Goal: Task Accomplishment & Management: Complete application form

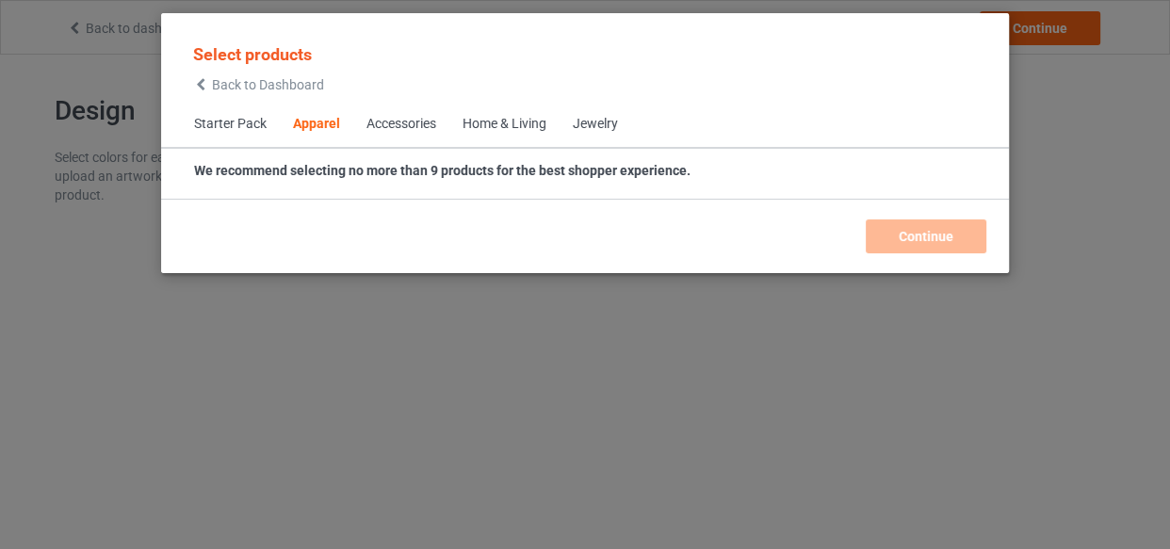
click at [509, 115] on div "Home & Living" at bounding box center [504, 124] width 84 height 19
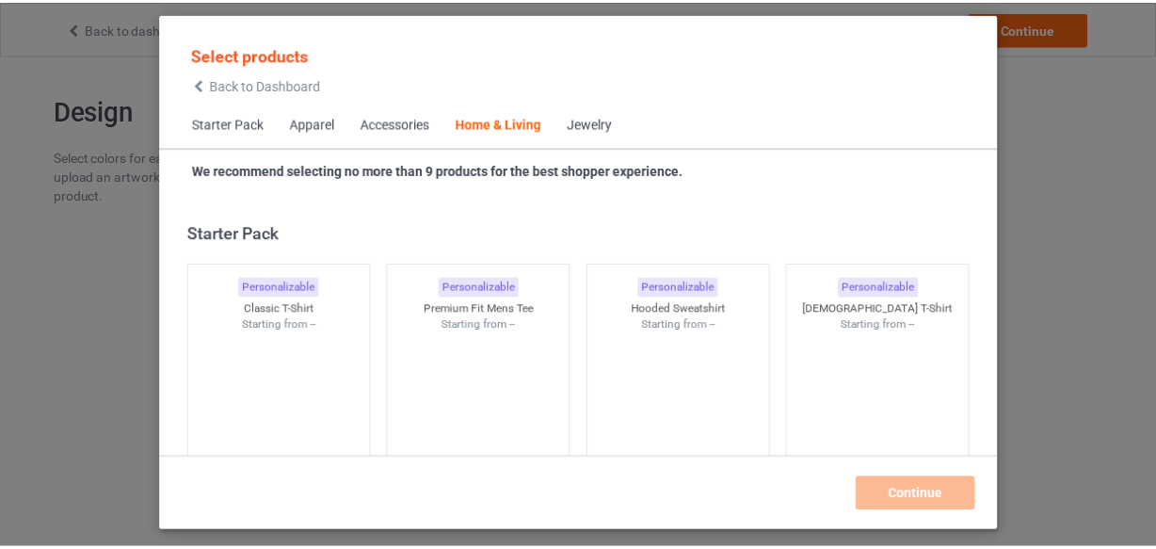
scroll to position [8494, 0]
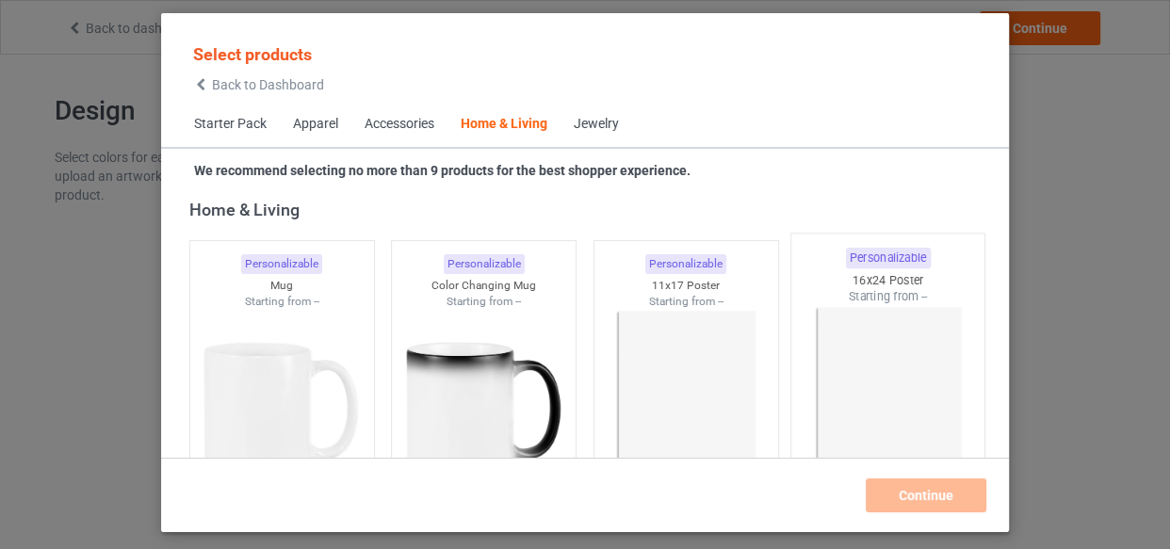
click at [719, 371] on img at bounding box center [686, 414] width 169 height 211
click at [831, 367] on img at bounding box center [888, 415] width 177 height 221
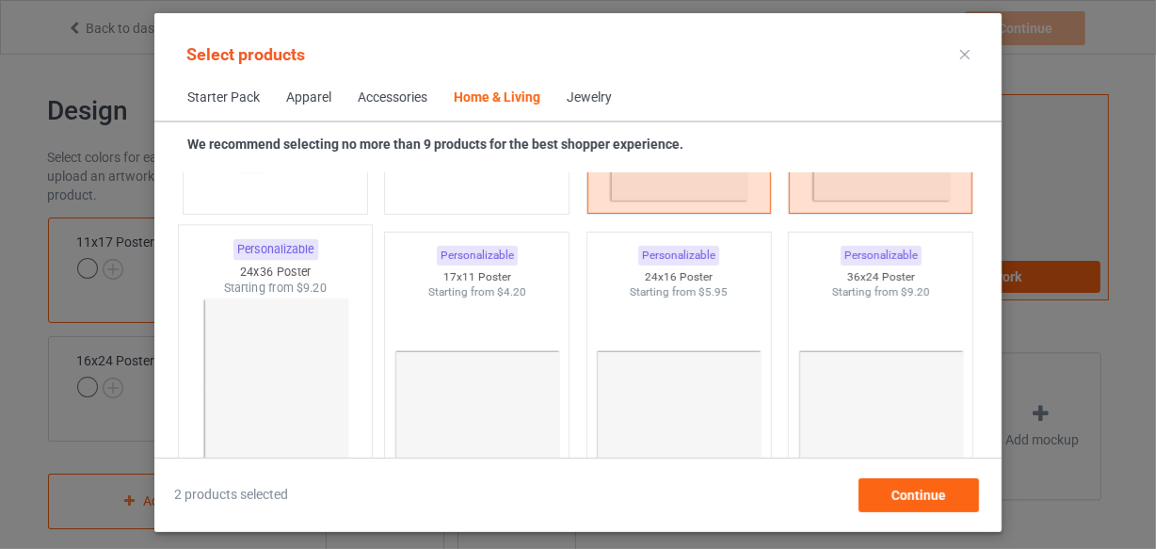
scroll to position [8921, 0]
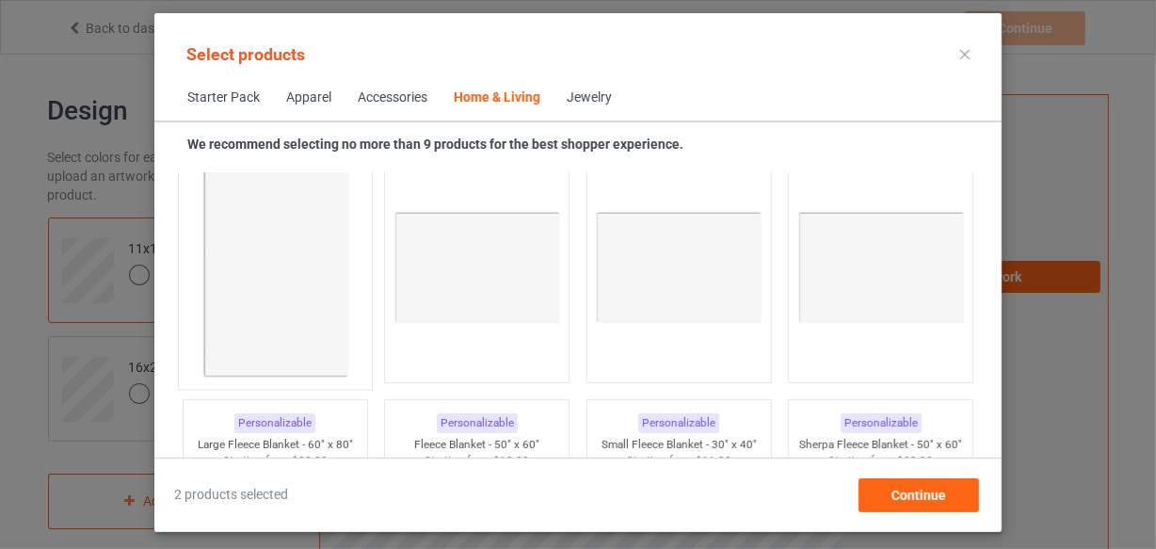
click at [246, 292] on img at bounding box center [274, 268] width 177 height 221
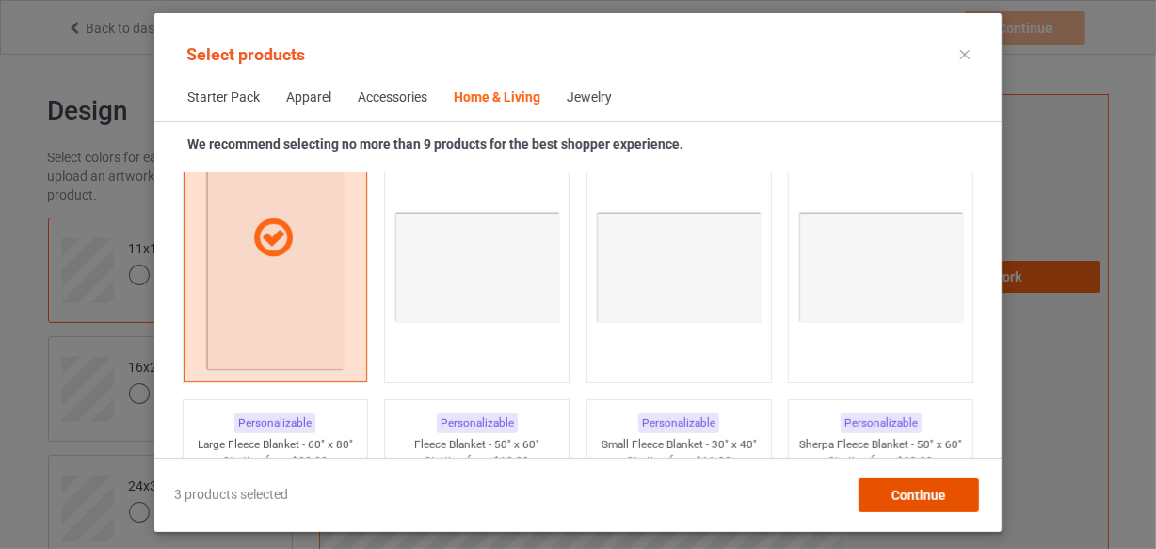
click at [923, 504] on div "Continue" at bounding box center [919, 495] width 121 height 34
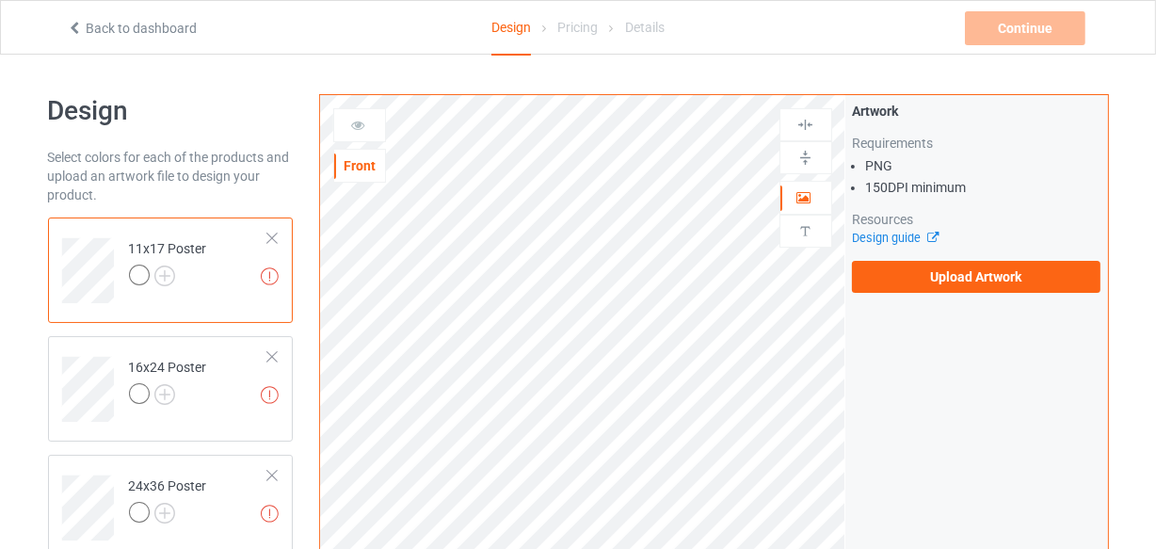
click at [961, 294] on div "Artwork Requirements PNG 150 DPI minimum Resources Design guide Upload Artwork" at bounding box center [977, 197] width 263 height 204
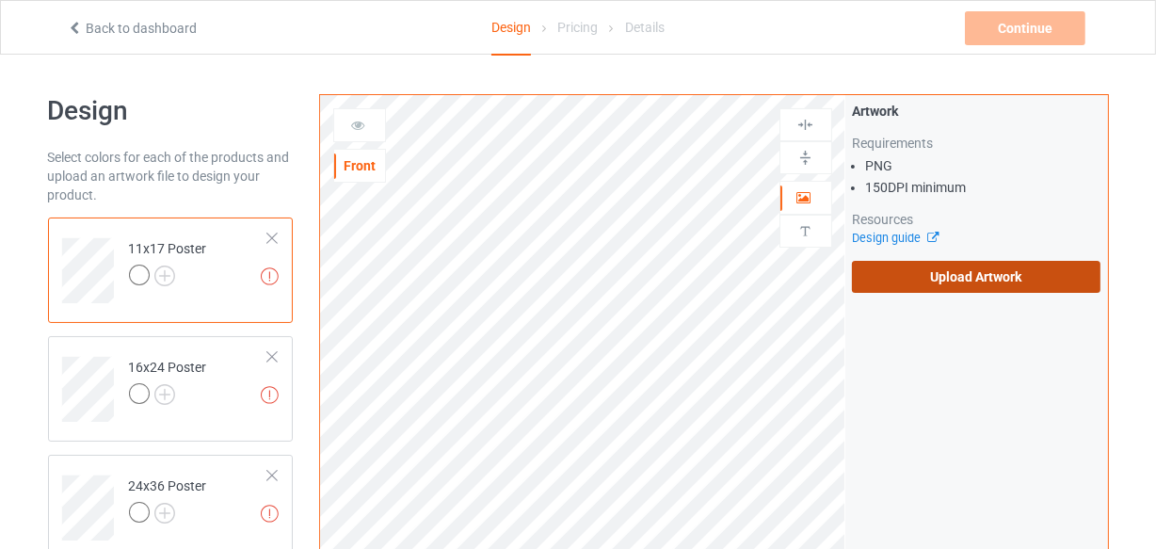
click at [965, 275] on label "Upload Artwork" at bounding box center [977, 277] width 250 height 32
click at [0, 0] on input "Upload Artwork" at bounding box center [0, 0] width 0 height 0
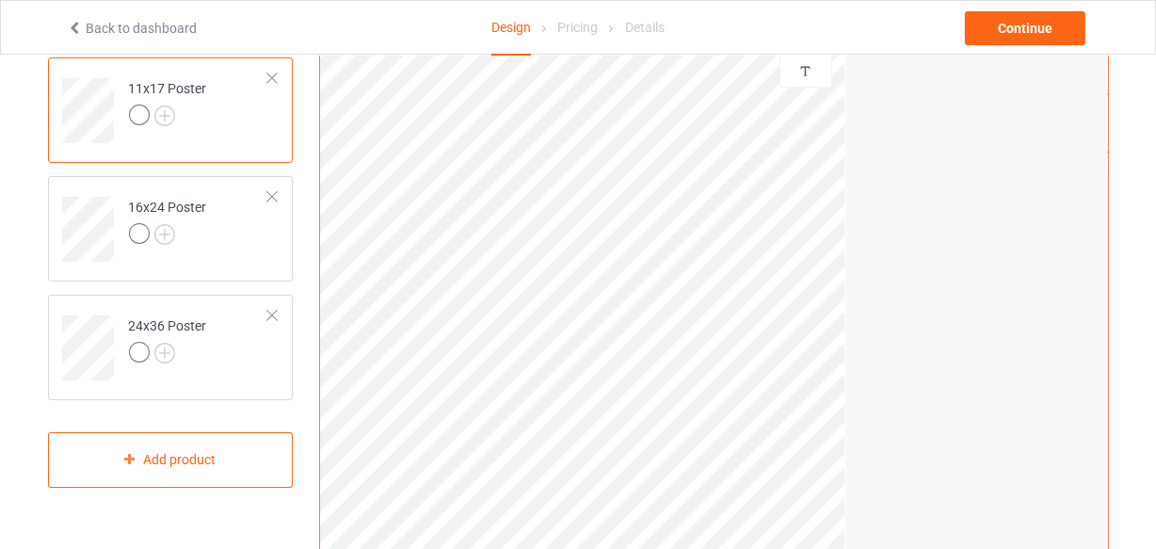
scroll to position [342, 0]
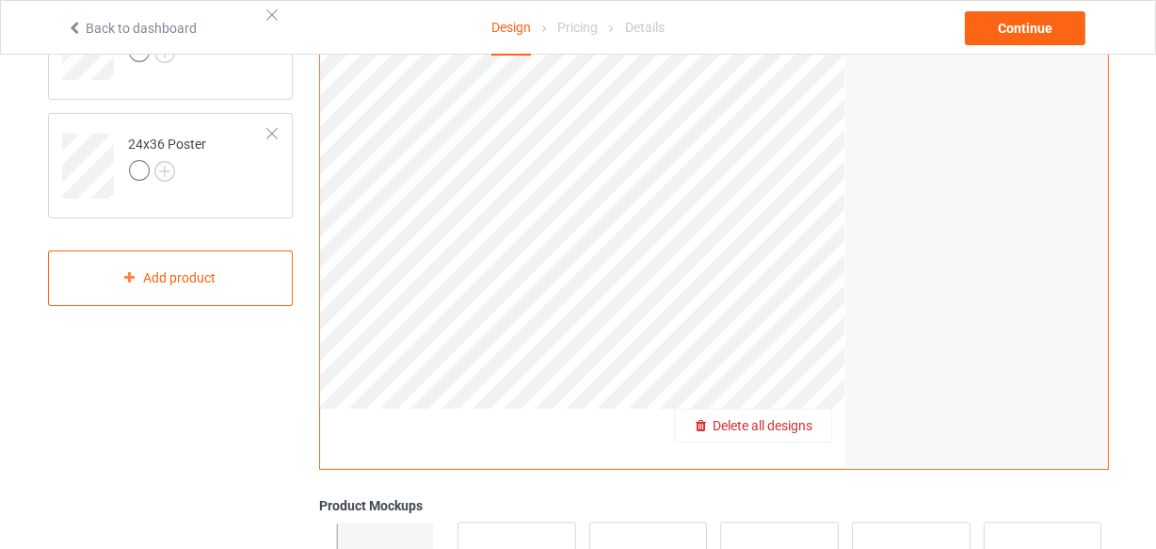
click at [813, 417] on div "Print quality: Average ( 24.96 " x 37.25 " @ 172 DPI) Front Artwork Personalize…" at bounding box center [582, 111] width 525 height 716
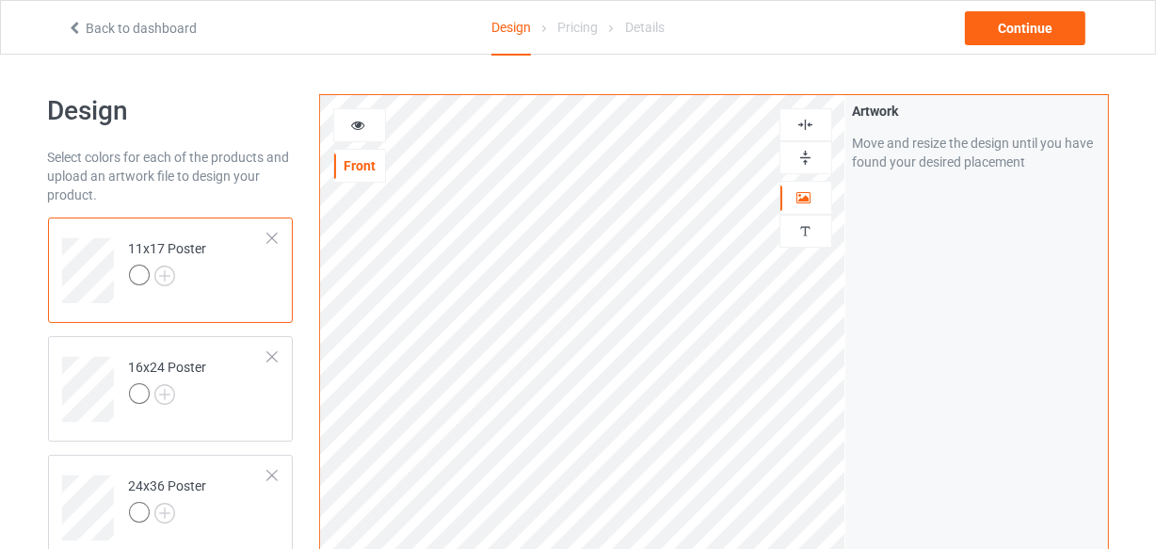
drag, startPoint x: 797, startPoint y: 124, endPoint x: 807, endPoint y: 136, distance: 15.3
click at [797, 125] on img at bounding box center [806, 125] width 18 height 18
click at [809, 153] on img at bounding box center [806, 158] width 18 height 18
click at [814, 127] on img at bounding box center [806, 125] width 18 height 18
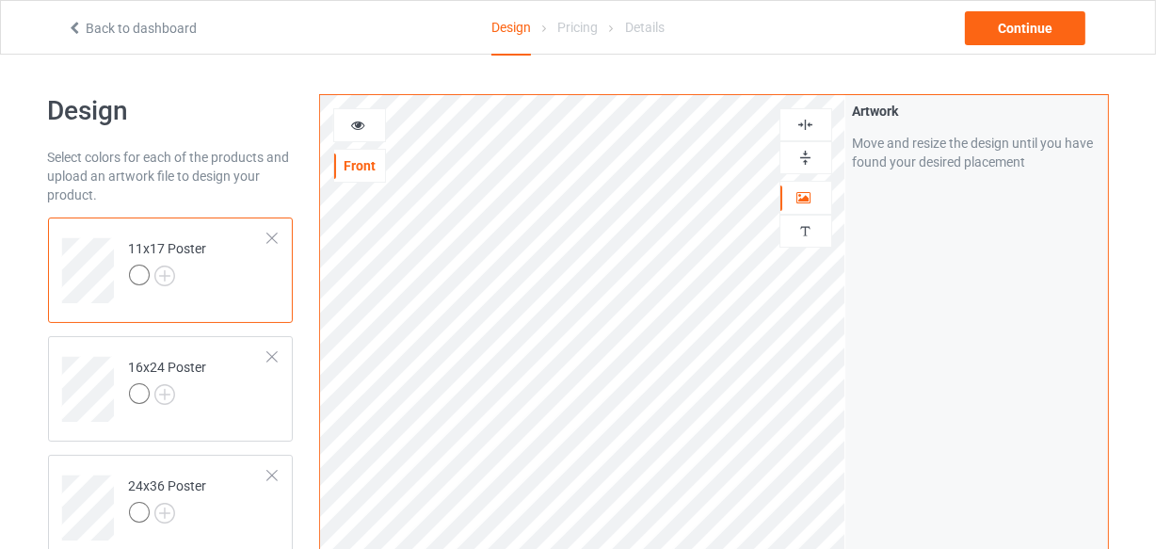
click at [810, 160] on img at bounding box center [806, 158] width 18 height 18
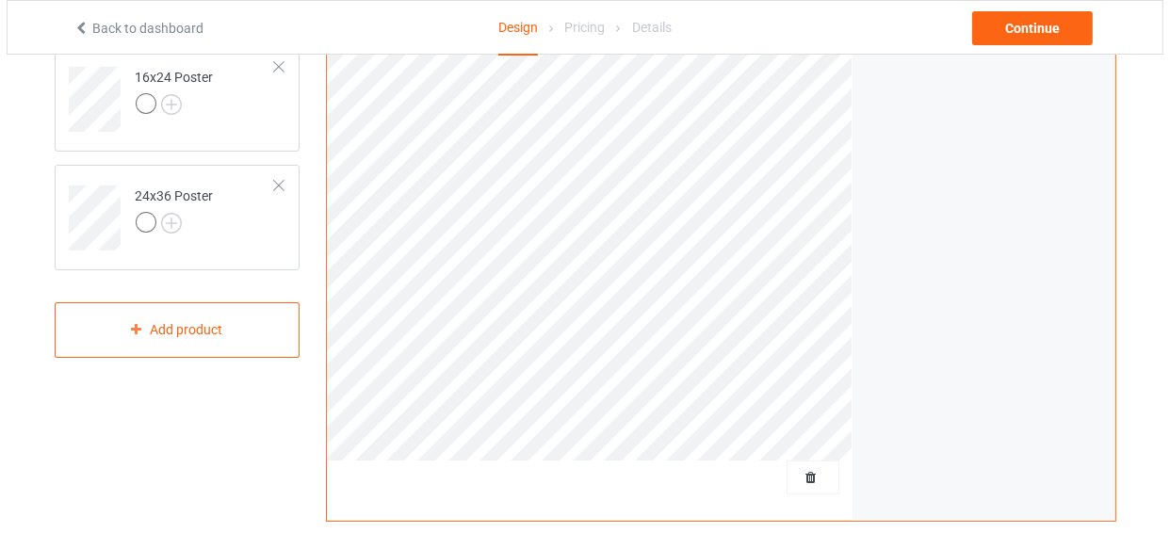
scroll to position [428, 0]
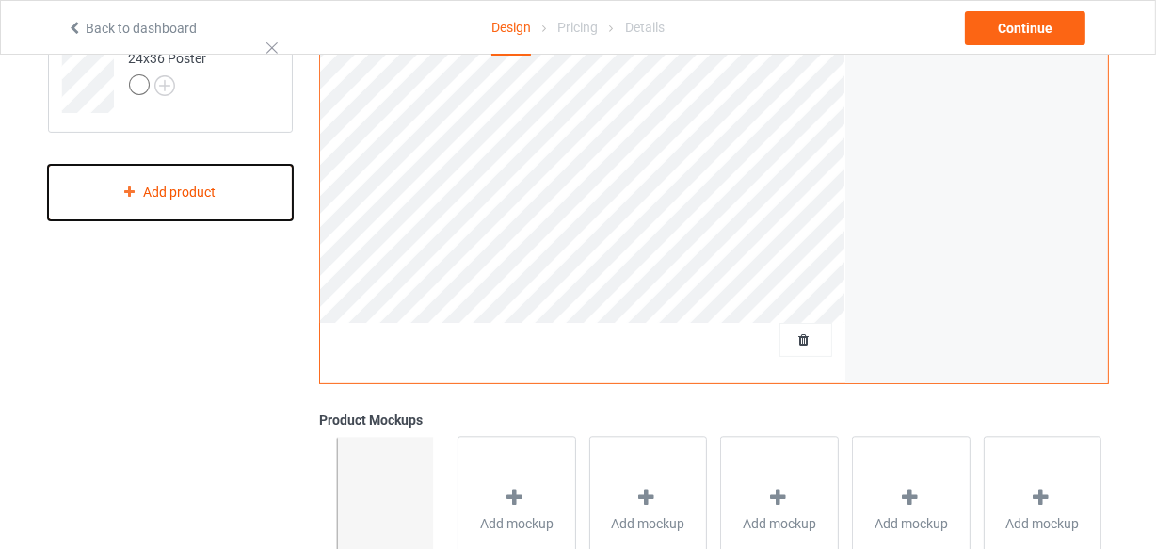
click at [157, 210] on div "Add product" at bounding box center [171, 193] width 246 height 56
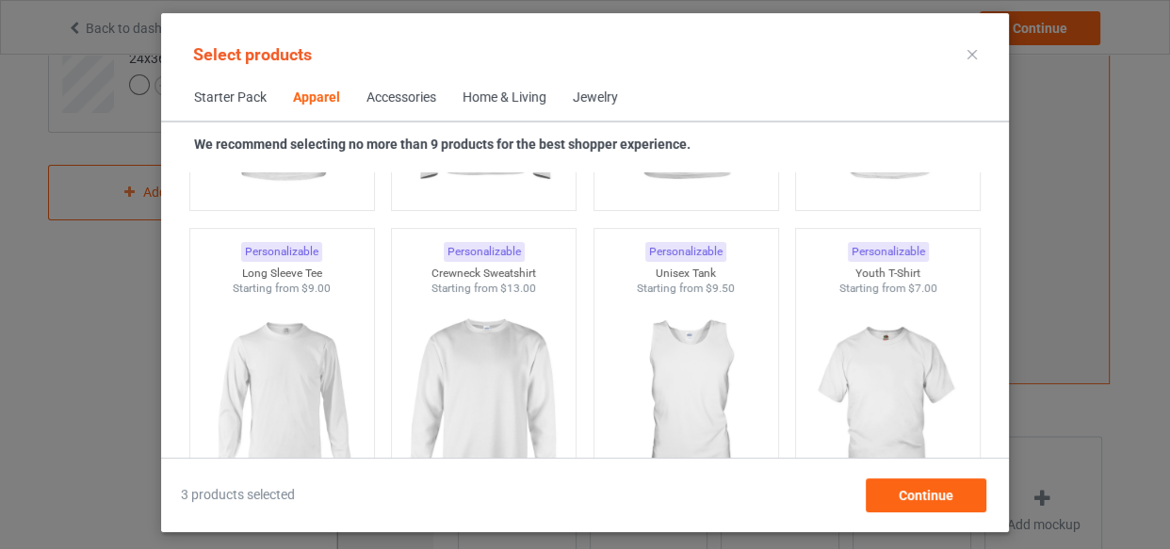
click at [500, 90] on div "Home & Living" at bounding box center [504, 98] width 84 height 19
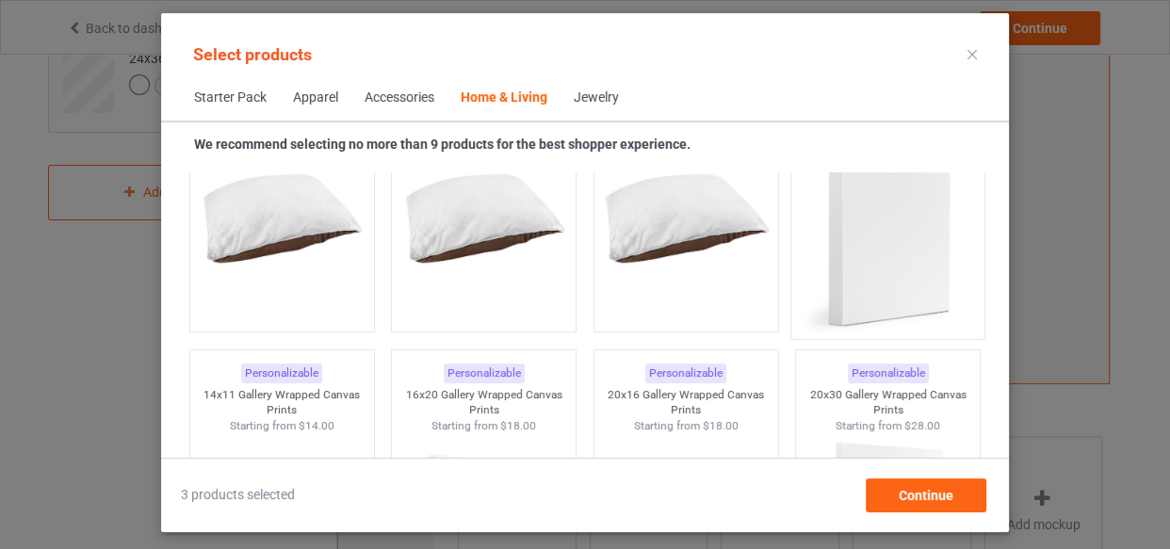
scroll to position [12346, 0]
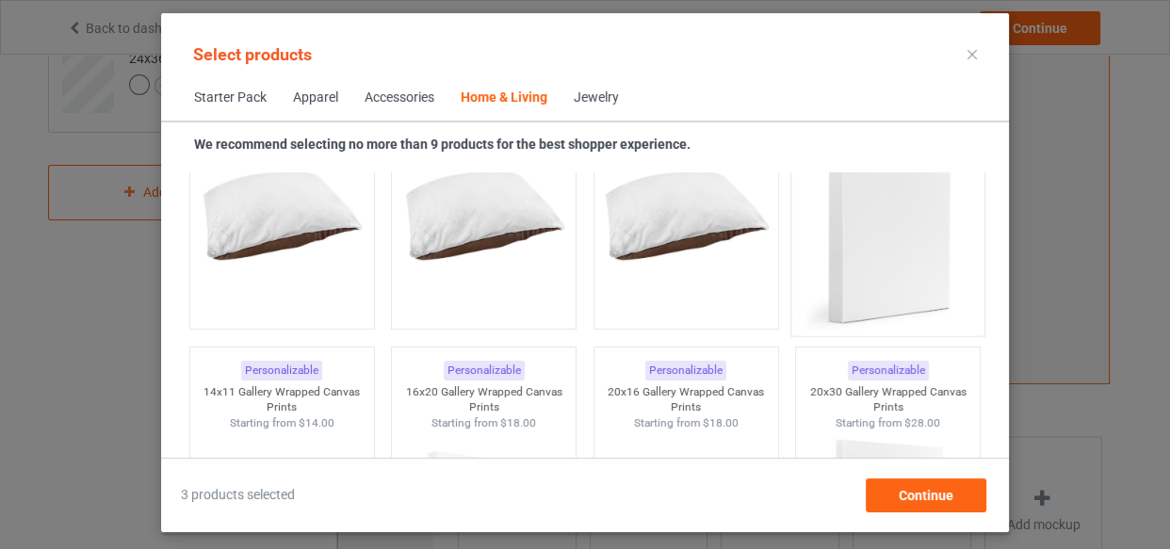
click at [861, 253] on img at bounding box center [888, 231] width 177 height 221
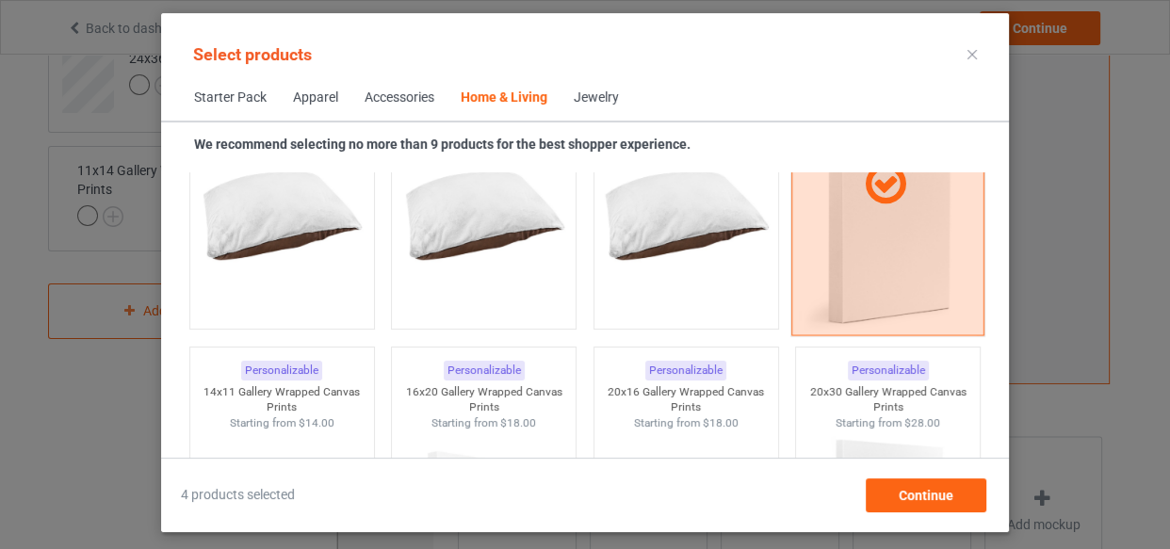
click at [869, 253] on div at bounding box center [887, 185] width 193 height 302
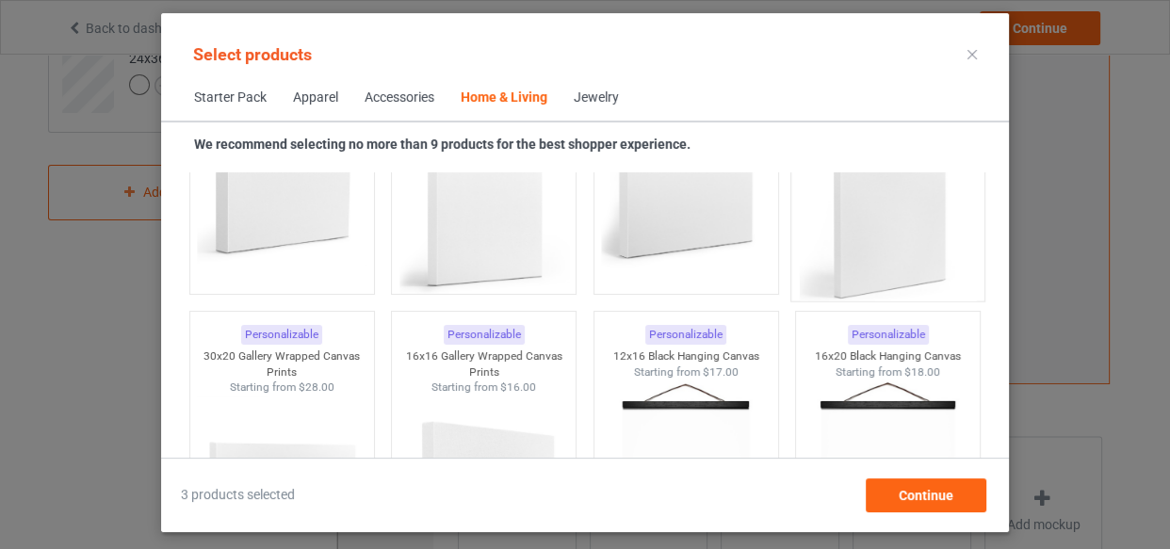
click at [898, 245] on img at bounding box center [888, 196] width 177 height 221
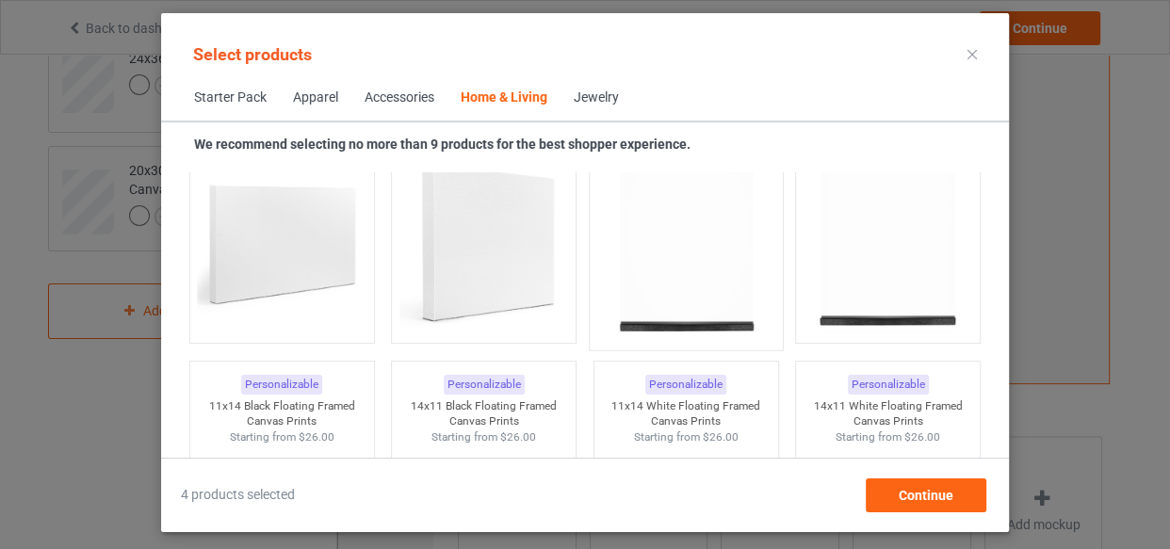
click at [691, 261] on img at bounding box center [685, 229] width 177 height 221
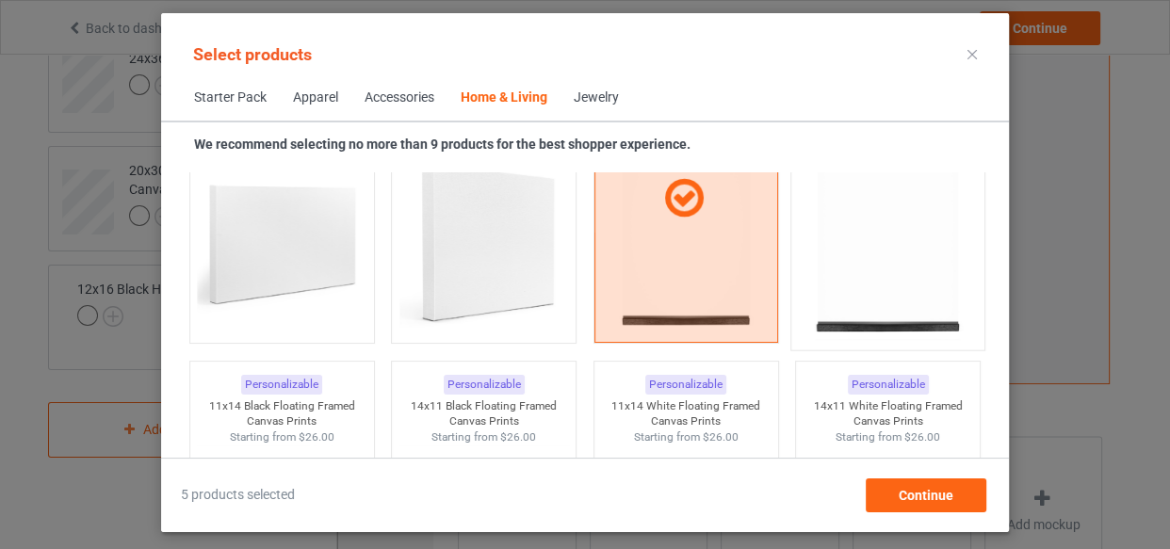
click at [887, 256] on img at bounding box center [888, 229] width 177 height 221
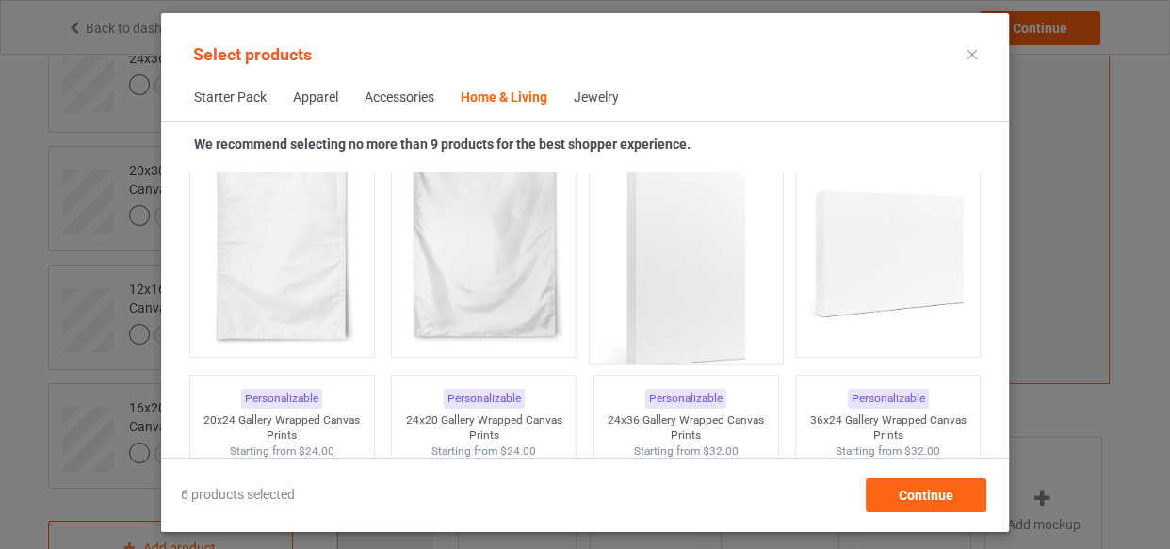
click at [671, 283] on img at bounding box center [685, 260] width 177 height 221
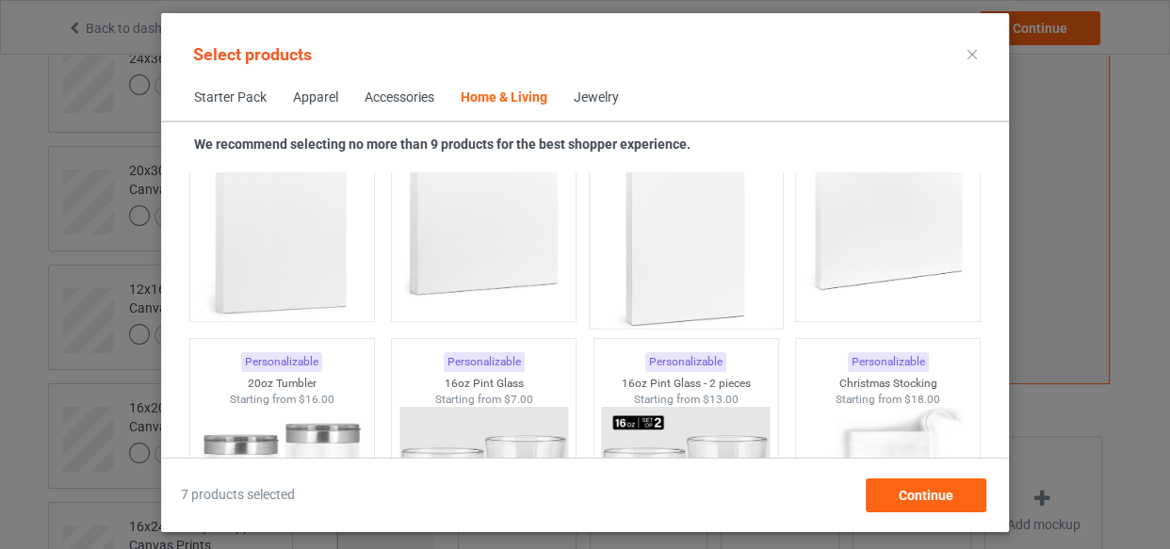
click at [673, 234] on img at bounding box center [685, 223] width 177 height 221
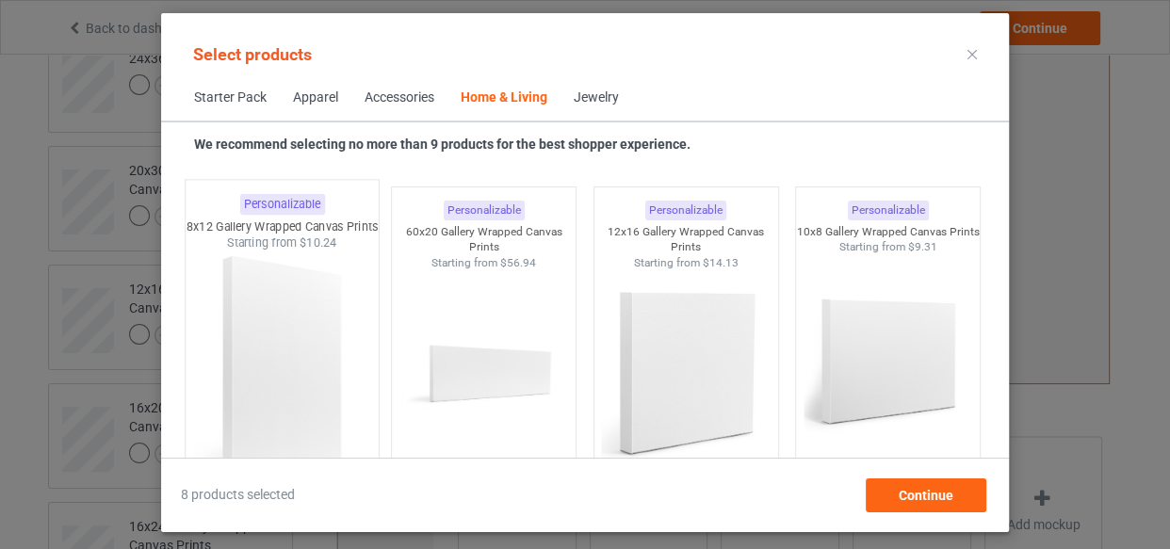
click at [273, 360] on img at bounding box center [281, 361] width 177 height 221
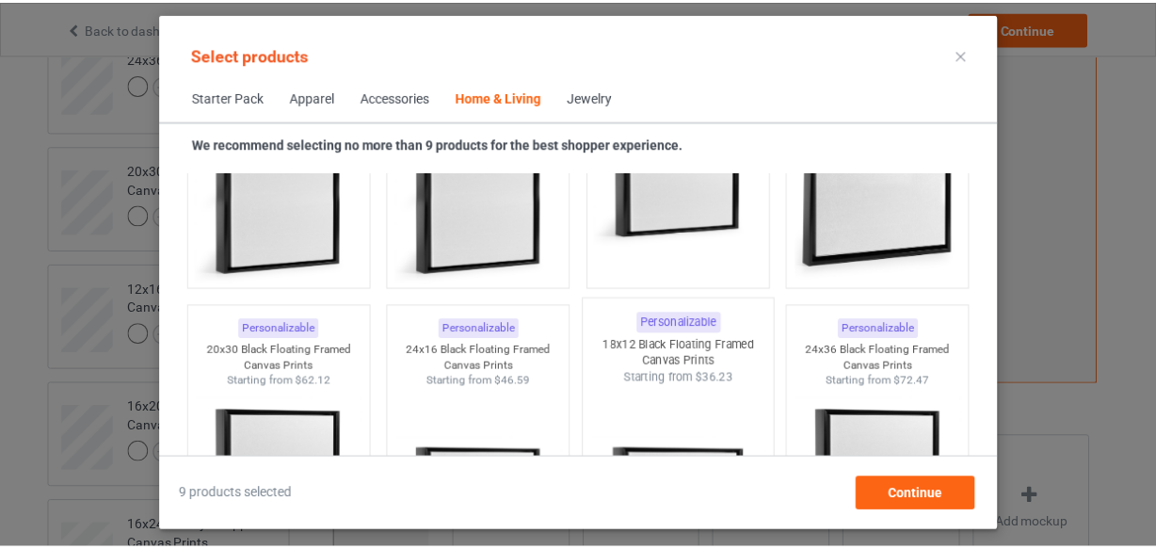
scroll to position [17825, 0]
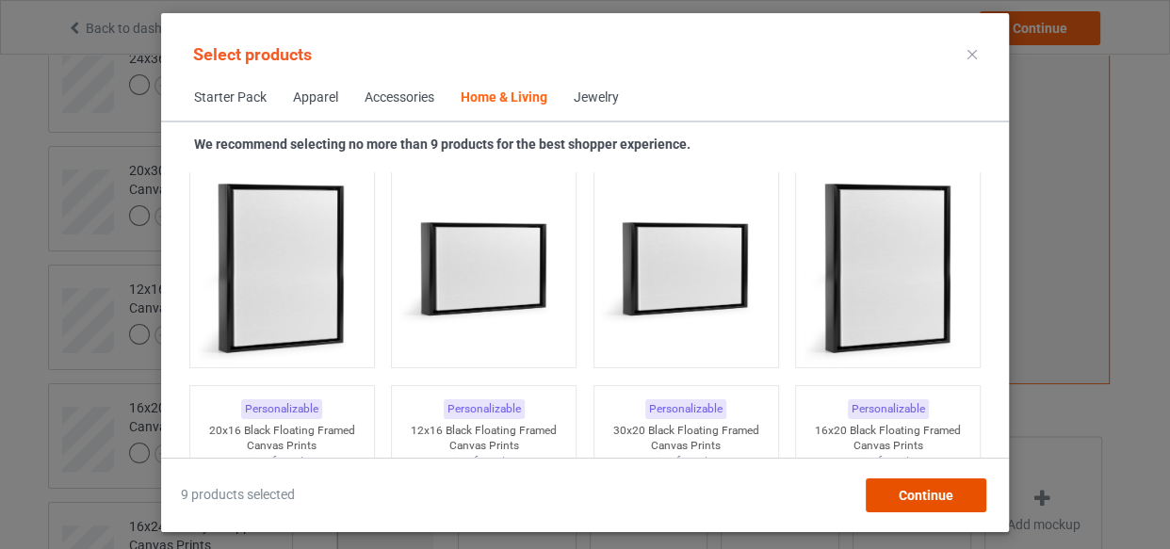
click at [901, 506] on div "Continue" at bounding box center [925, 495] width 121 height 34
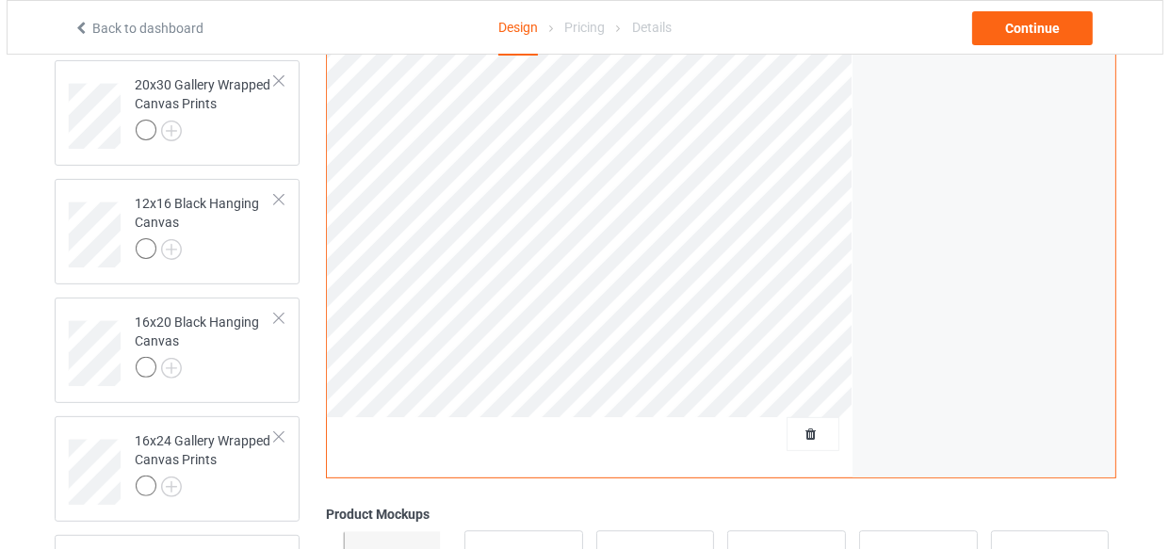
scroll to position [849, 0]
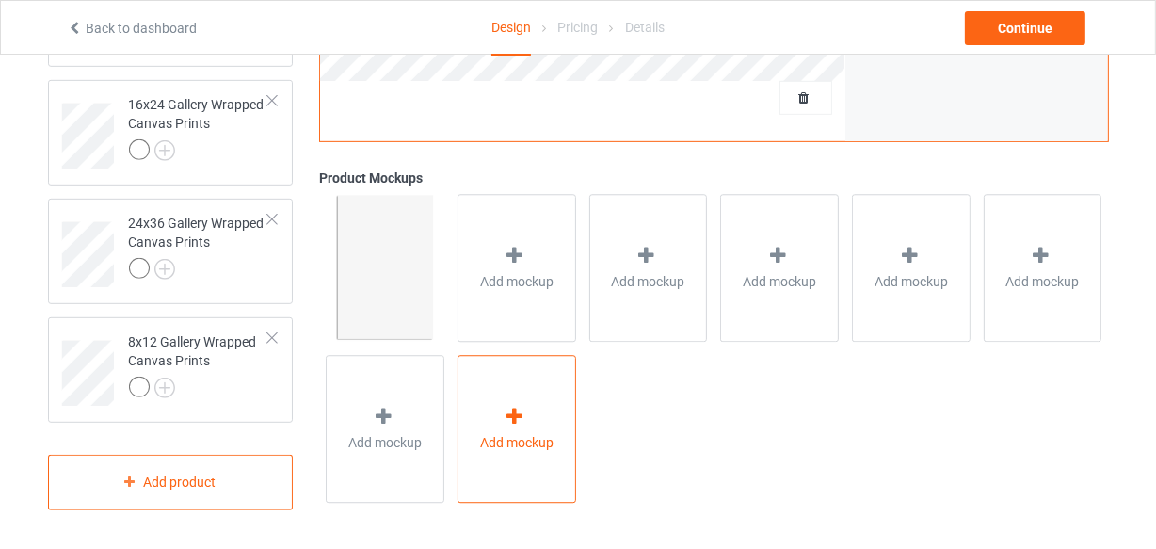
click at [509, 373] on div "Add mockup" at bounding box center [517, 430] width 119 height 148
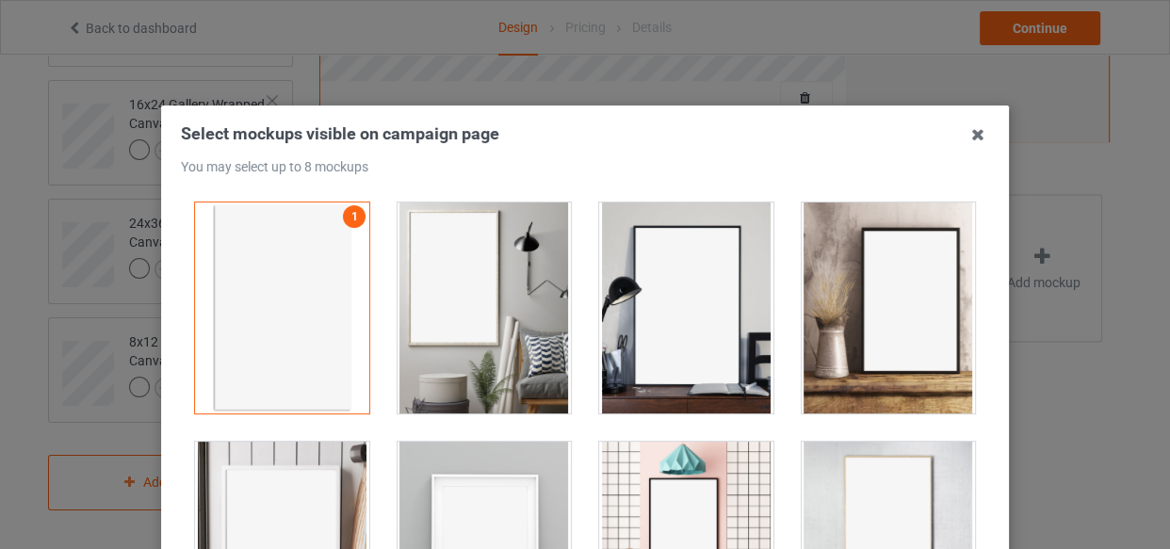
click at [459, 302] on div at bounding box center [484, 307] width 174 height 211
click at [703, 320] on div at bounding box center [686, 307] width 174 height 211
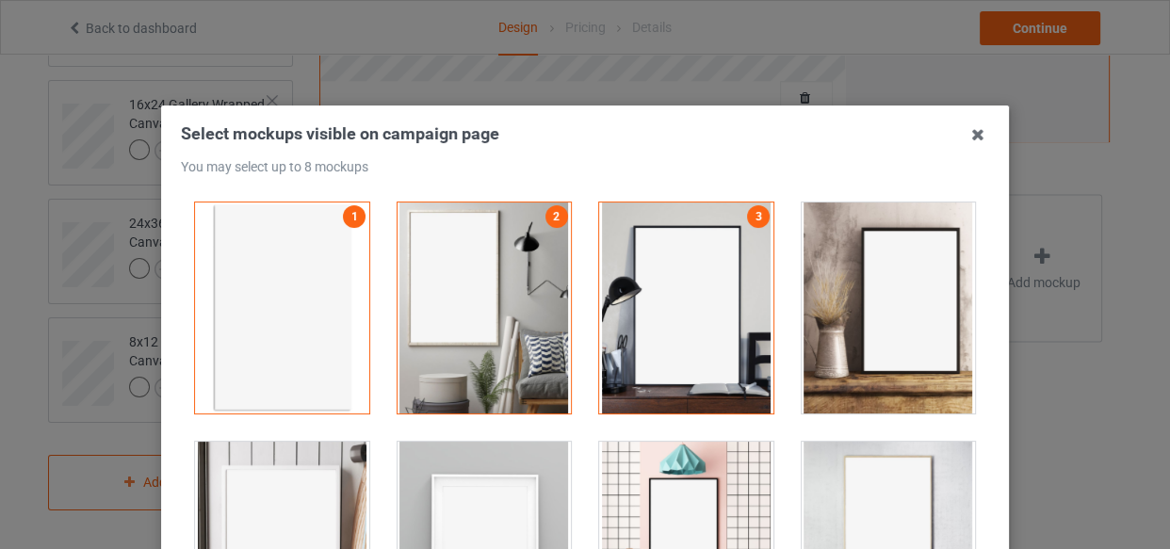
drag, startPoint x: 884, startPoint y: 321, endPoint x: 784, endPoint y: 372, distance: 112.0
click at [843, 342] on div at bounding box center [888, 307] width 174 height 211
drag, startPoint x: 404, startPoint y: 450, endPoint x: 325, endPoint y: 476, distance: 83.1
click at [383, 457] on div at bounding box center [484, 547] width 202 height 239
click at [301, 477] on div at bounding box center [282, 547] width 174 height 211
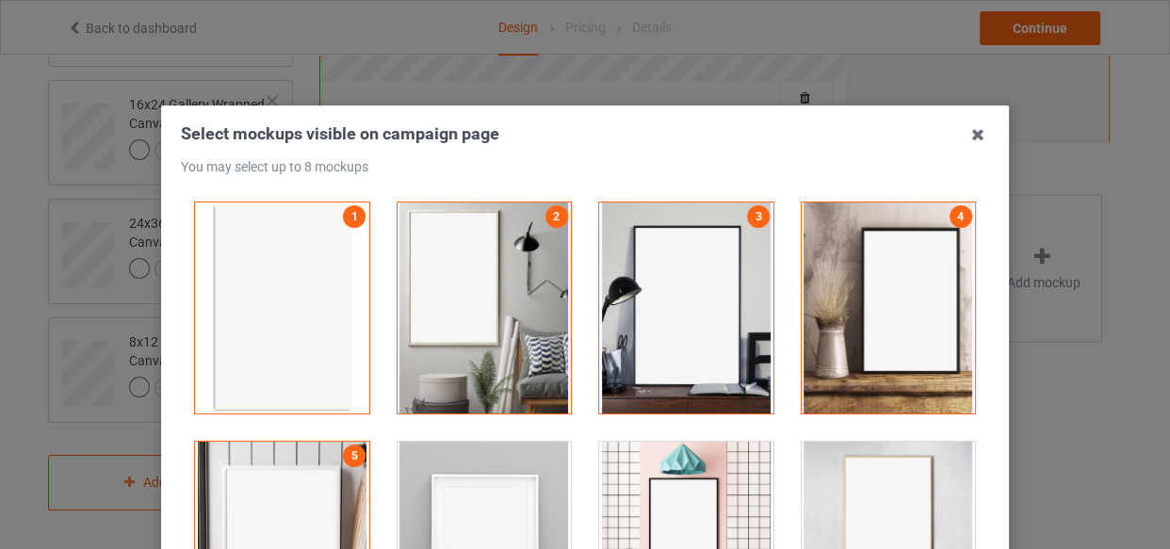
click at [524, 495] on div at bounding box center [484, 547] width 174 height 211
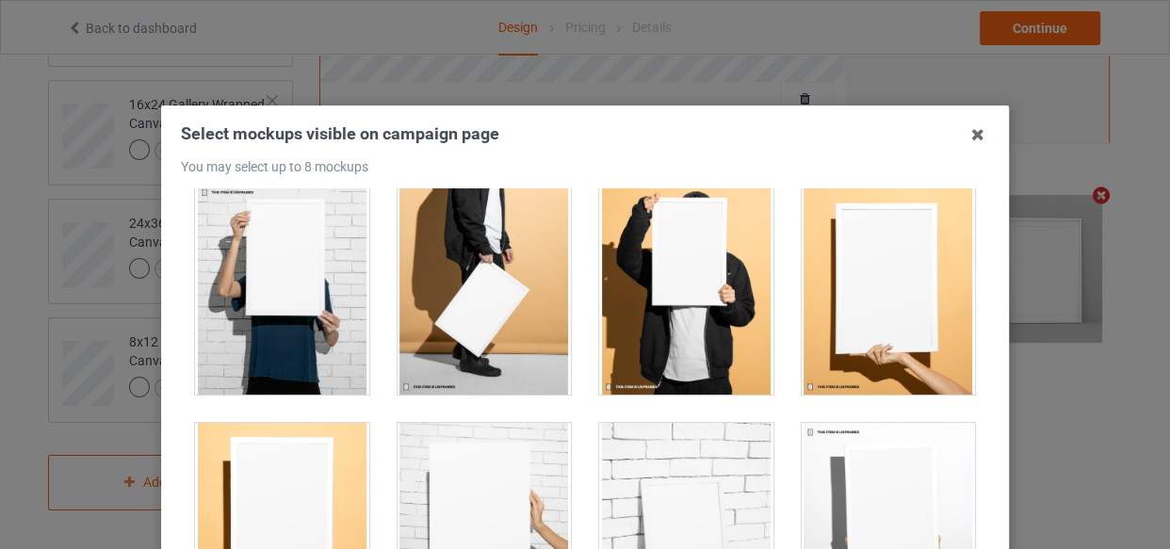
scroll to position [1798, 0]
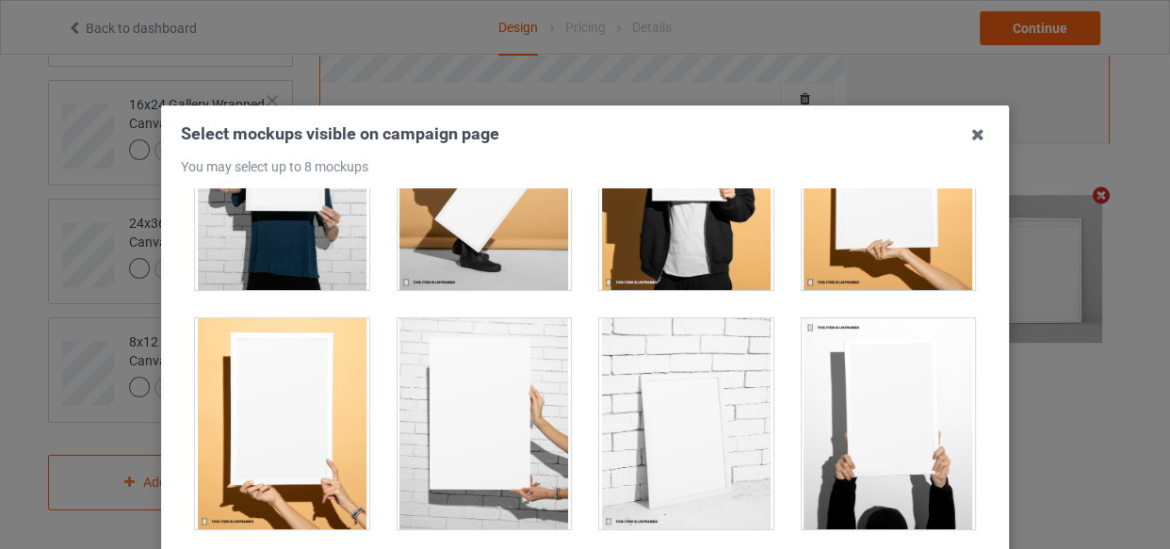
drag, startPoint x: 487, startPoint y: 386, endPoint x: 484, endPoint y: 353, distance: 33.1
click at [483, 386] on div at bounding box center [484, 423] width 174 height 211
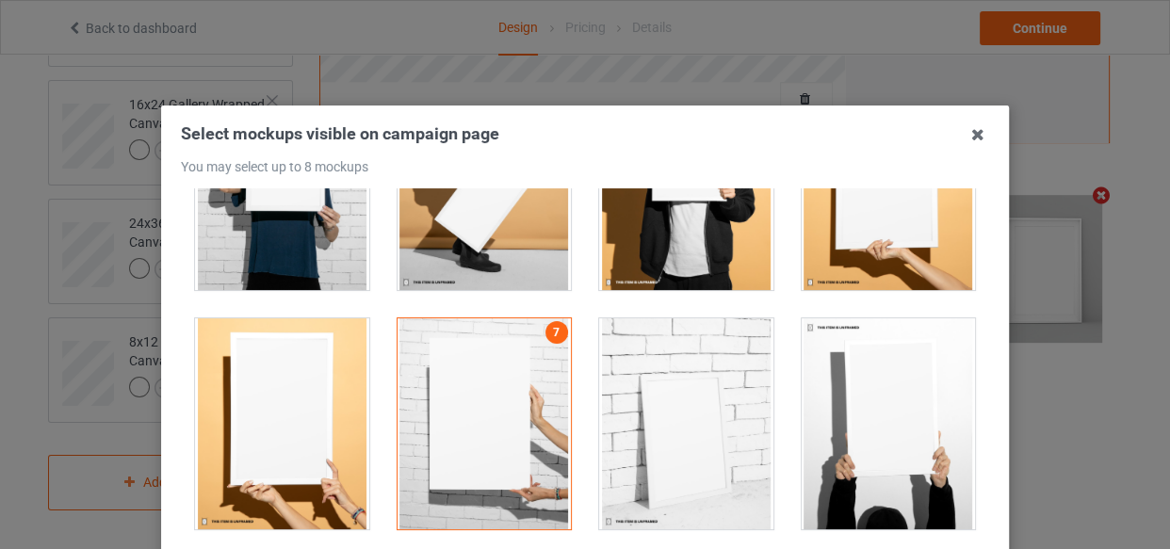
drag, startPoint x: 480, startPoint y: 237, endPoint x: 527, endPoint y: 247, distance: 48.0
click at [481, 236] on div at bounding box center [484, 184] width 174 height 211
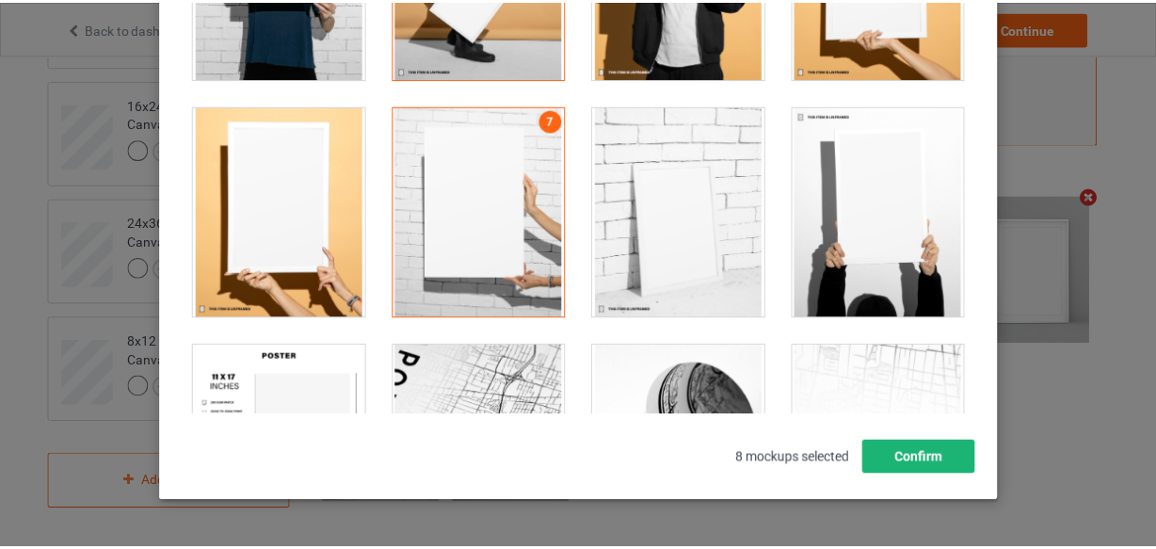
scroll to position [270, 0]
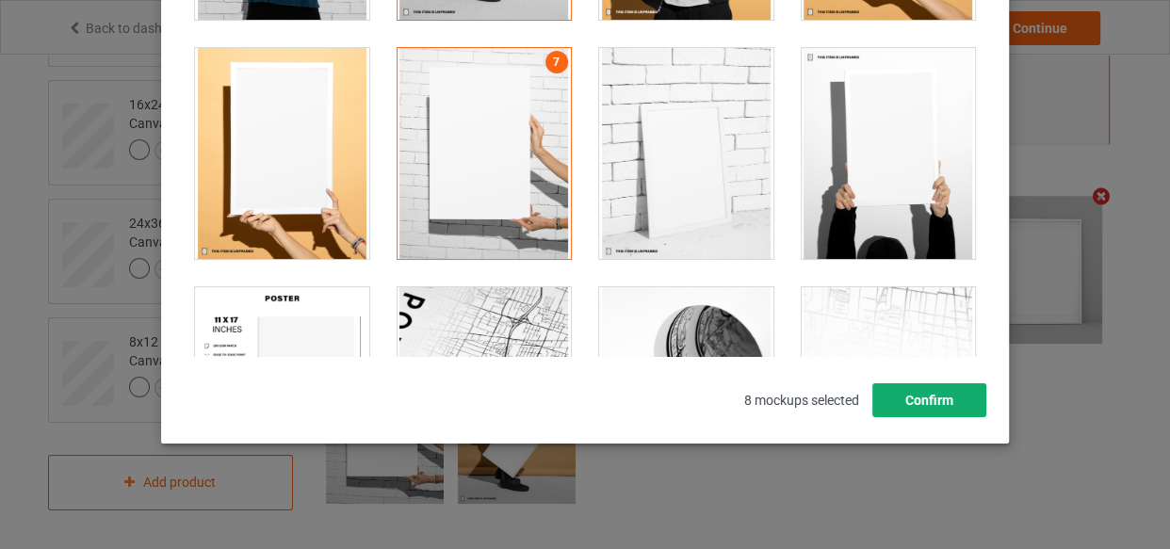
click at [930, 391] on button "Confirm" at bounding box center [929, 400] width 114 height 34
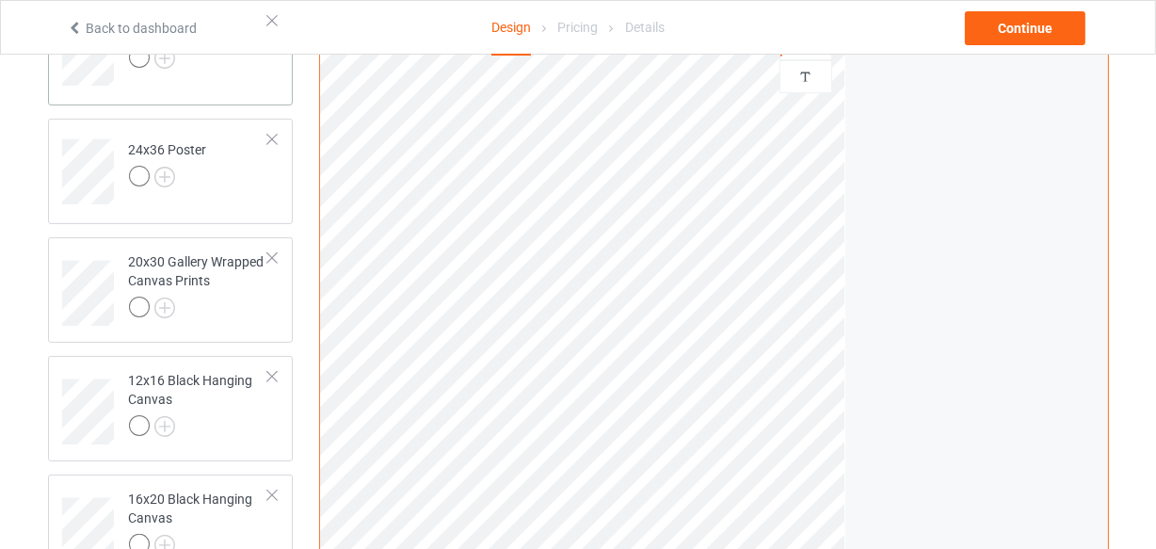
click at [203, 85] on td "16x24 Poster" at bounding box center [199, 47] width 161 height 78
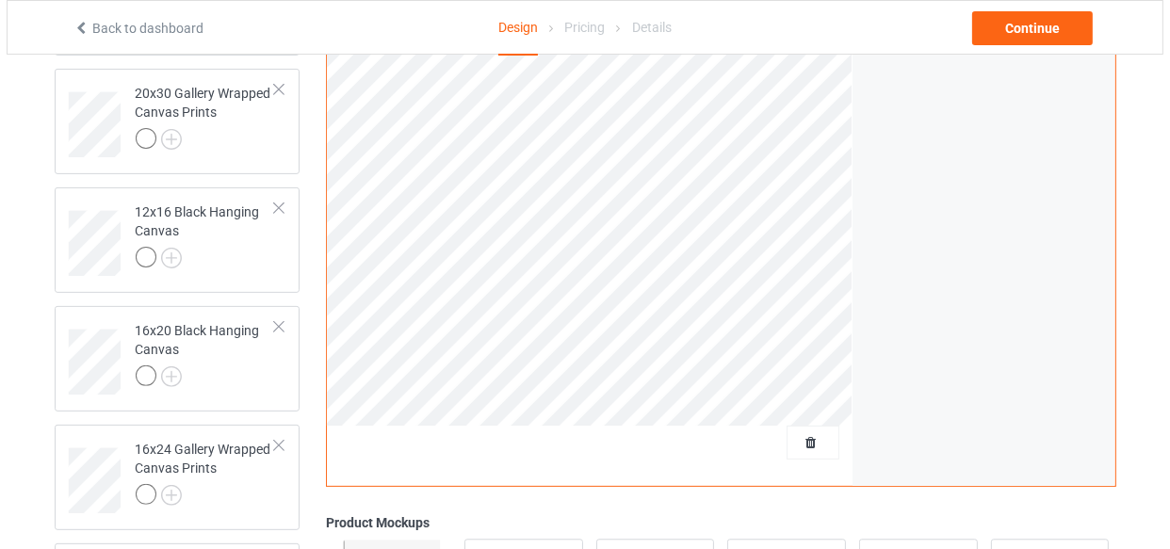
scroll to position [849, 0]
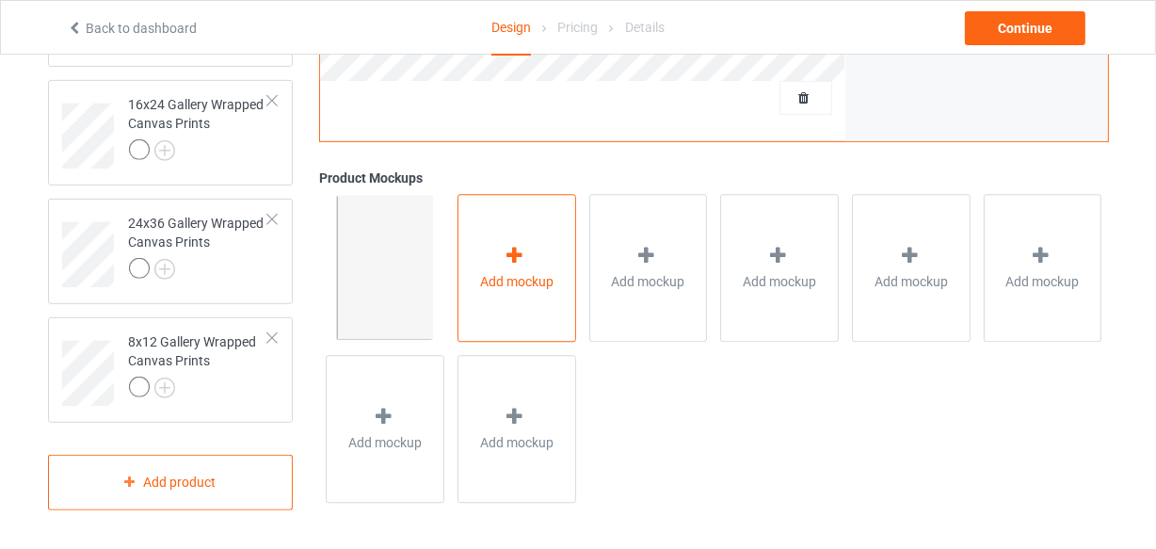
click at [534, 301] on div "Add mockup" at bounding box center [517, 269] width 119 height 148
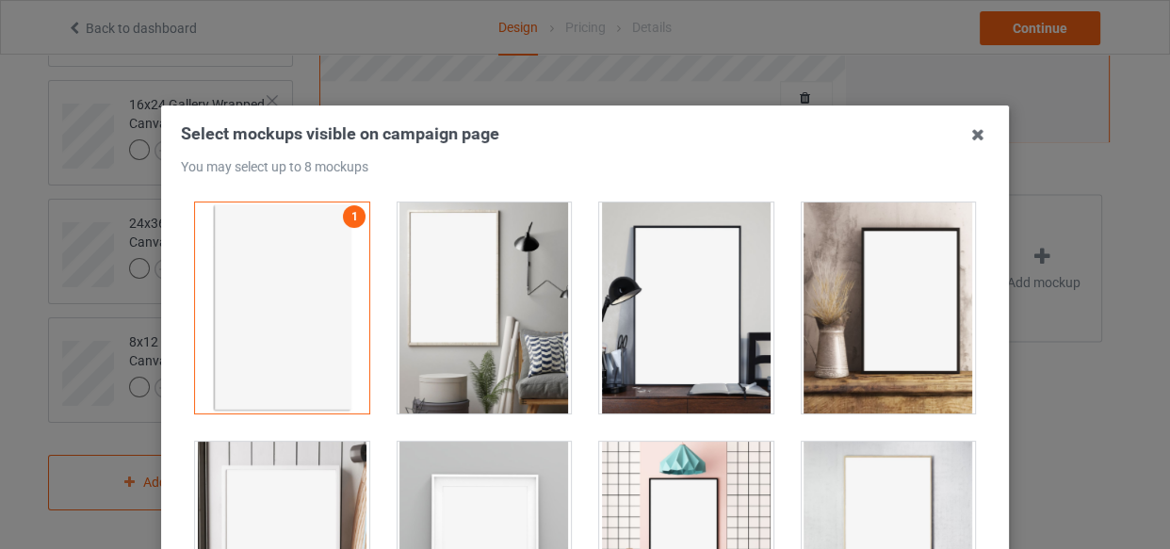
click at [479, 275] on div at bounding box center [484, 307] width 174 height 211
drag, startPoint x: 719, startPoint y: 309, endPoint x: 753, endPoint y: 310, distance: 34.9
click at [718, 310] on div at bounding box center [686, 307] width 174 height 211
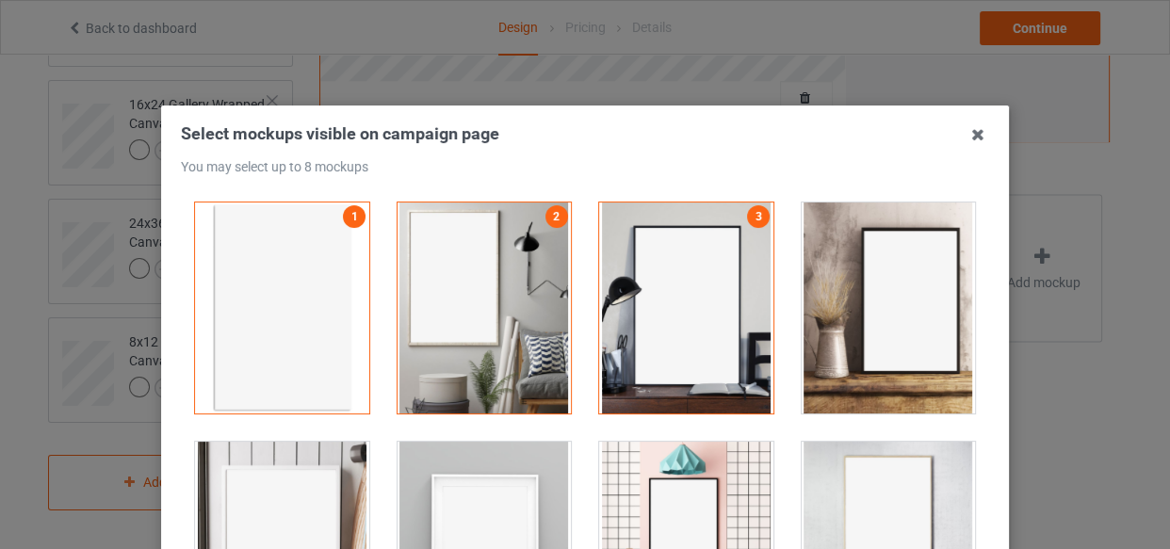
drag, startPoint x: 807, startPoint y: 320, endPoint x: 655, endPoint y: 424, distance: 183.6
click at [801, 332] on div at bounding box center [888, 307] width 174 height 211
drag, startPoint x: 317, startPoint y: 487, endPoint x: 477, endPoint y: 488, distance: 159.2
click at [316, 487] on div at bounding box center [282, 547] width 174 height 211
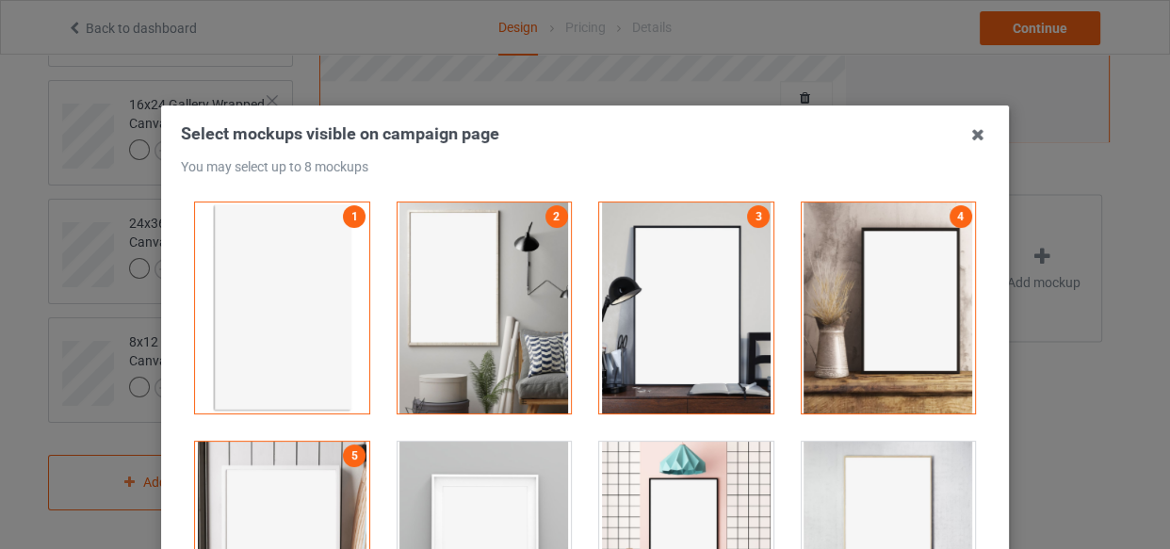
drag, startPoint x: 486, startPoint y: 491, endPoint x: 552, endPoint y: 504, distance: 67.2
click at [503, 498] on div at bounding box center [484, 547] width 174 height 211
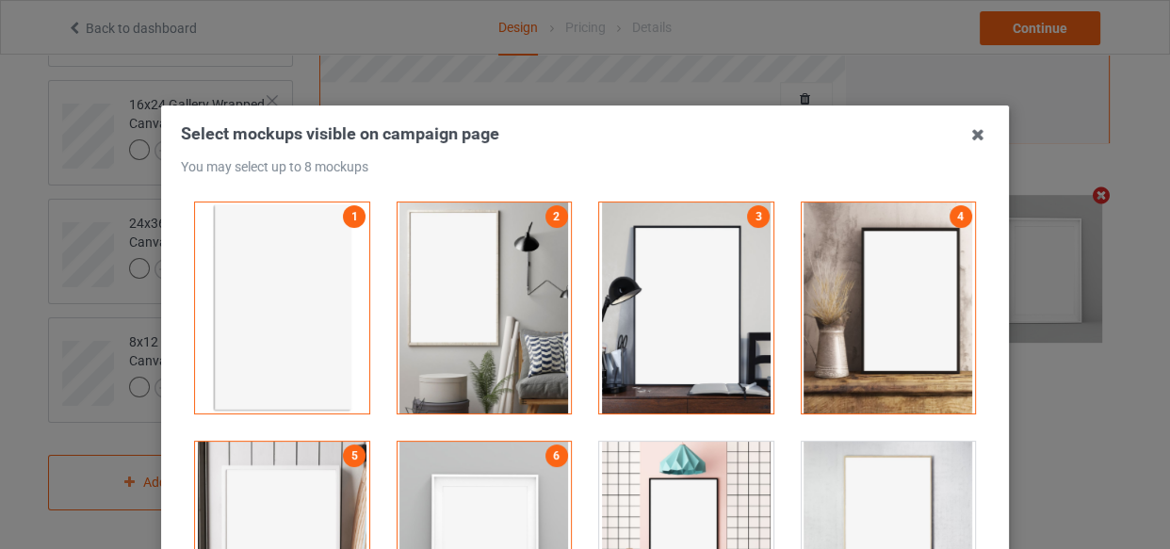
click at [670, 502] on div at bounding box center [686, 547] width 174 height 211
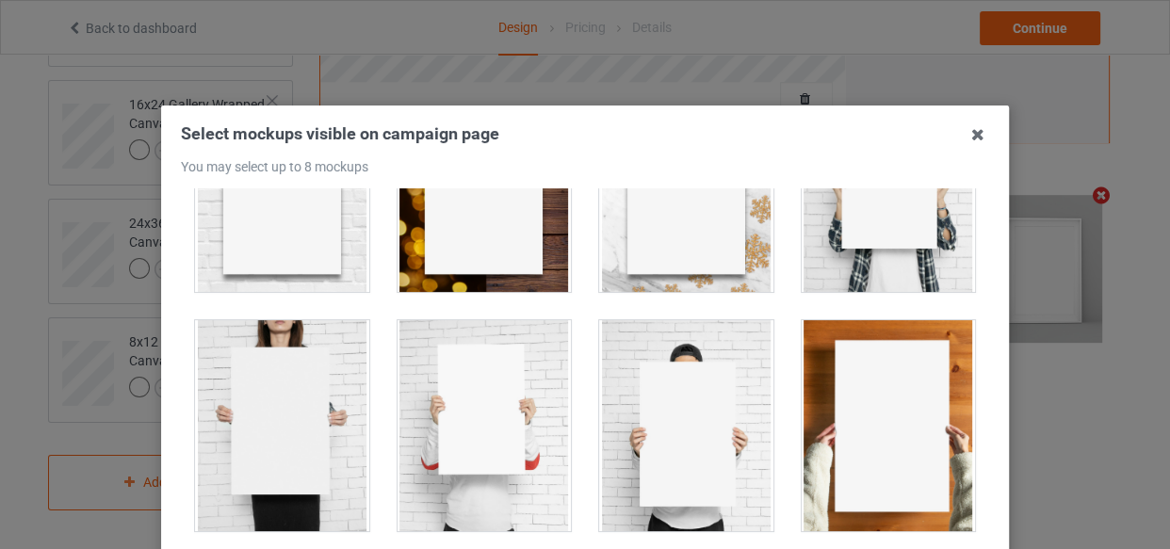
scroll to position [1712, 0]
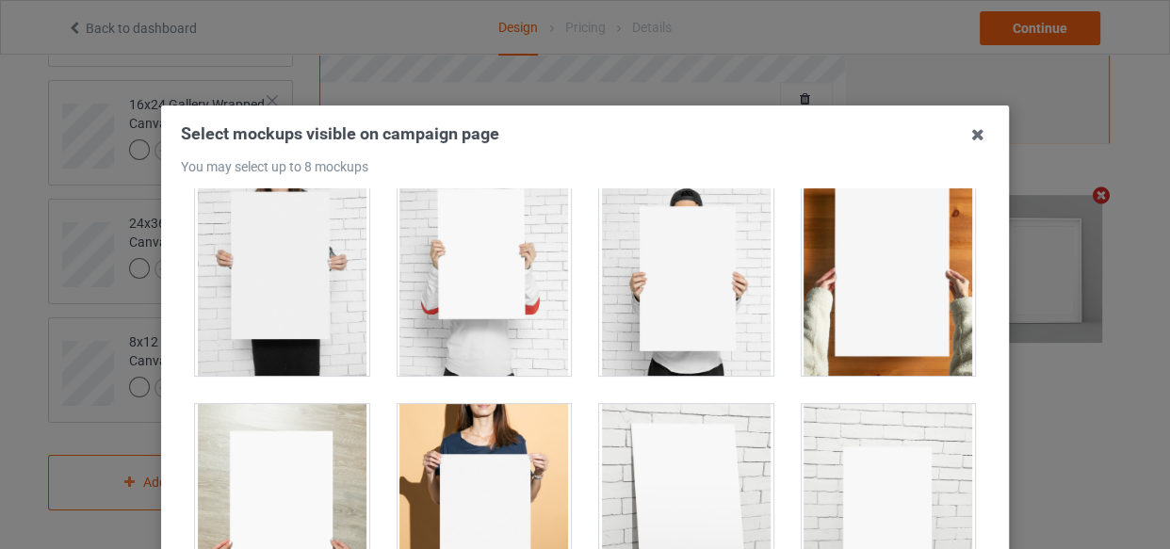
drag, startPoint x: 493, startPoint y: 439, endPoint x: 482, endPoint y: 434, distance: 11.4
click at [486, 436] on div at bounding box center [484, 509] width 174 height 211
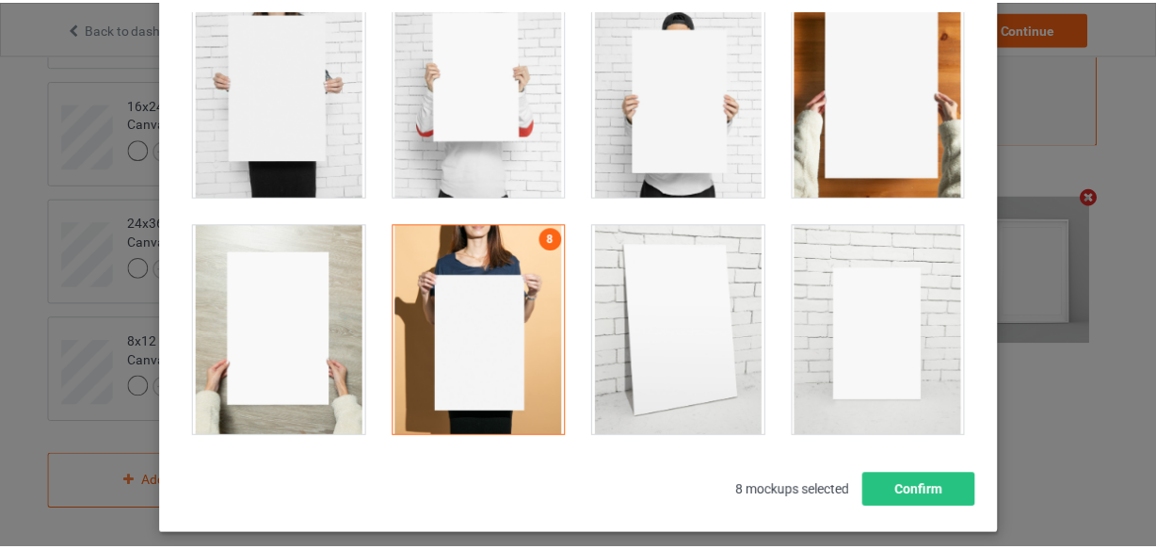
scroll to position [270, 0]
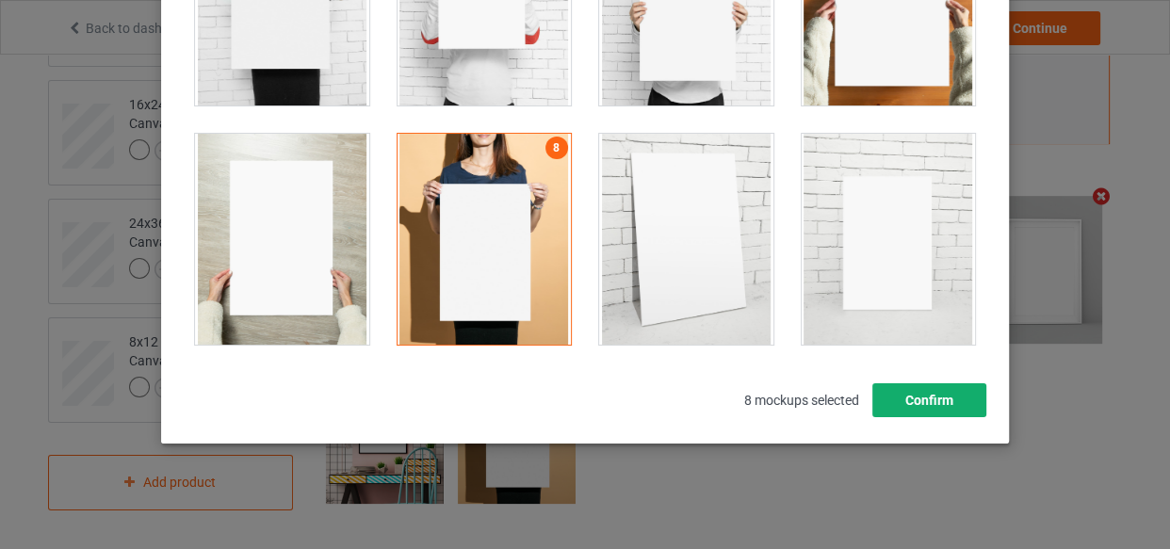
click at [933, 406] on button "Confirm" at bounding box center [929, 400] width 114 height 34
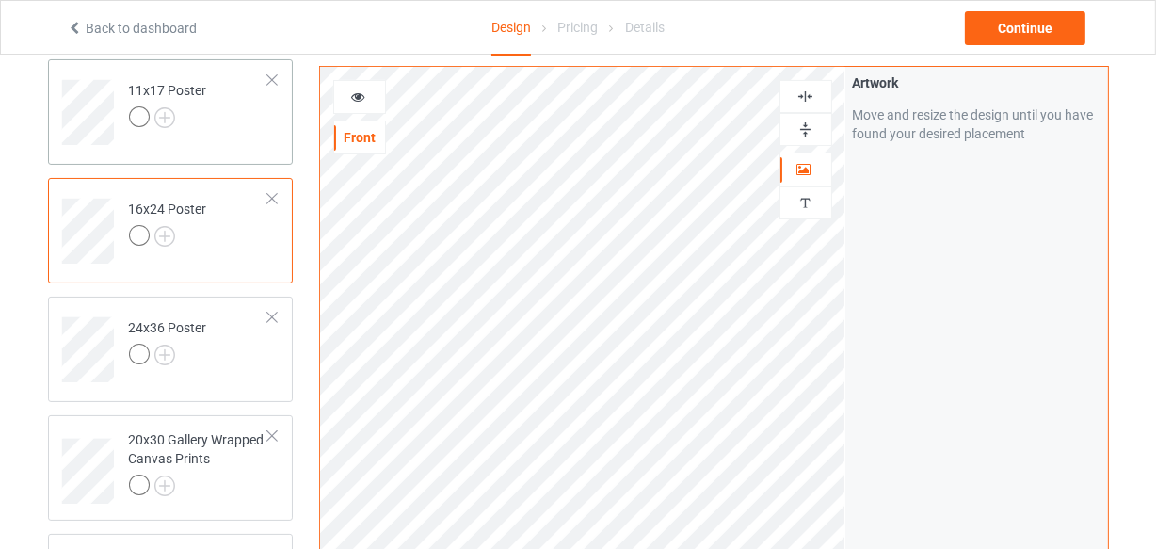
scroll to position [251, 0]
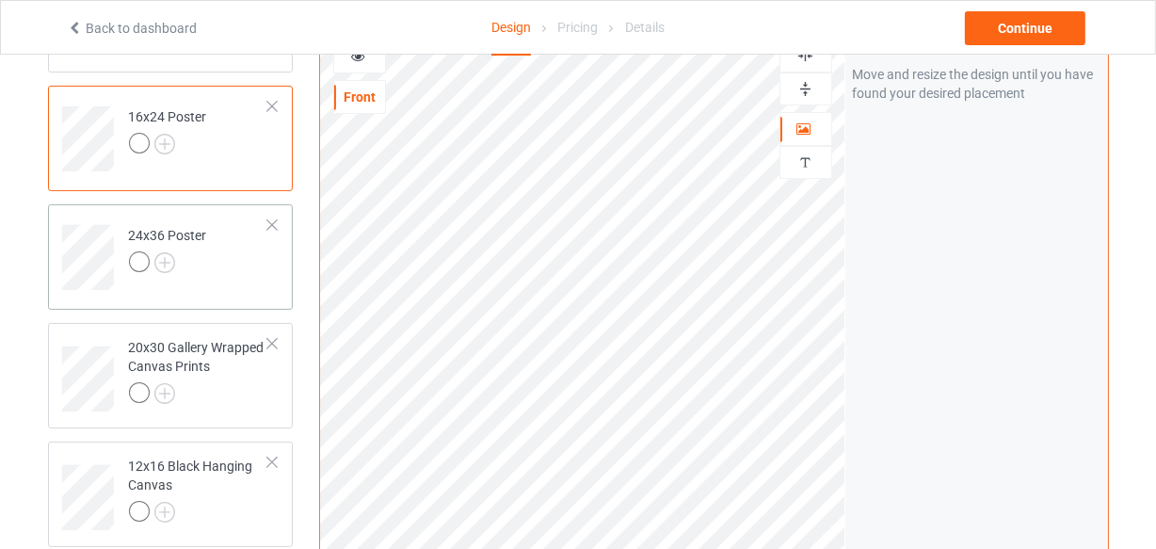
click at [209, 262] on td "24x36 Poster" at bounding box center [199, 251] width 161 height 78
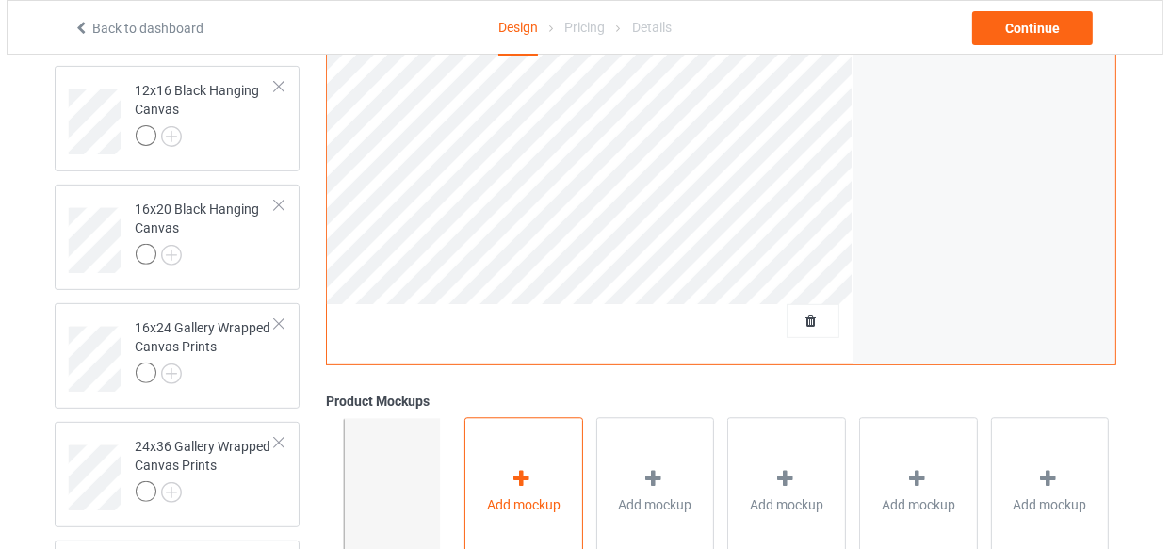
scroll to position [849, 0]
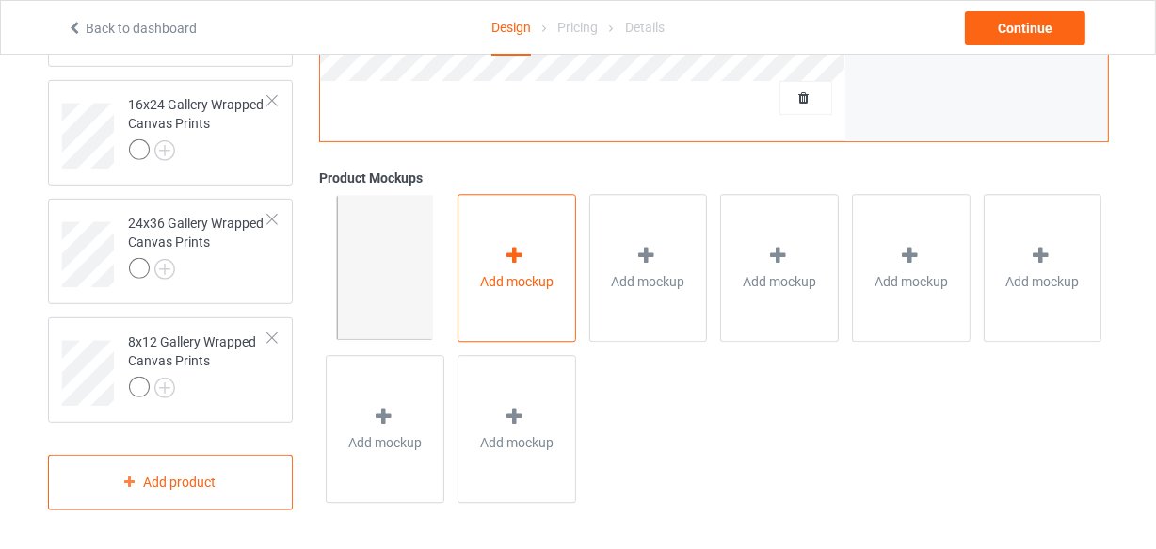
click at [517, 281] on span "Add mockup" at bounding box center [516, 281] width 73 height 19
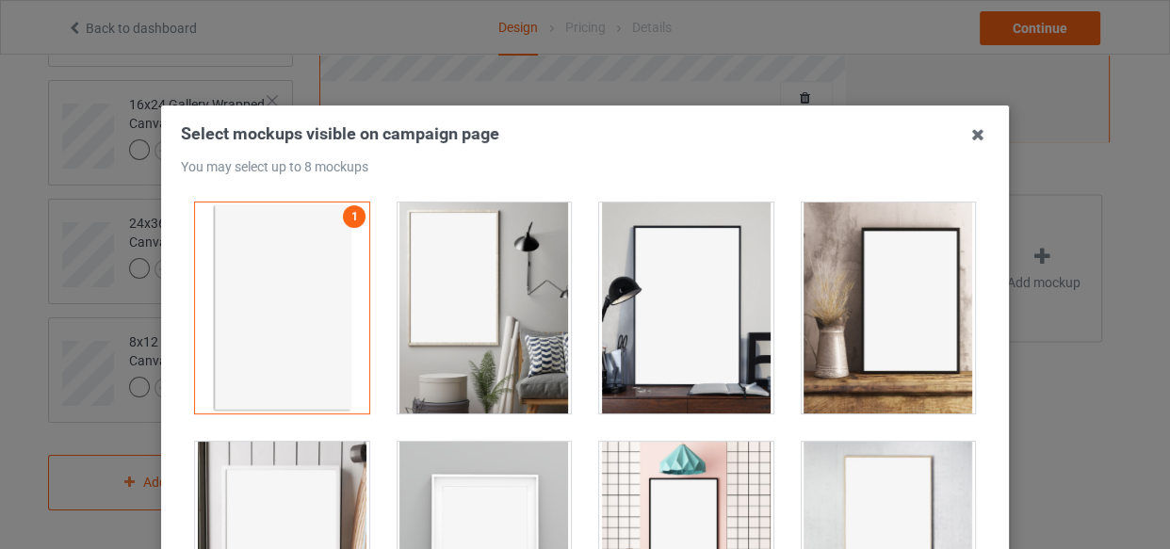
click at [483, 237] on div at bounding box center [484, 307] width 174 height 211
click at [655, 294] on div at bounding box center [686, 307] width 174 height 211
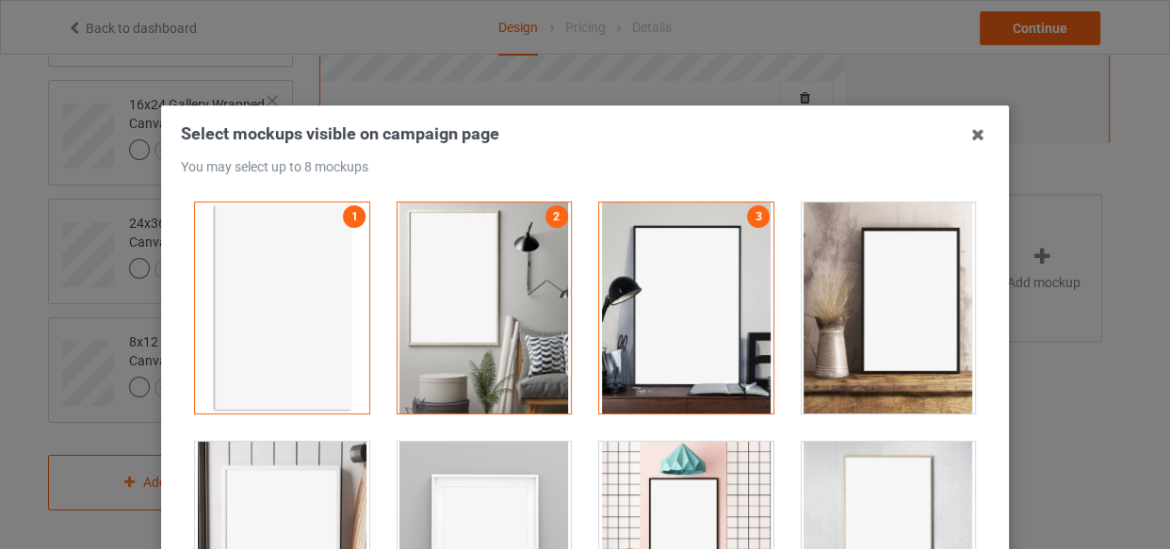
click at [897, 303] on div at bounding box center [888, 307] width 174 height 211
click at [293, 482] on div at bounding box center [282, 547] width 174 height 211
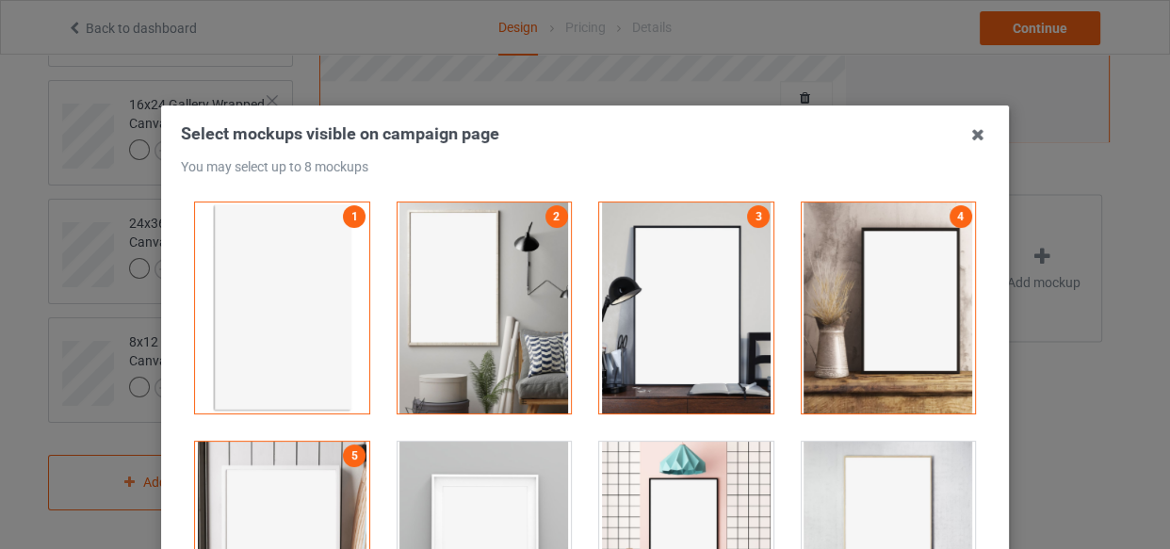
click at [498, 486] on div at bounding box center [484, 547] width 174 height 211
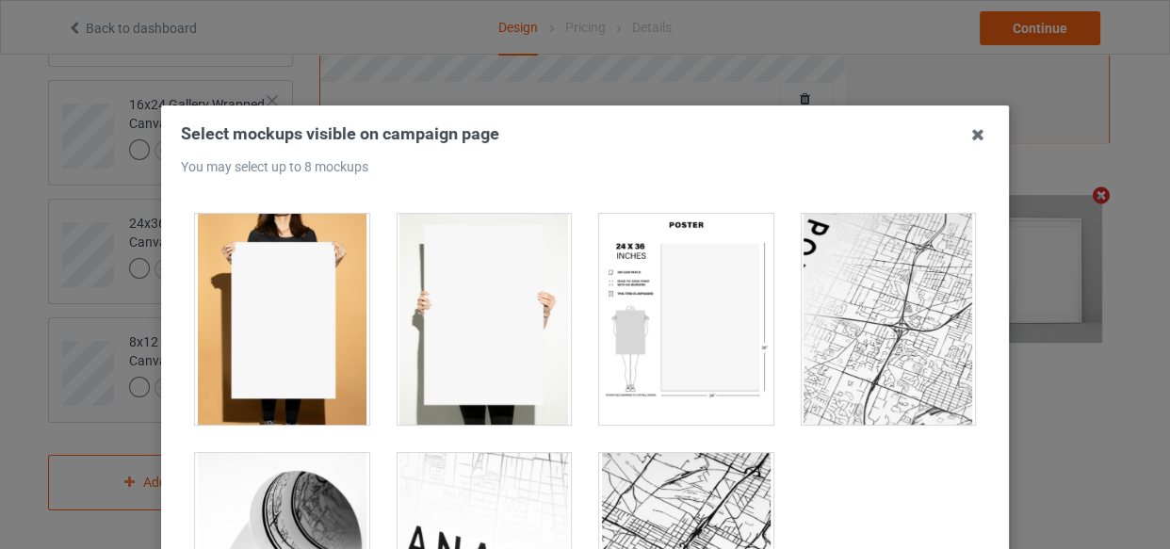
scroll to position [1712, 0]
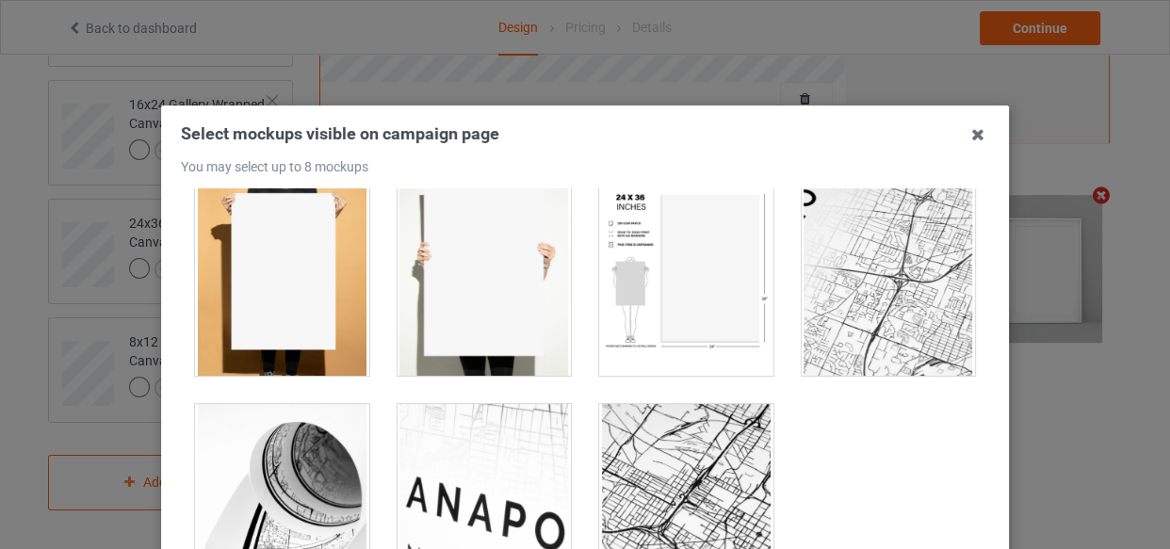
click at [683, 306] on div at bounding box center [686, 270] width 174 height 211
click at [299, 259] on div at bounding box center [282, 270] width 174 height 211
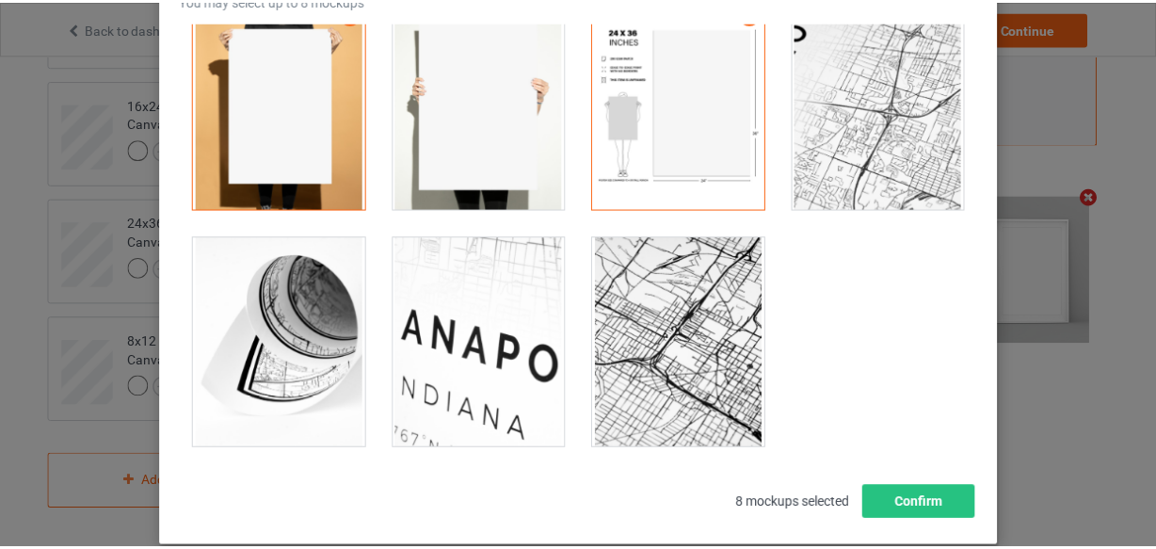
scroll to position [270, 0]
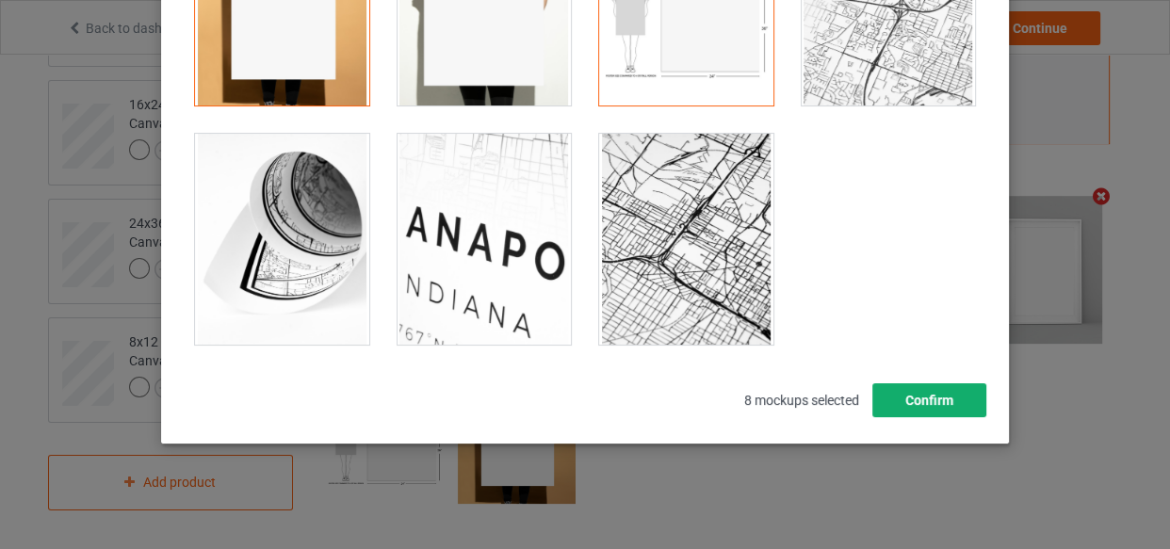
click at [947, 398] on button "Confirm" at bounding box center [929, 400] width 114 height 34
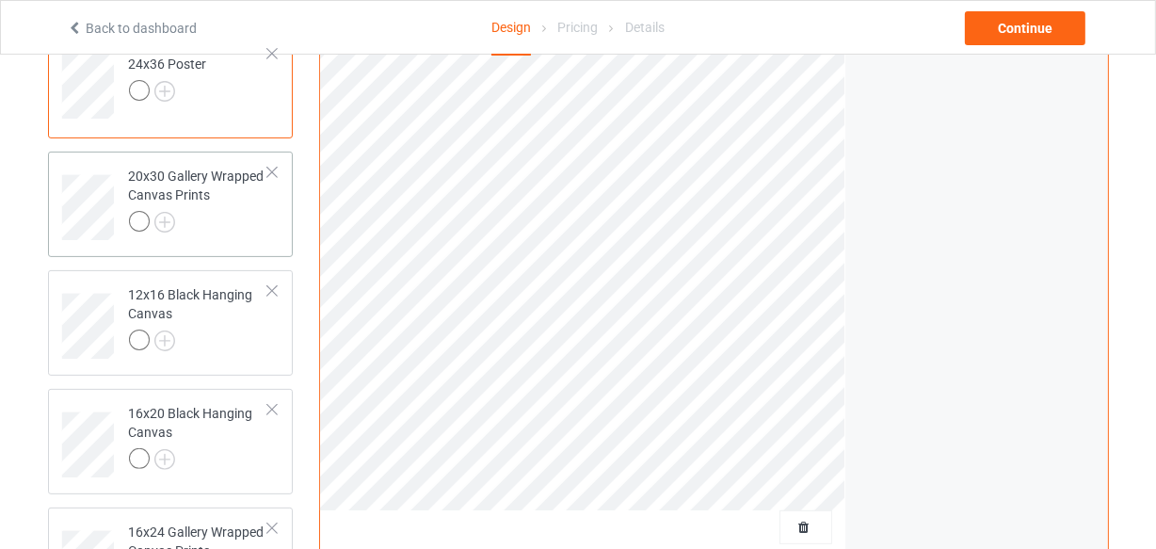
click at [226, 225] on div at bounding box center [199, 224] width 140 height 26
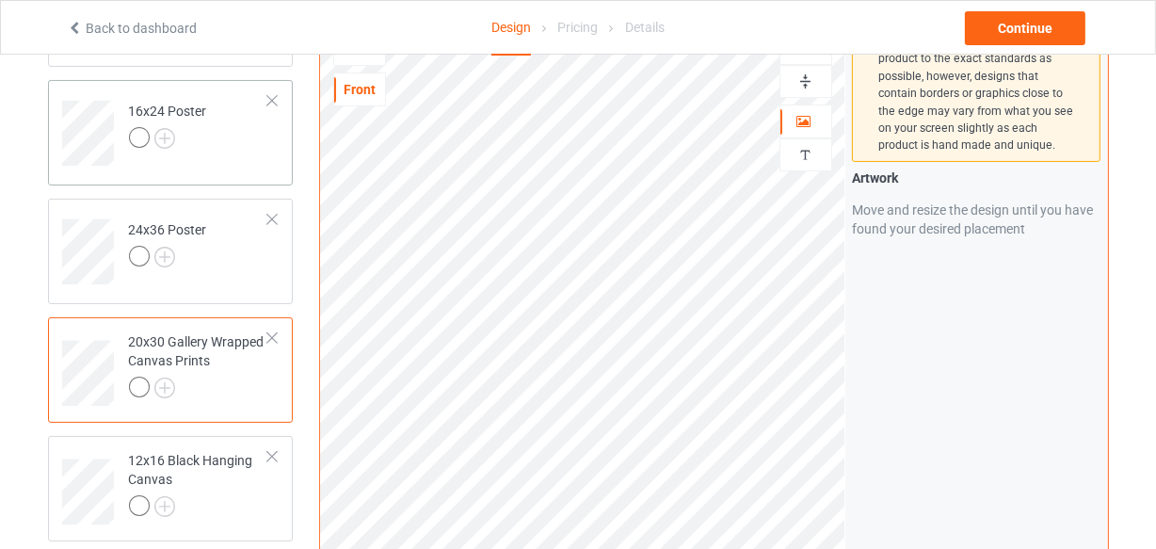
click at [206, 167] on div "16x24 Poster" at bounding box center [171, 132] width 246 height 105
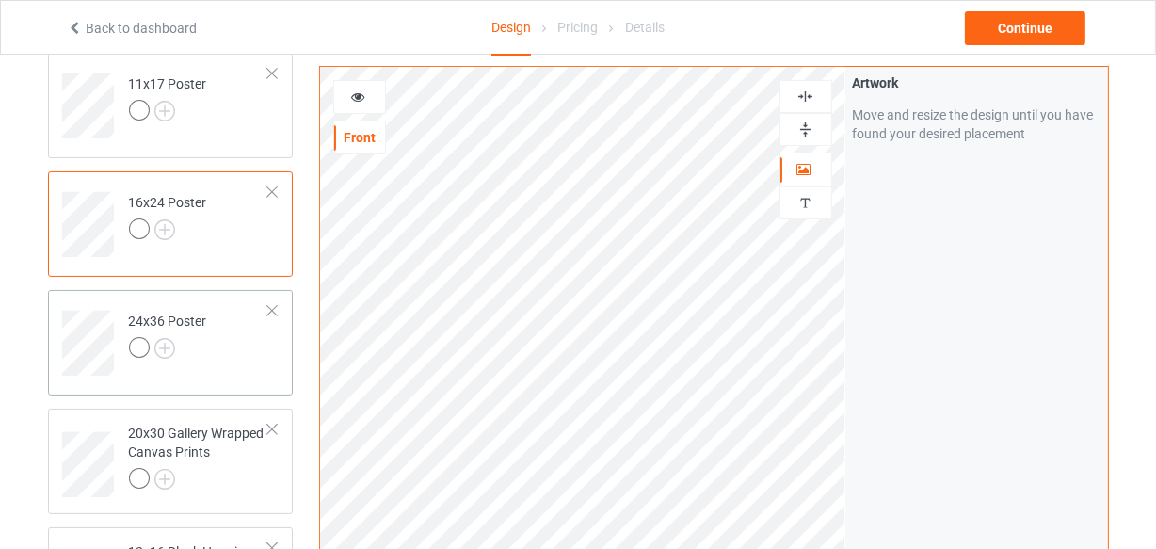
click at [238, 352] on td "24x36 Poster" at bounding box center [199, 337] width 161 height 78
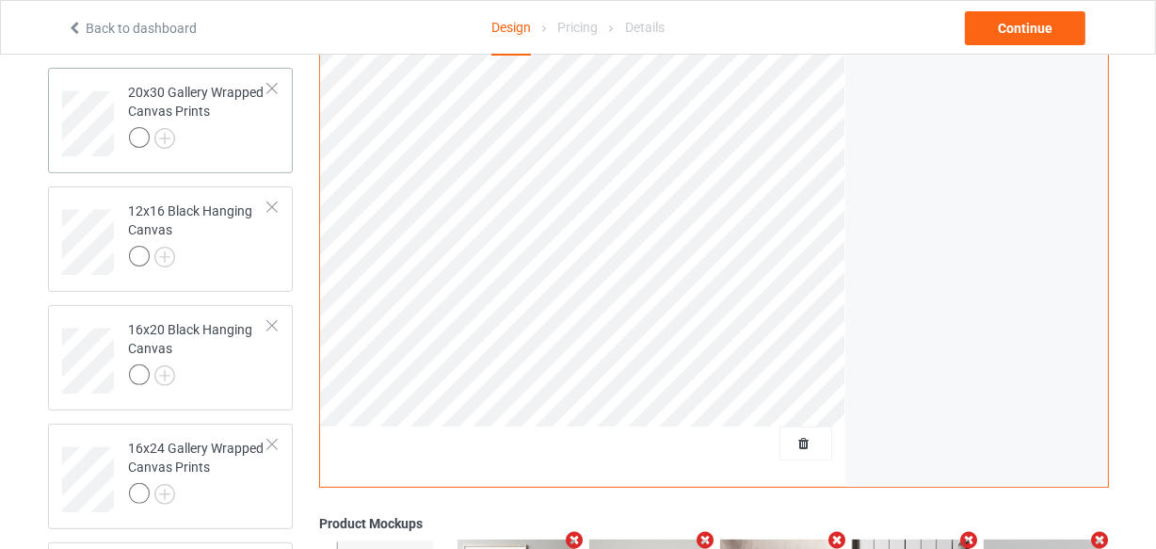
scroll to position [422, 0]
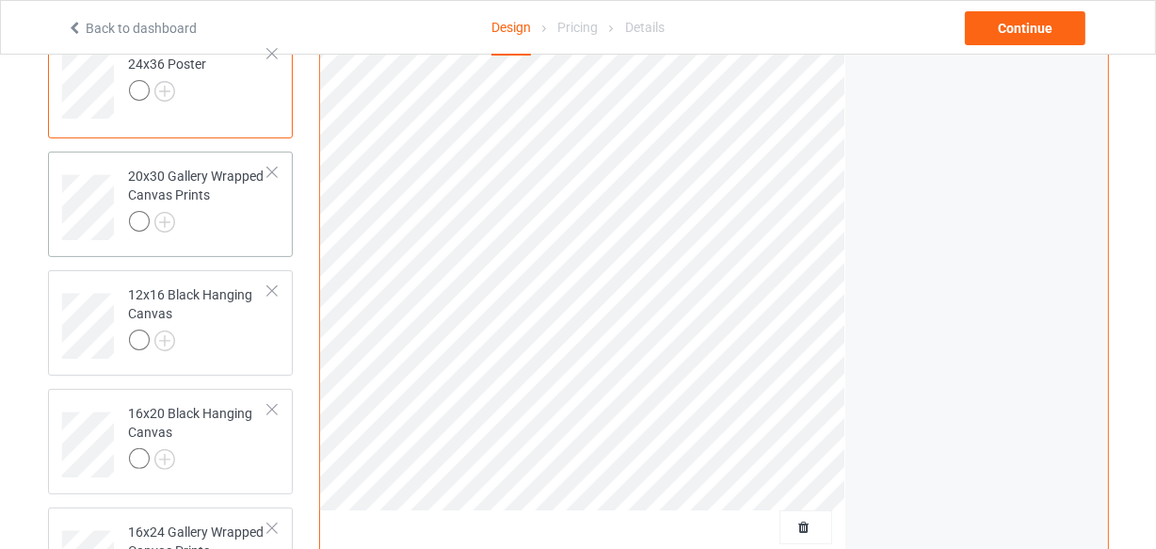
click at [221, 196] on div "20x30 Gallery Wrapped Canvas Prints" at bounding box center [199, 199] width 140 height 64
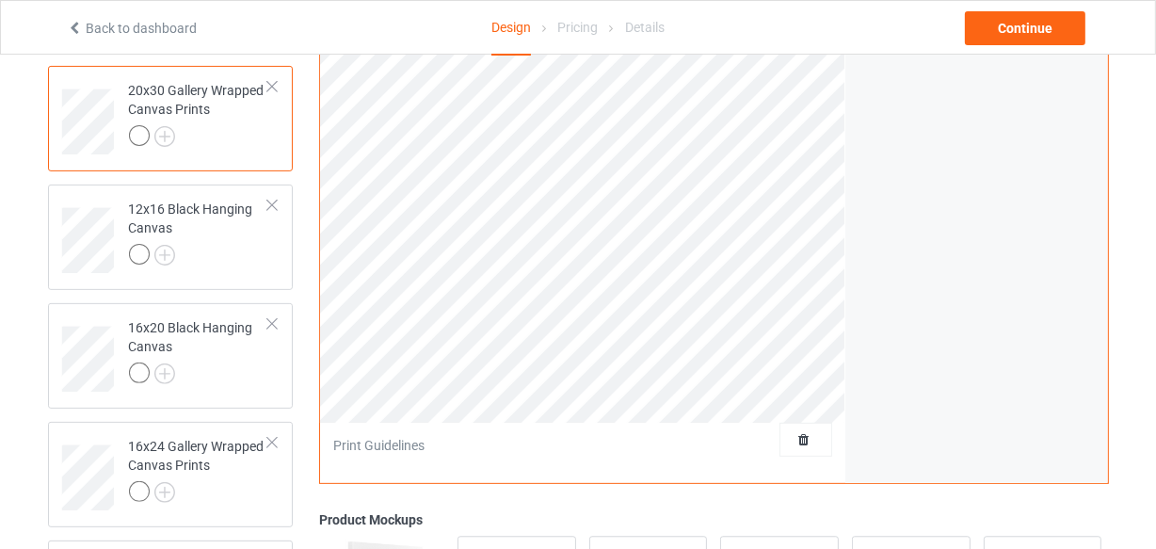
scroll to position [79, 0]
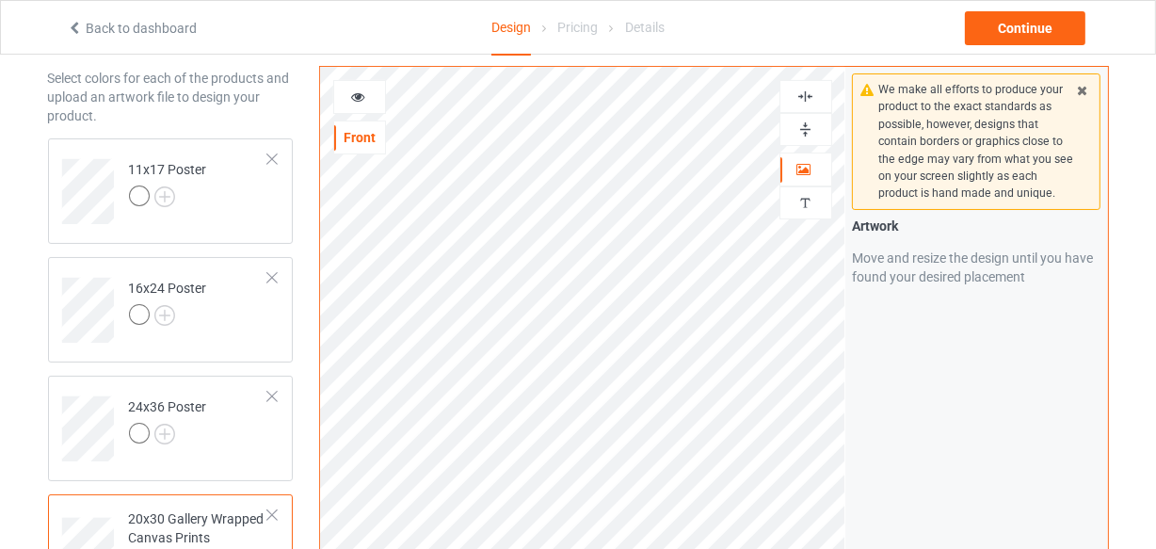
click at [806, 137] on img at bounding box center [806, 130] width 18 height 18
click at [807, 102] on img at bounding box center [806, 97] width 18 height 18
click at [808, 92] on img at bounding box center [806, 97] width 18 height 18
click at [801, 139] on div at bounding box center [806, 129] width 53 height 33
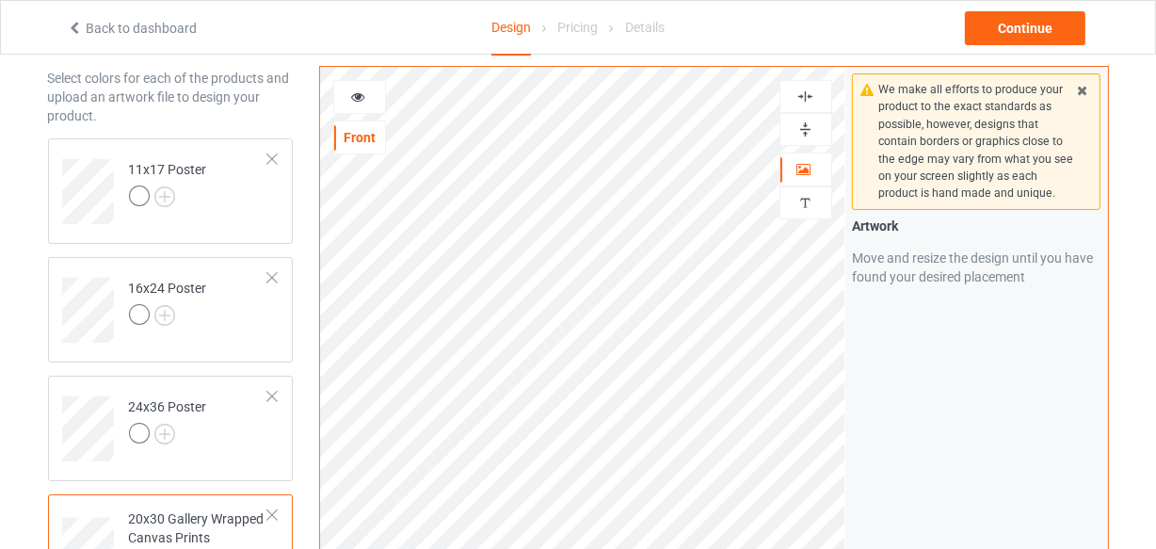
click at [801, 139] on div at bounding box center [806, 129] width 53 height 33
click at [805, 128] on img at bounding box center [806, 130] width 18 height 18
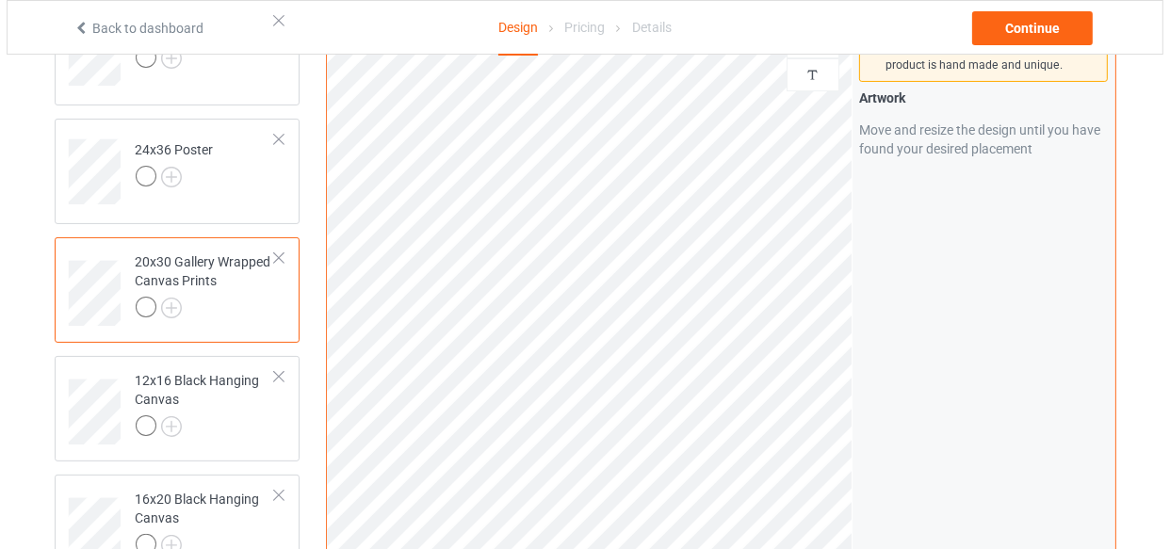
scroll to position [849, 0]
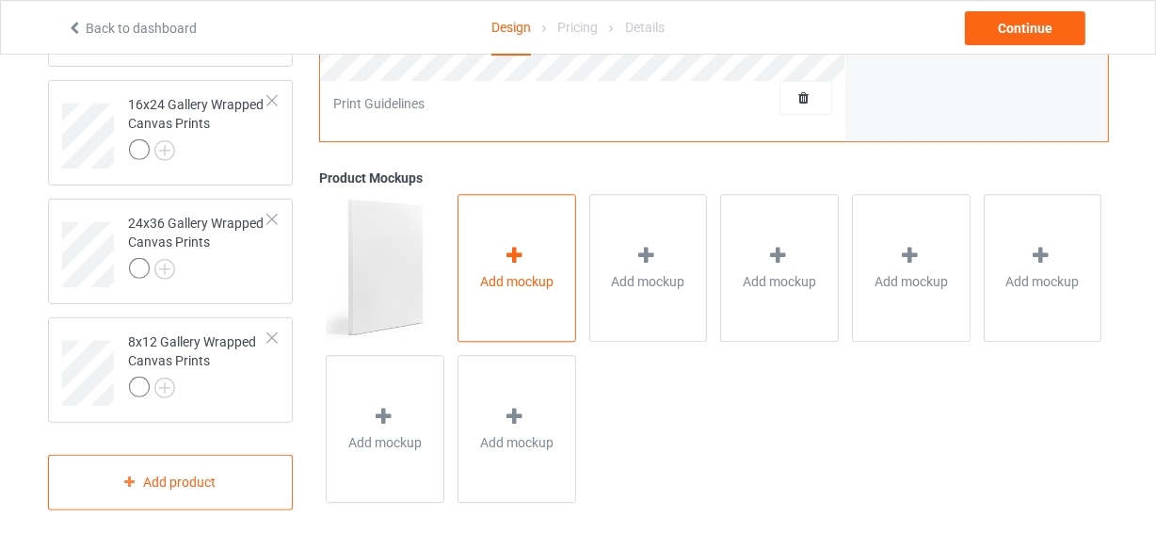
click at [536, 281] on span "Add mockup" at bounding box center [516, 281] width 73 height 19
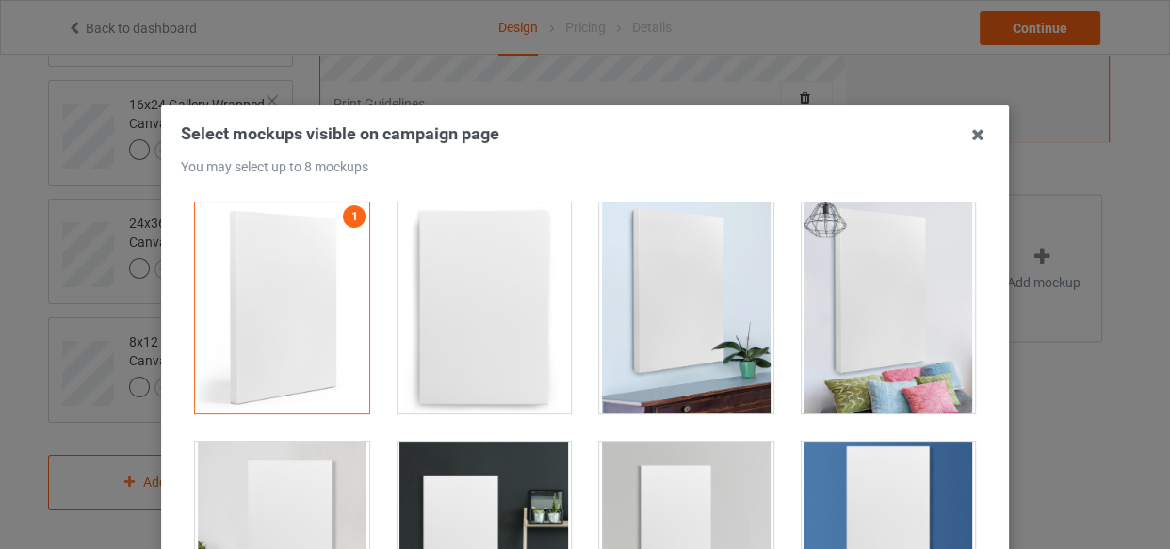
click at [522, 309] on div at bounding box center [484, 307] width 174 height 211
drag, startPoint x: 701, startPoint y: 319, endPoint x: 753, endPoint y: 326, distance: 53.1
click at [732, 326] on div at bounding box center [686, 307] width 174 height 211
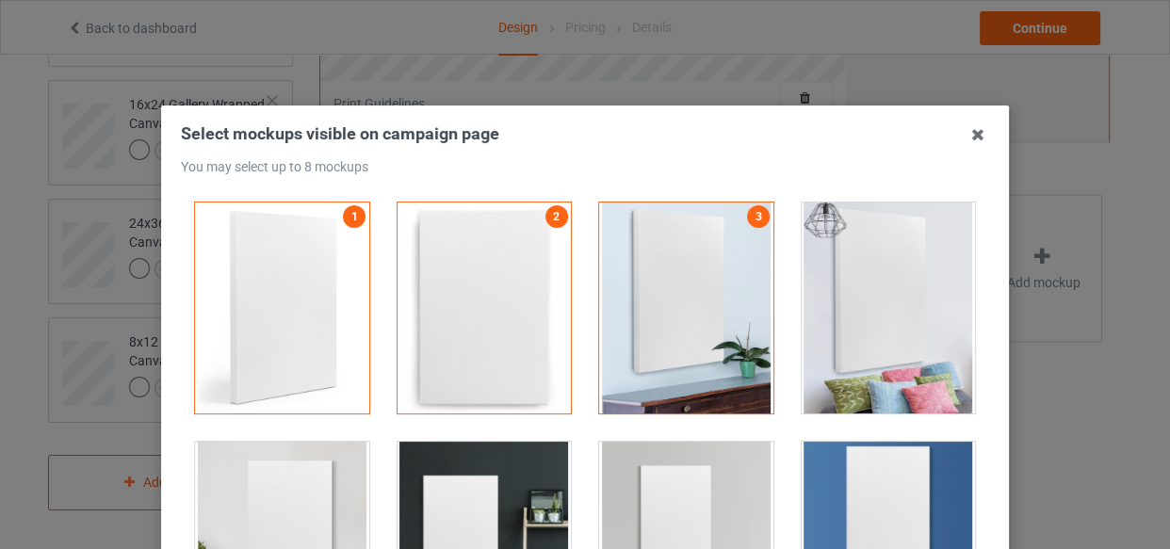
drag, startPoint x: 799, startPoint y: 319, endPoint x: 773, endPoint y: 348, distance: 38.7
click at [801, 320] on div at bounding box center [888, 307] width 174 height 211
click at [462, 481] on div at bounding box center [484, 547] width 174 height 211
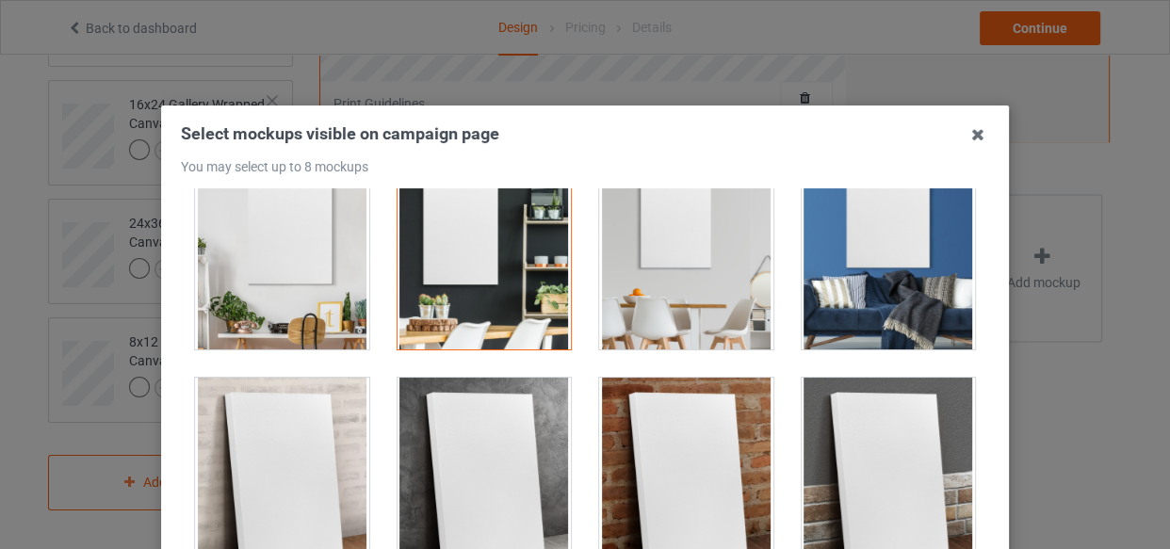
scroll to position [599, 0]
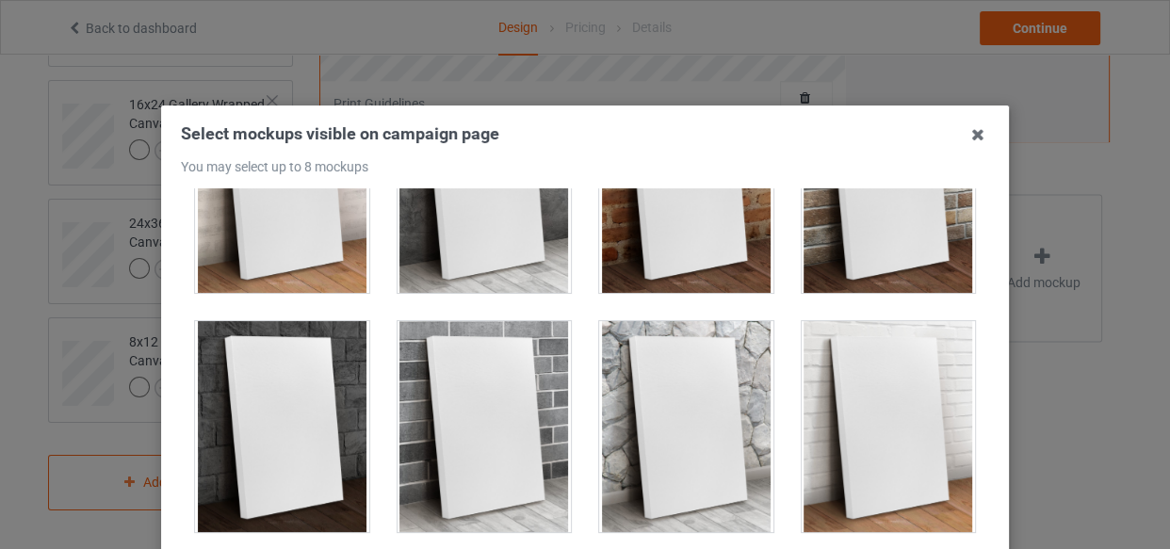
click at [565, 378] on div at bounding box center [484, 426] width 202 height 239
click at [462, 394] on div at bounding box center [484, 426] width 174 height 211
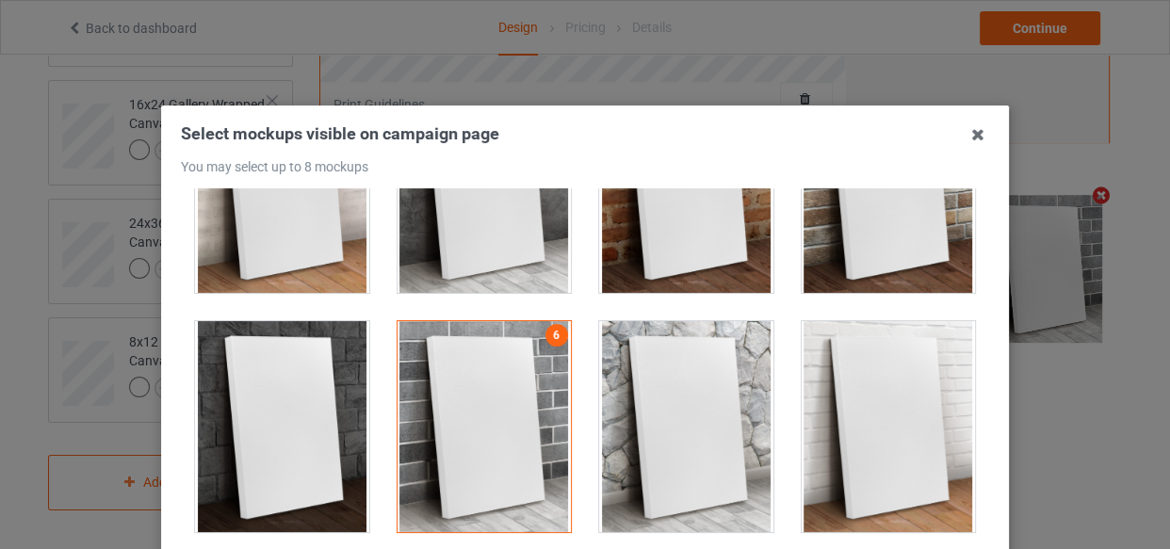
click at [257, 403] on div at bounding box center [282, 426] width 174 height 211
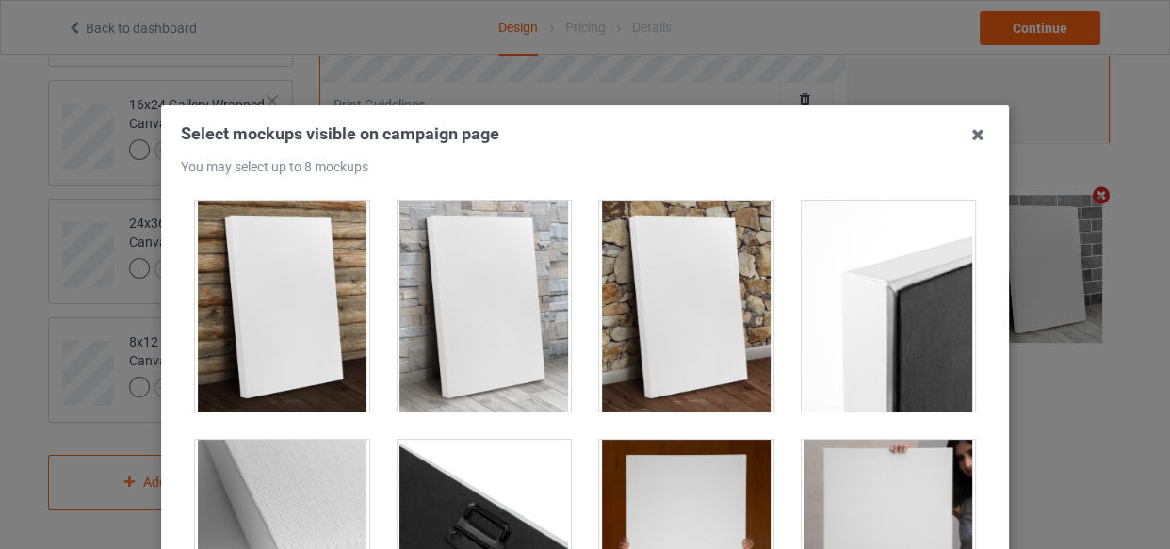
click at [743, 348] on div at bounding box center [686, 306] width 174 height 211
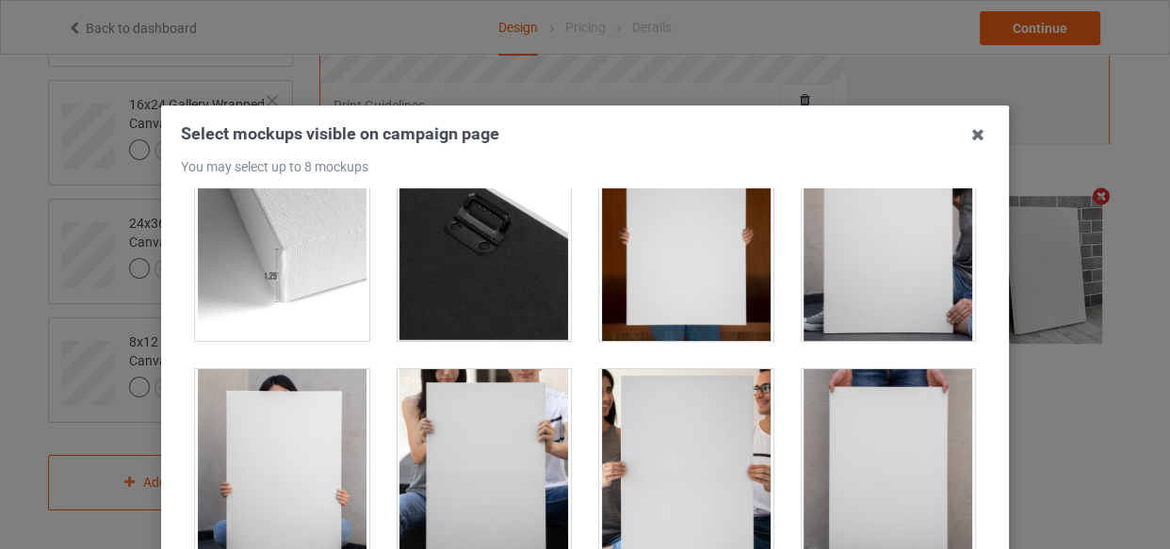
scroll to position [1712, 0]
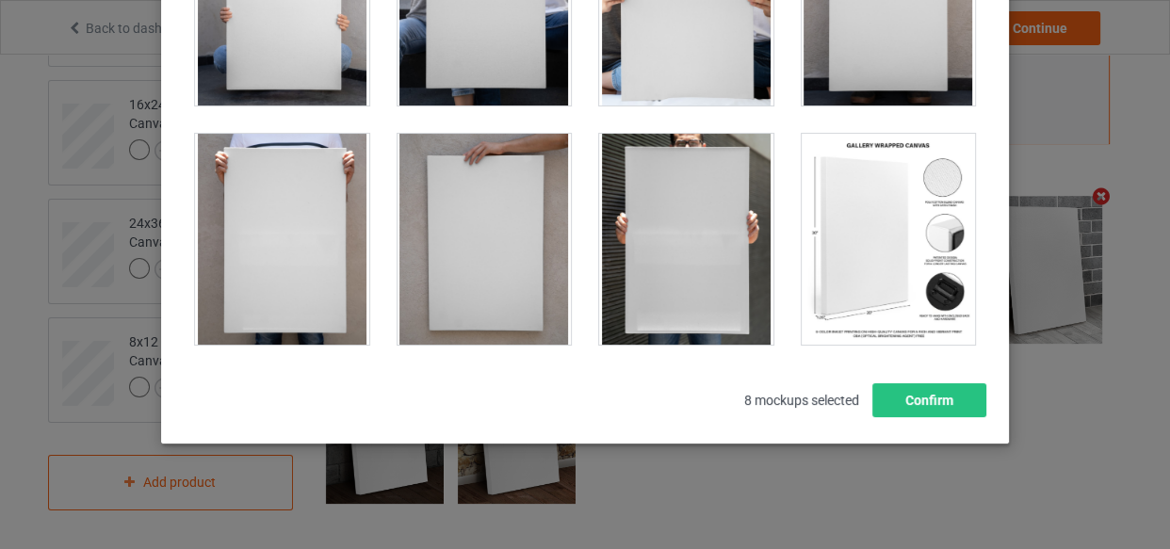
drag, startPoint x: 928, startPoint y: 289, endPoint x: 945, endPoint y: 348, distance: 61.7
click at [927, 289] on div at bounding box center [888, 239] width 174 height 211
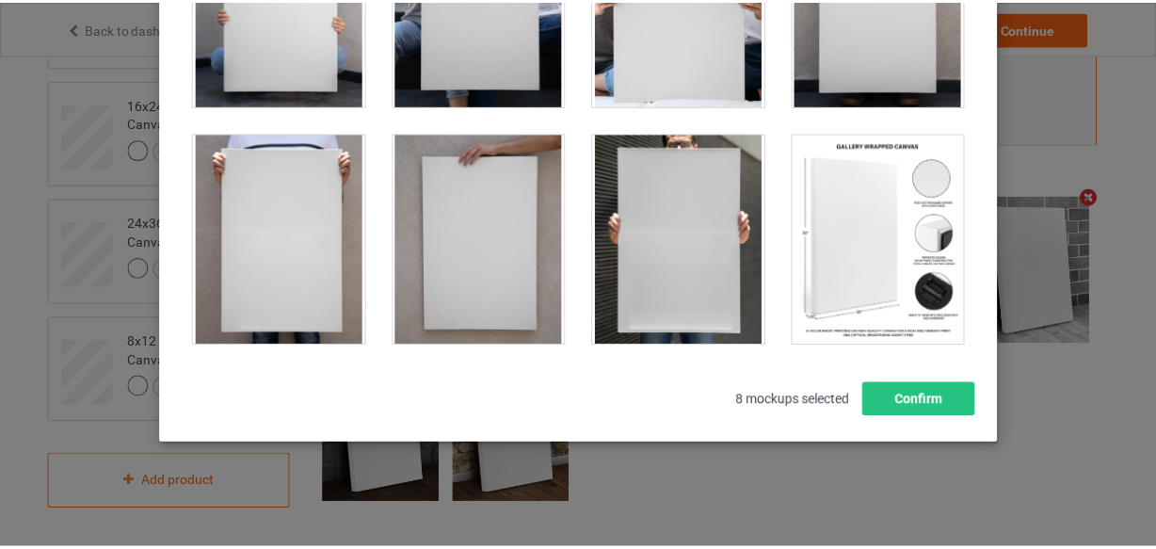
scroll to position [329, 0]
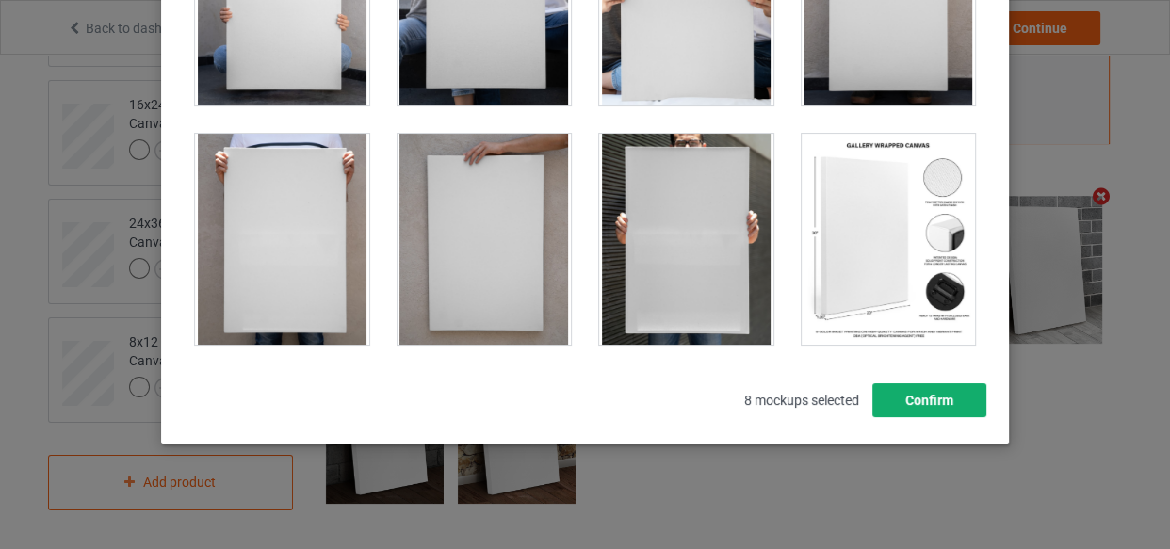
click at [927, 403] on button "Confirm" at bounding box center [929, 400] width 114 height 34
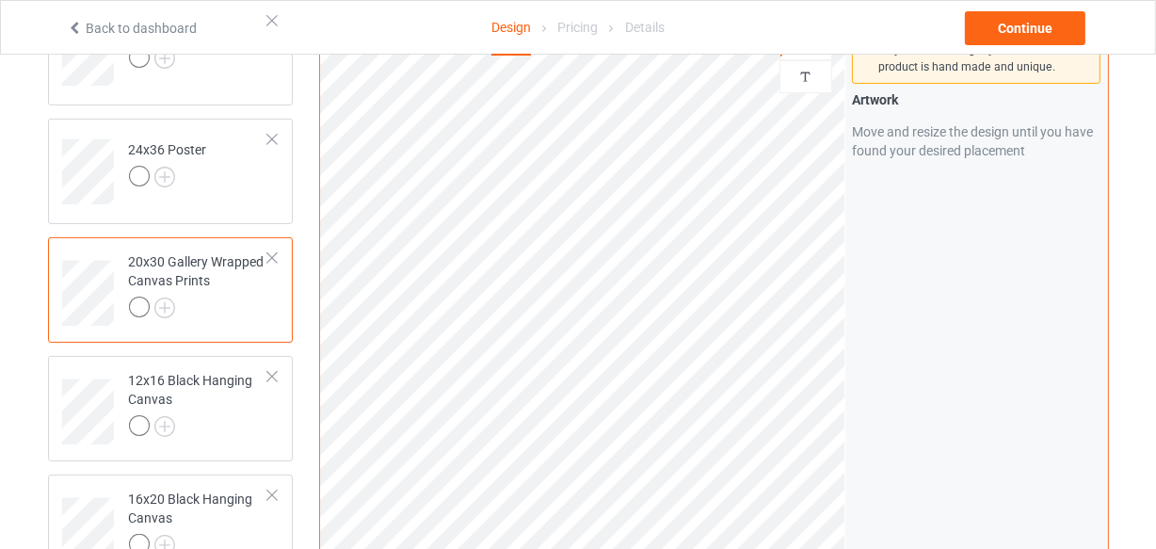
scroll to position [422, 0]
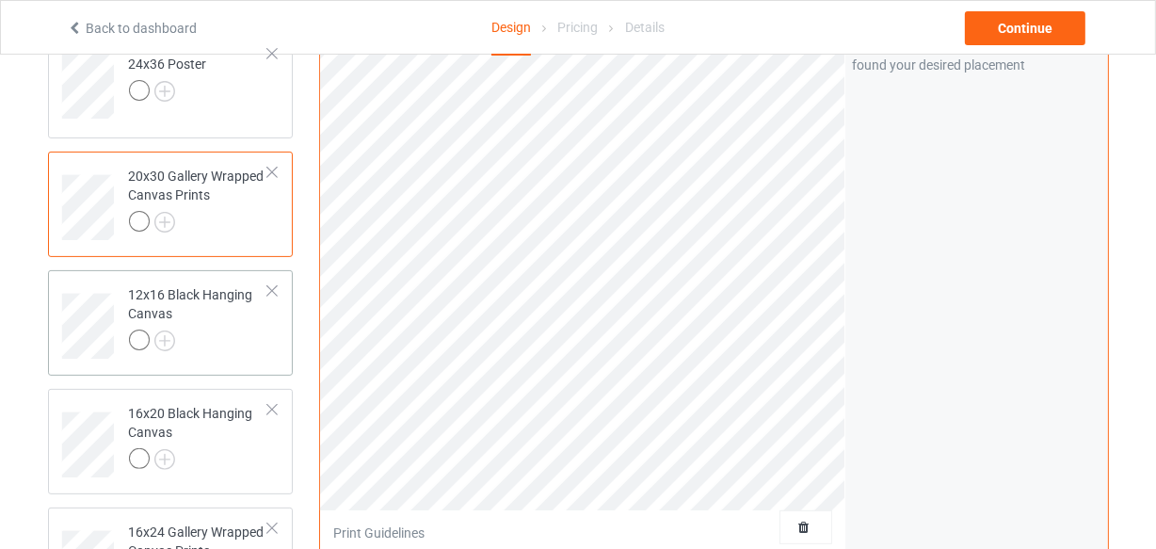
click at [232, 330] on div at bounding box center [199, 343] width 140 height 26
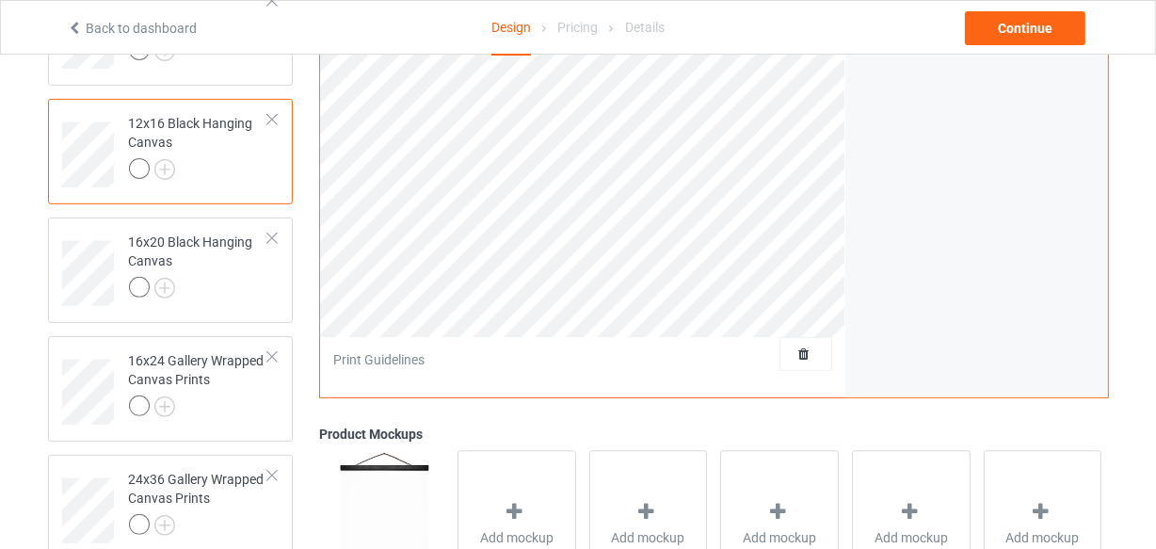
scroll to position [79, 0]
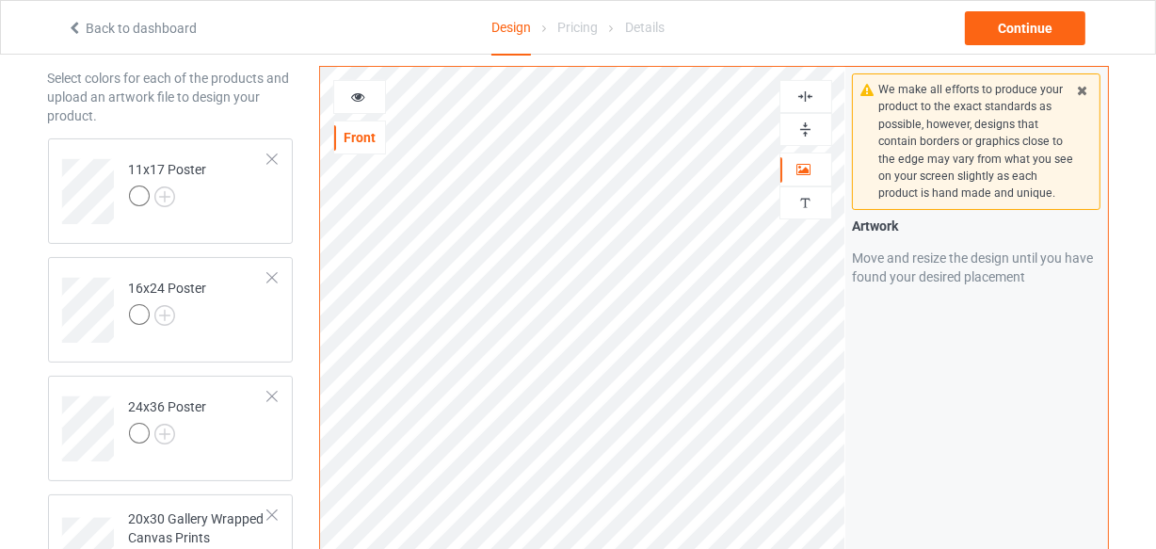
click at [806, 94] on img at bounding box center [806, 97] width 18 height 18
click at [806, 133] on img at bounding box center [806, 130] width 18 height 18
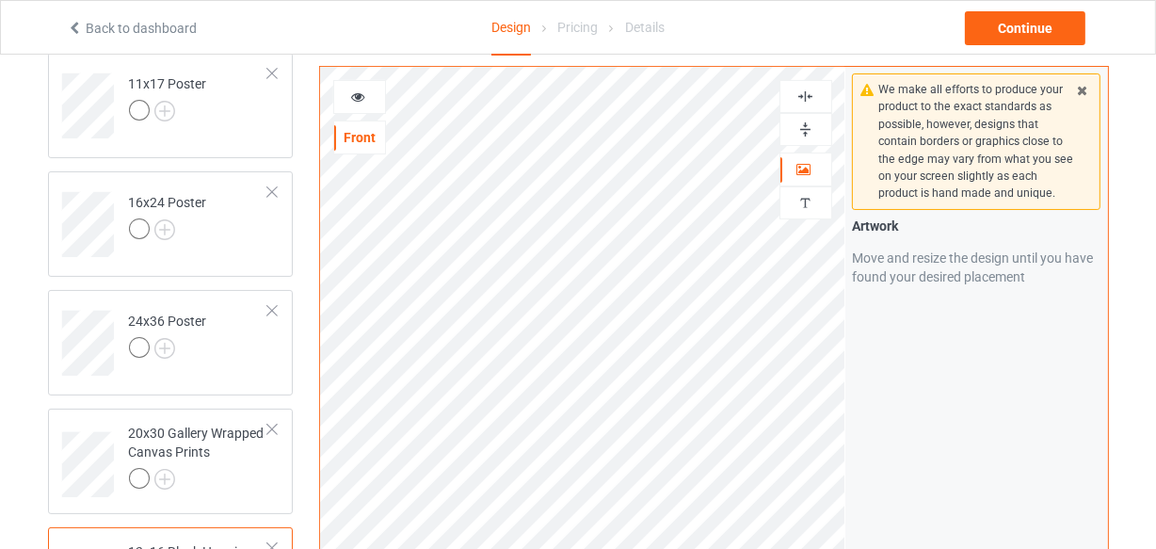
scroll to position [0, 0]
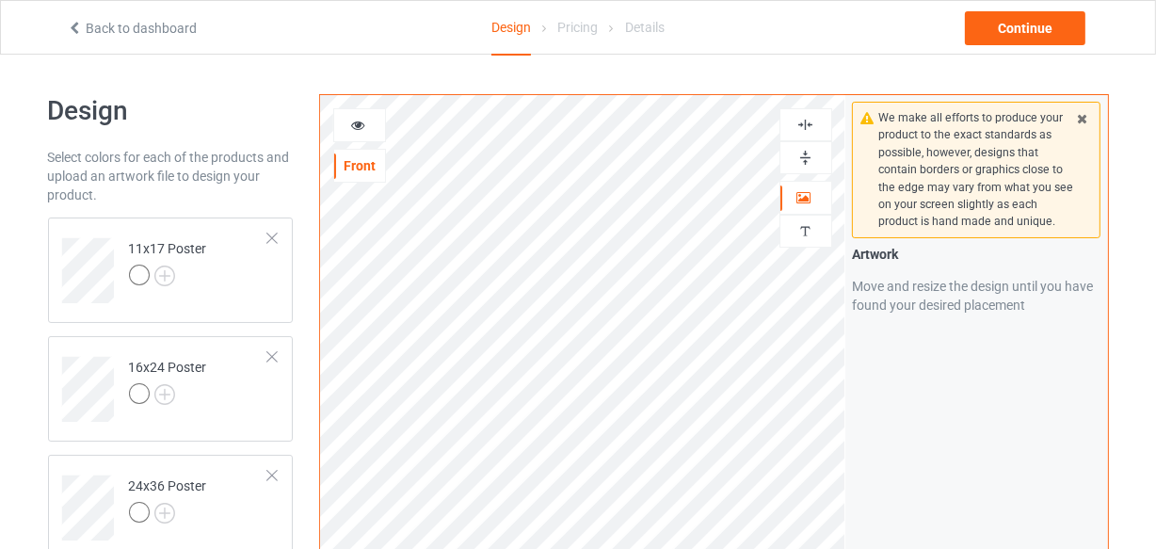
click at [806, 130] on img at bounding box center [806, 125] width 18 height 18
click at [802, 160] on img at bounding box center [806, 158] width 18 height 18
click at [803, 161] on img at bounding box center [806, 158] width 18 height 18
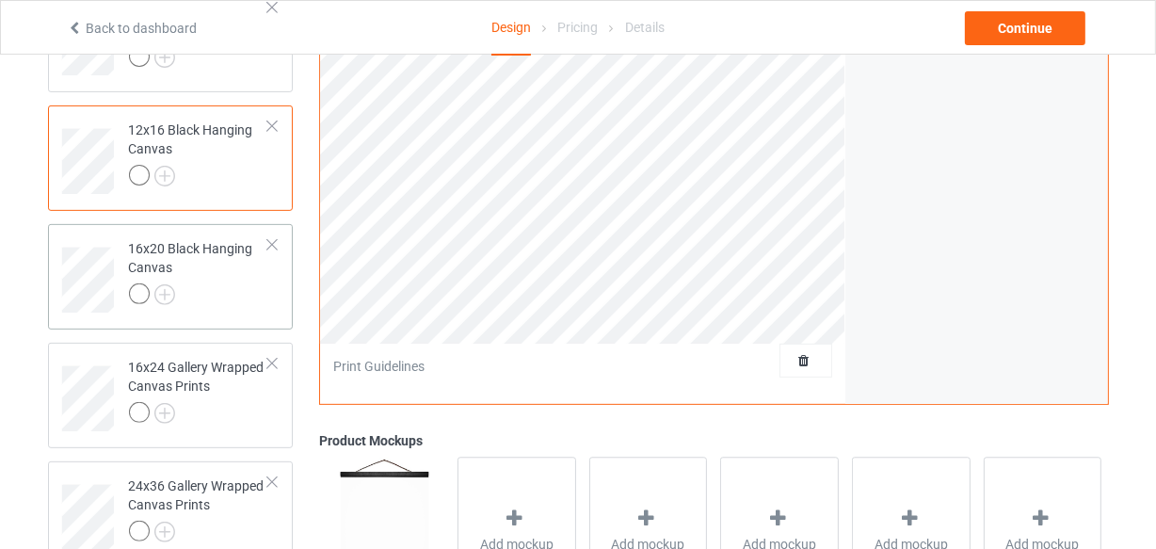
scroll to position [599, 0]
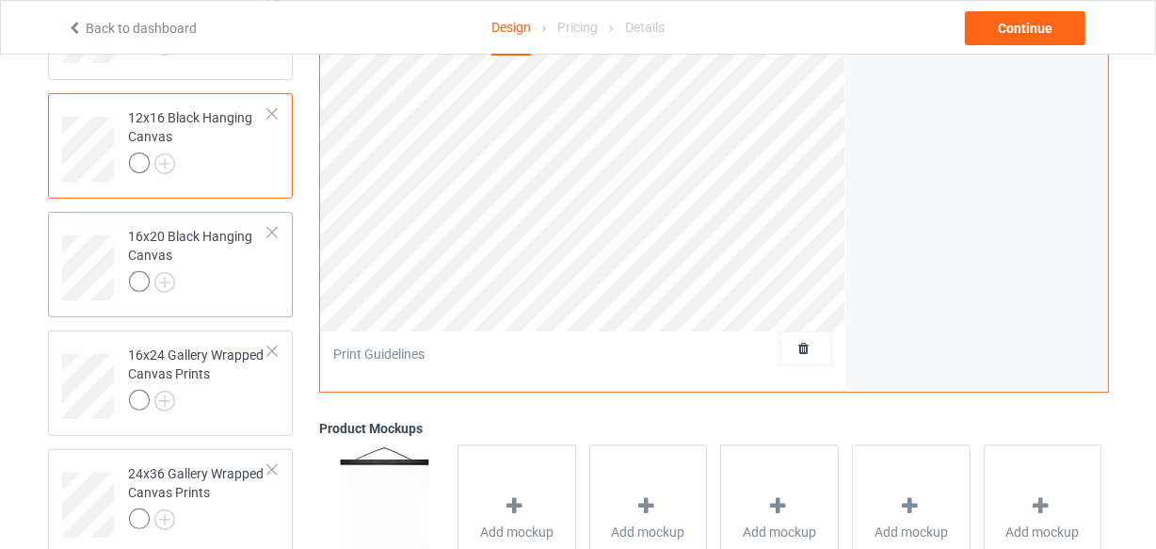
click at [212, 296] on div at bounding box center [199, 284] width 140 height 26
click at [210, 184] on td "12x16 Black Hanging Canvas" at bounding box center [199, 143] width 161 height 84
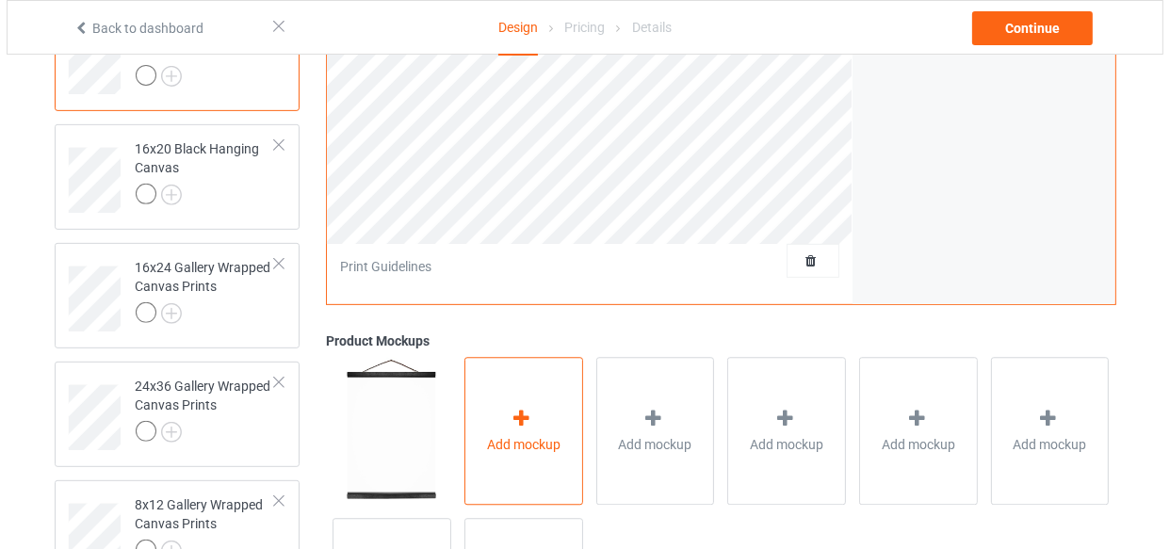
scroll to position [849, 0]
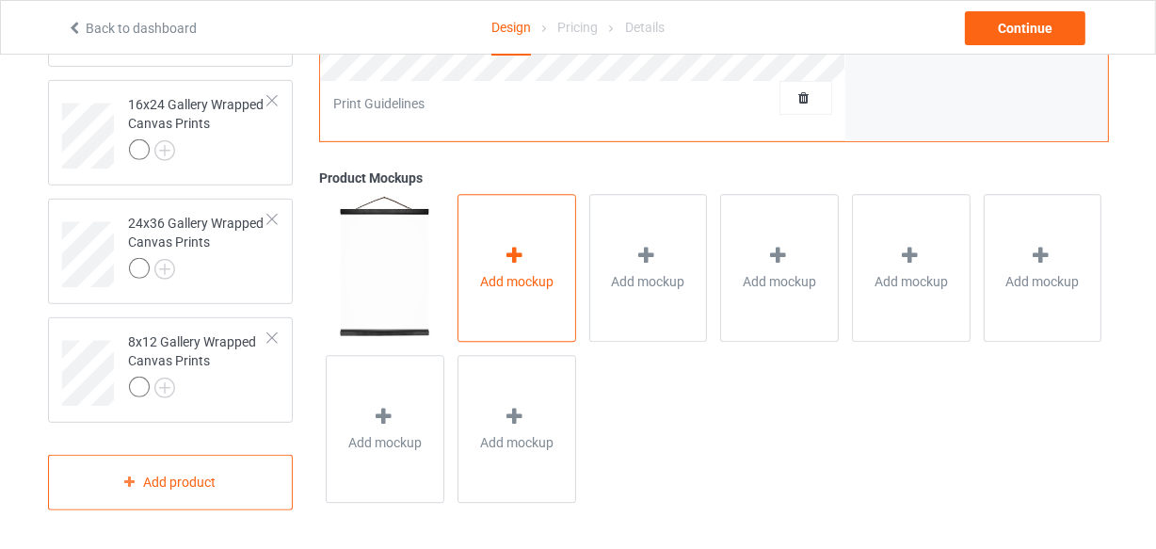
click at [527, 330] on div "Add mockup" at bounding box center [517, 269] width 119 height 148
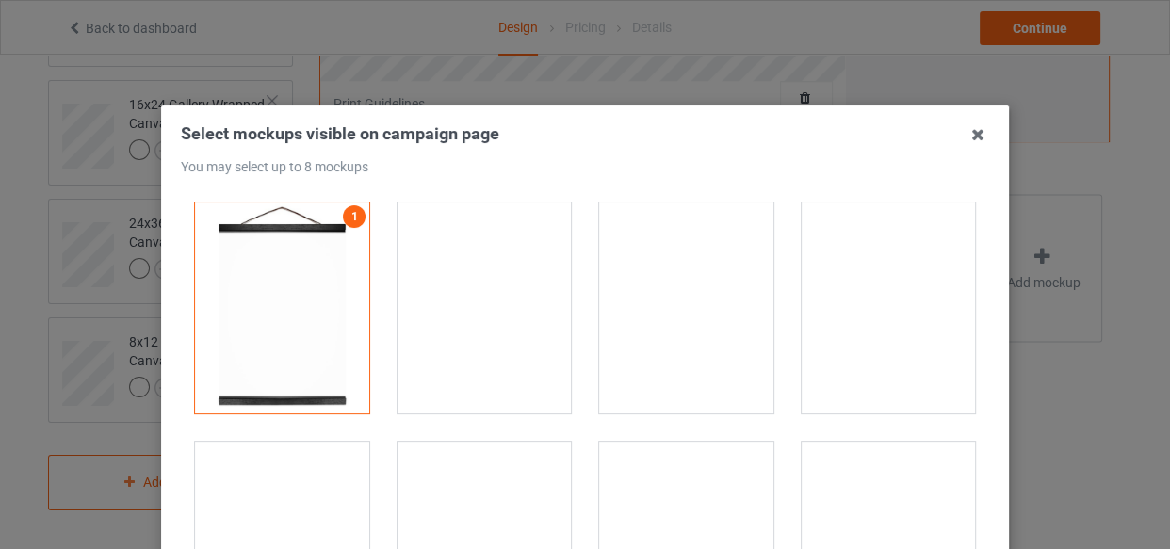
drag, startPoint x: 477, startPoint y: 280, endPoint x: 729, endPoint y: 327, distance: 255.8
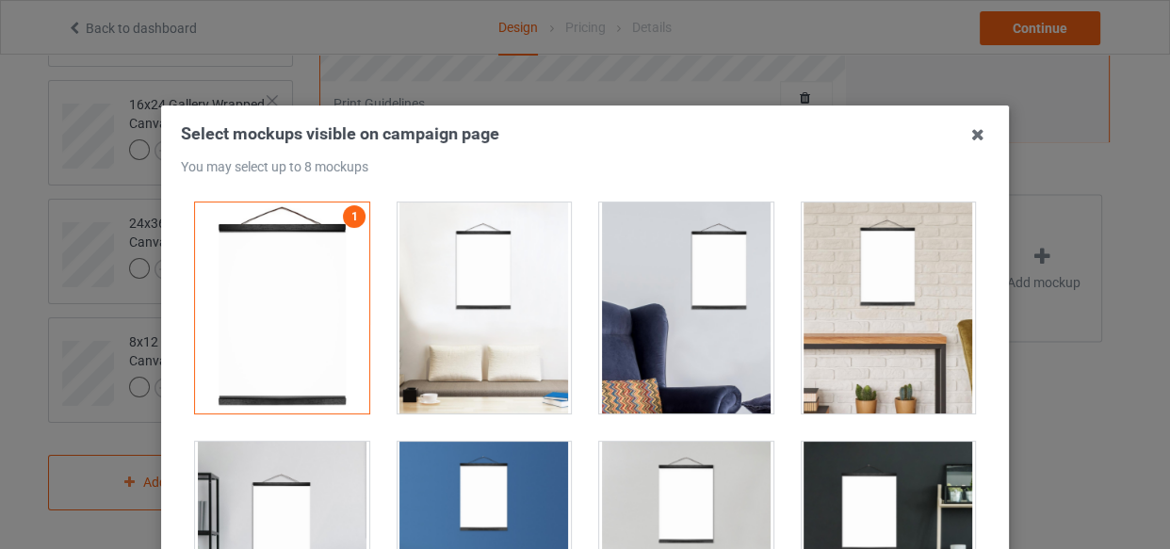
click at [477, 282] on div at bounding box center [484, 307] width 174 height 211
drag, startPoint x: 730, startPoint y: 327, endPoint x: 772, endPoint y: 338, distance: 43.9
click at [732, 334] on div at bounding box center [686, 307] width 174 height 211
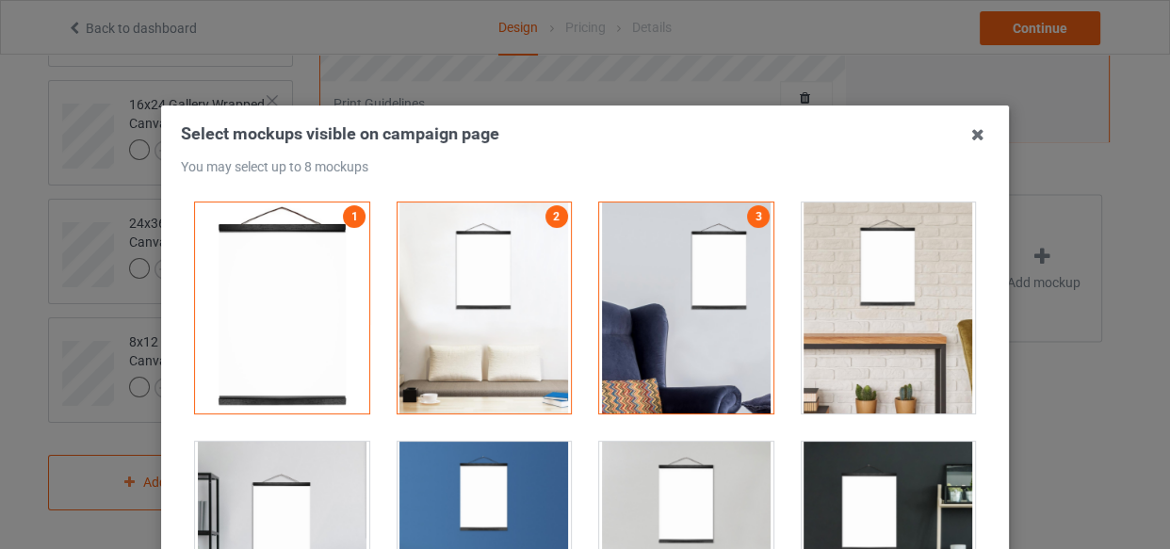
drag, startPoint x: 952, startPoint y: 324, endPoint x: 701, endPoint y: 357, distance: 253.6
click at [939, 327] on div at bounding box center [888, 307] width 174 height 211
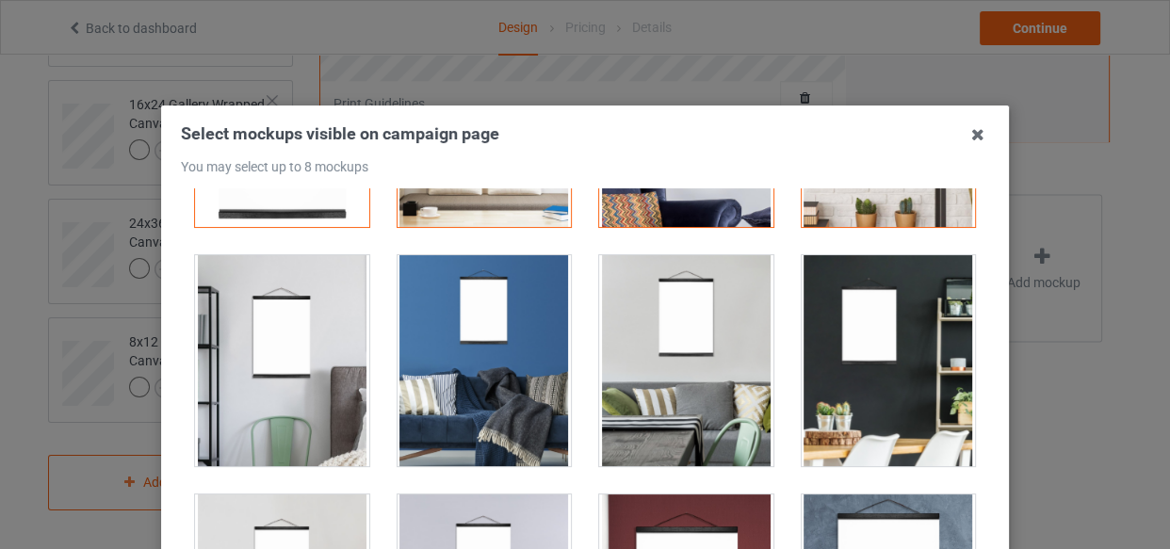
scroll to position [599, 0]
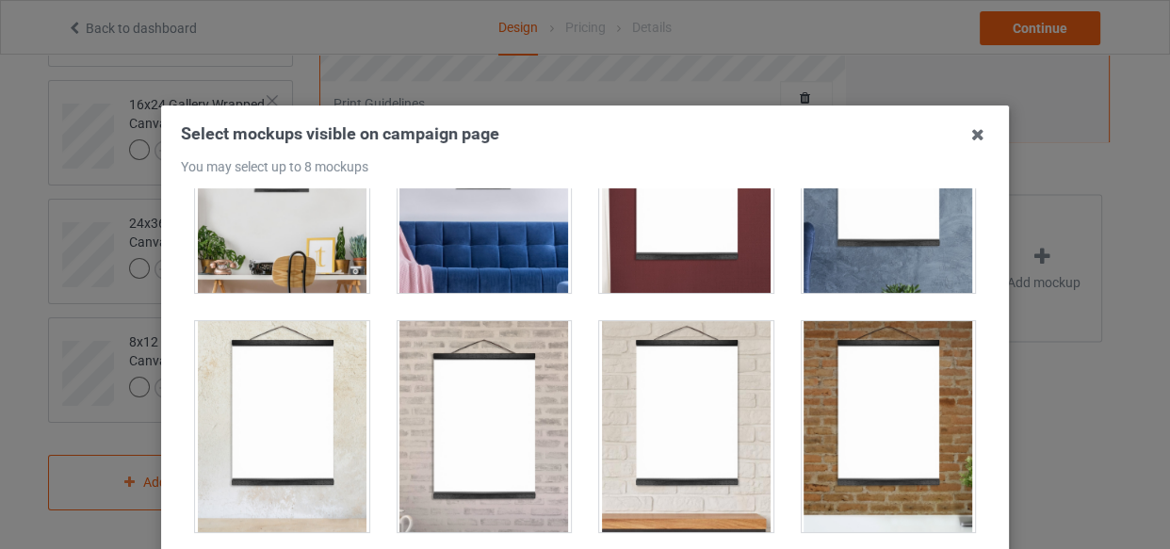
drag, startPoint x: 468, startPoint y: 342, endPoint x: 511, endPoint y: 350, distance: 44.1
click at [468, 343] on div at bounding box center [484, 426] width 174 height 211
drag, startPoint x: 786, startPoint y: 356, endPoint x: 796, endPoint y: 382, distance: 28.0
click at [801, 356] on div at bounding box center [888, 426] width 174 height 211
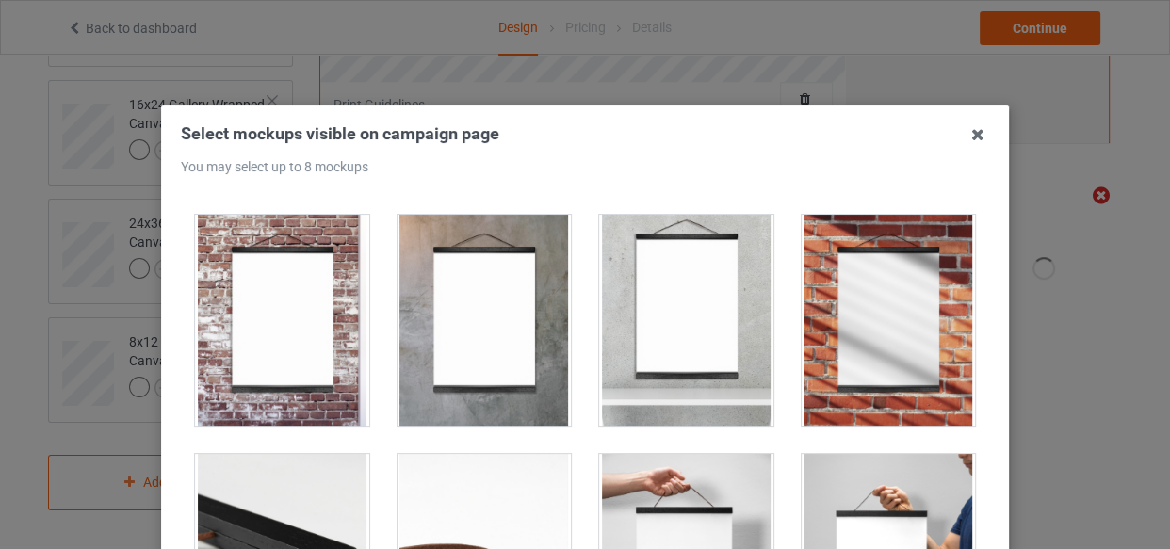
scroll to position [1112, 0]
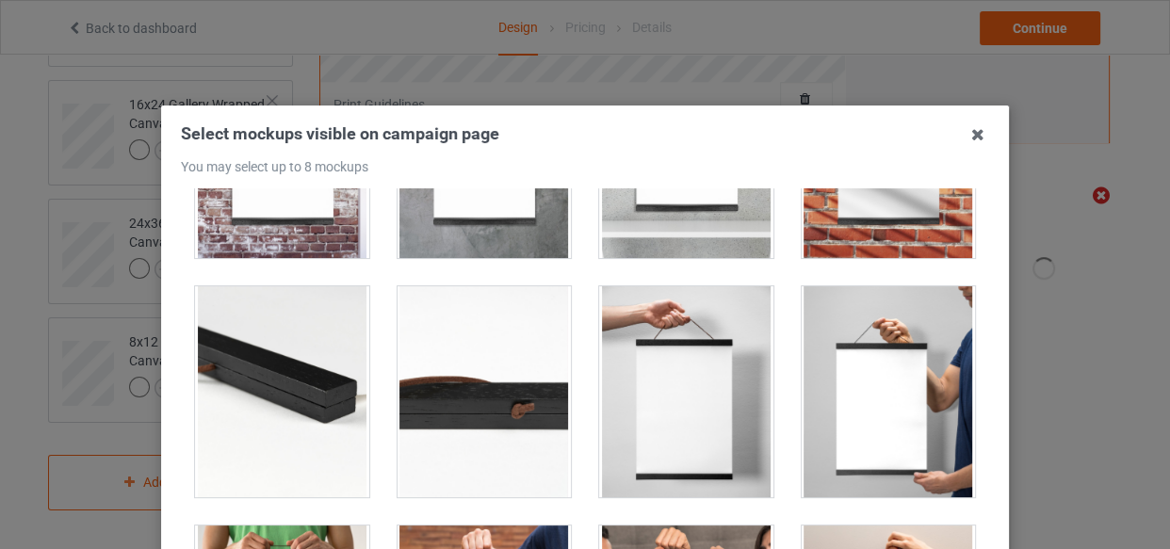
click at [655, 356] on div at bounding box center [686, 391] width 174 height 211
click at [485, 374] on div at bounding box center [484, 391] width 174 height 211
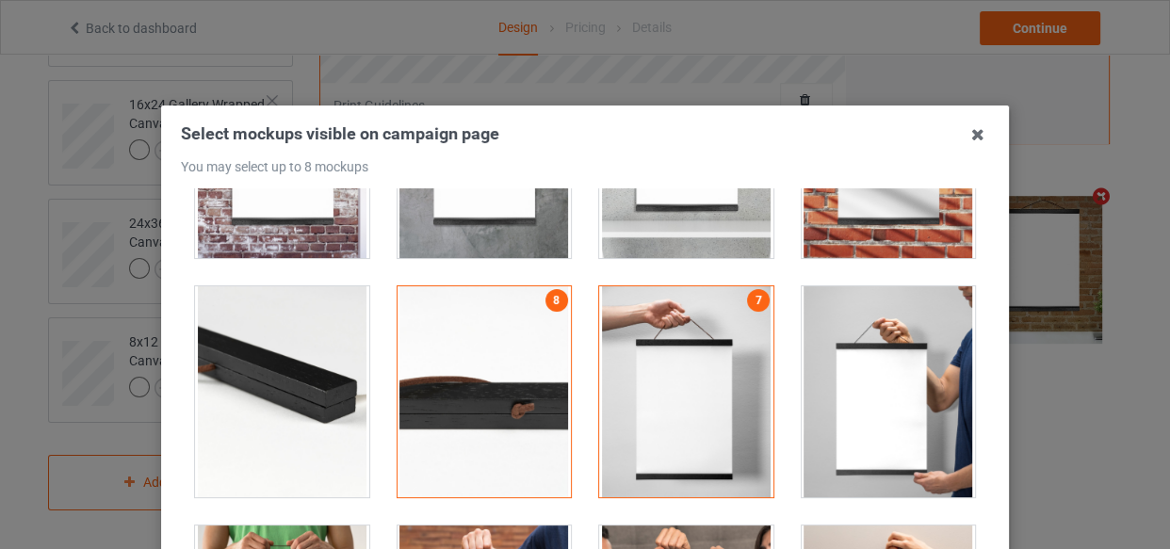
click at [818, 376] on div at bounding box center [888, 391] width 174 height 211
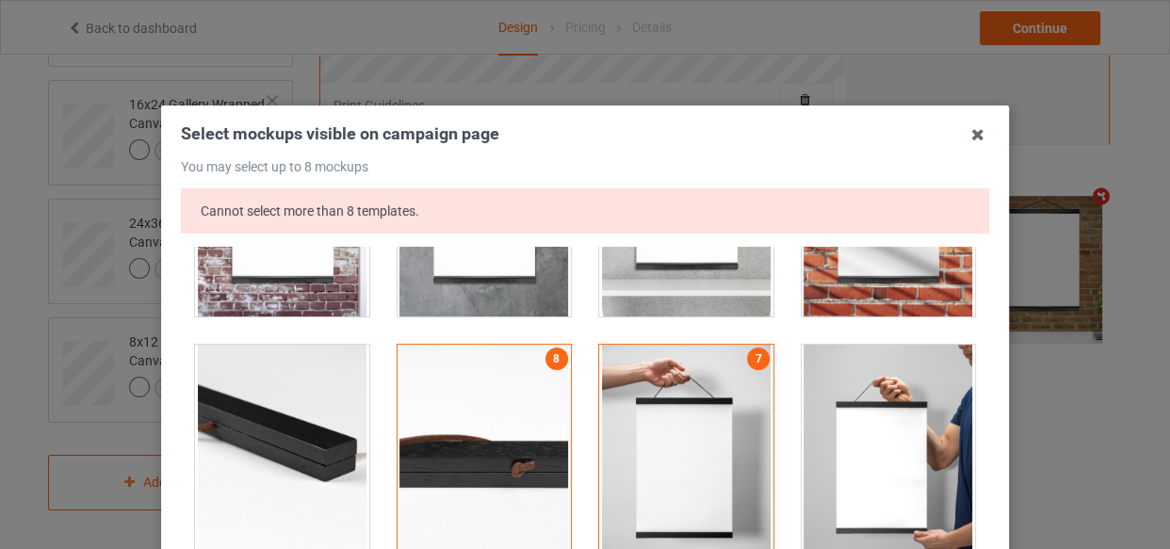
click at [509, 386] on div at bounding box center [484, 450] width 174 height 211
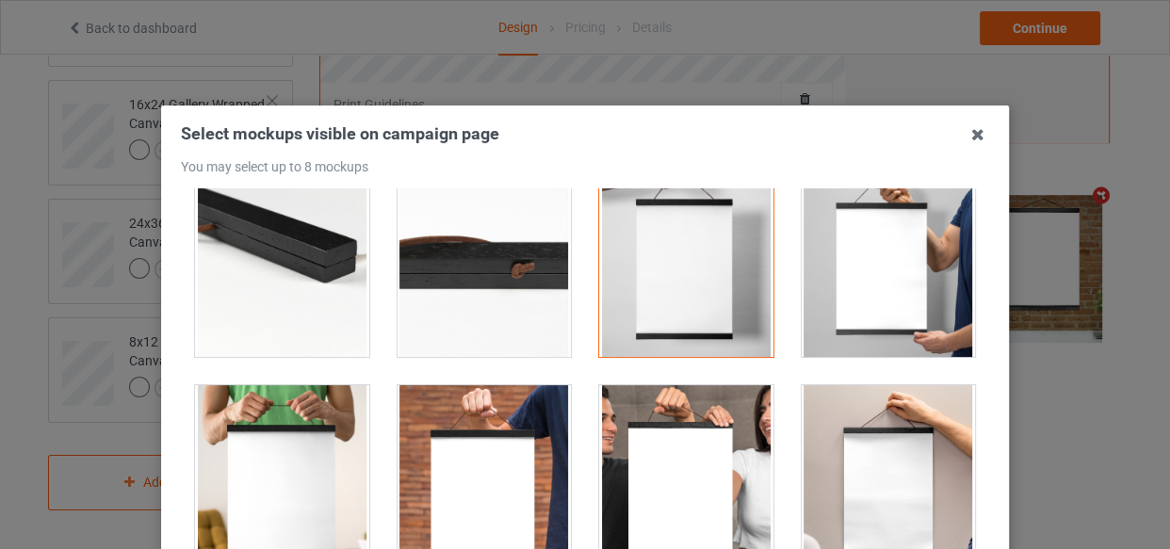
scroll to position [1472, 0]
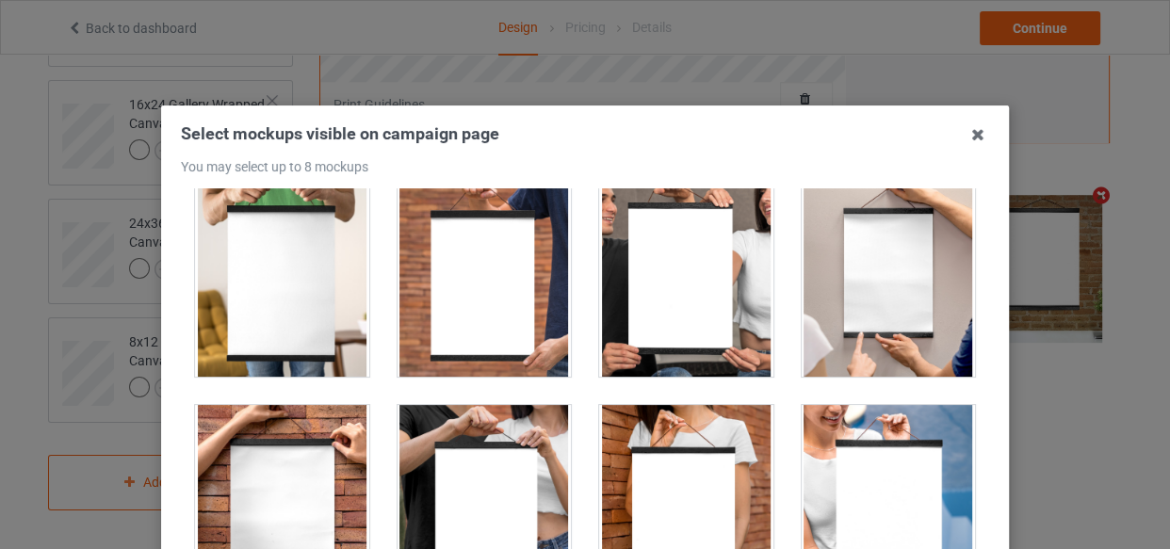
click at [885, 308] on div at bounding box center [888, 271] width 174 height 211
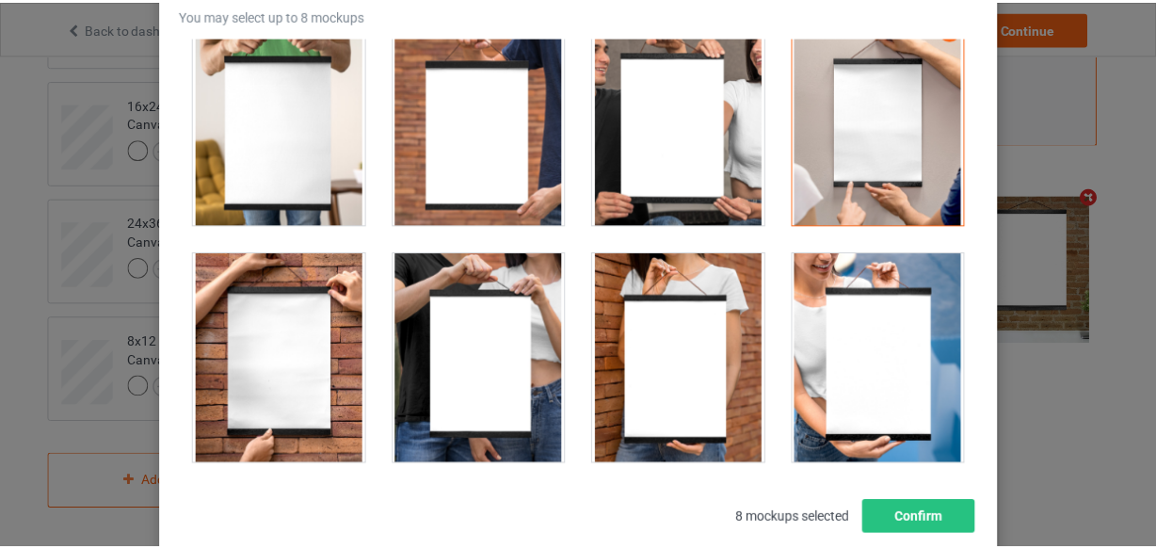
scroll to position [270, 0]
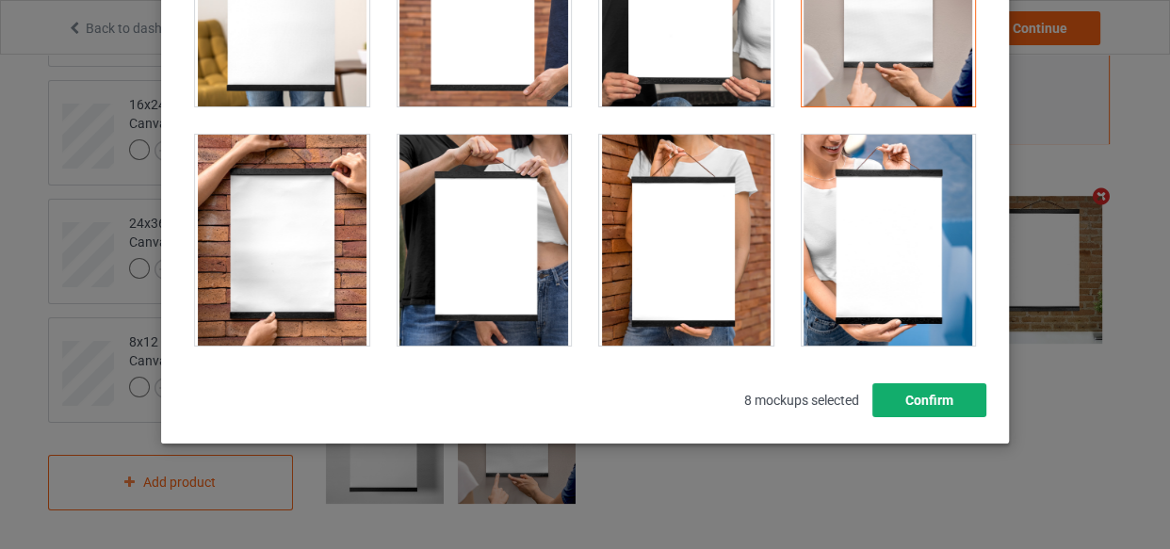
drag, startPoint x: 914, startPoint y: 405, endPoint x: 747, endPoint y: 402, distance: 167.7
click at [913, 405] on button "Confirm" at bounding box center [929, 400] width 114 height 34
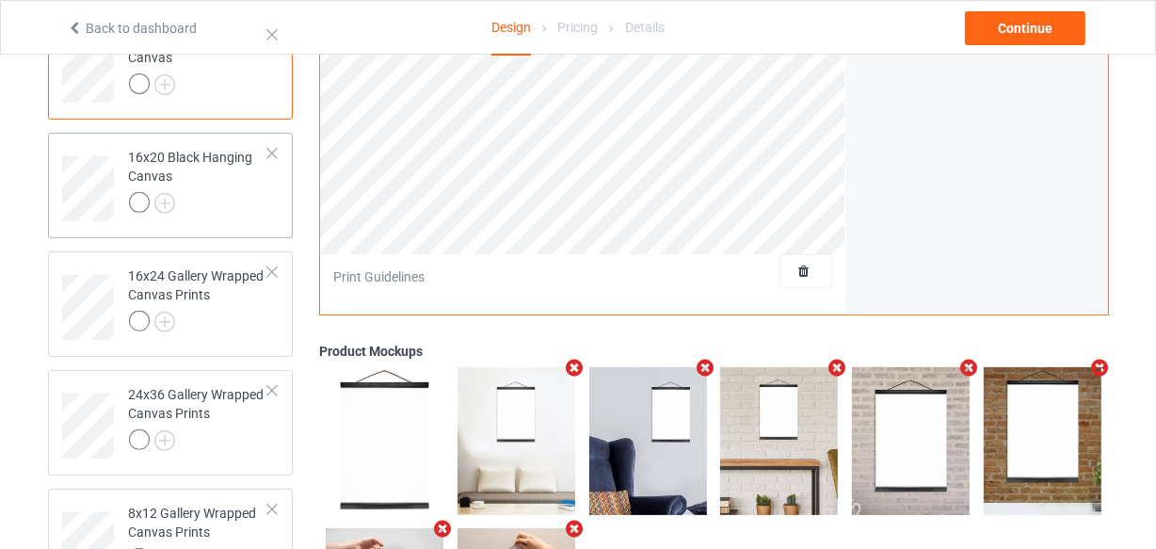
click at [224, 204] on div at bounding box center [199, 205] width 140 height 26
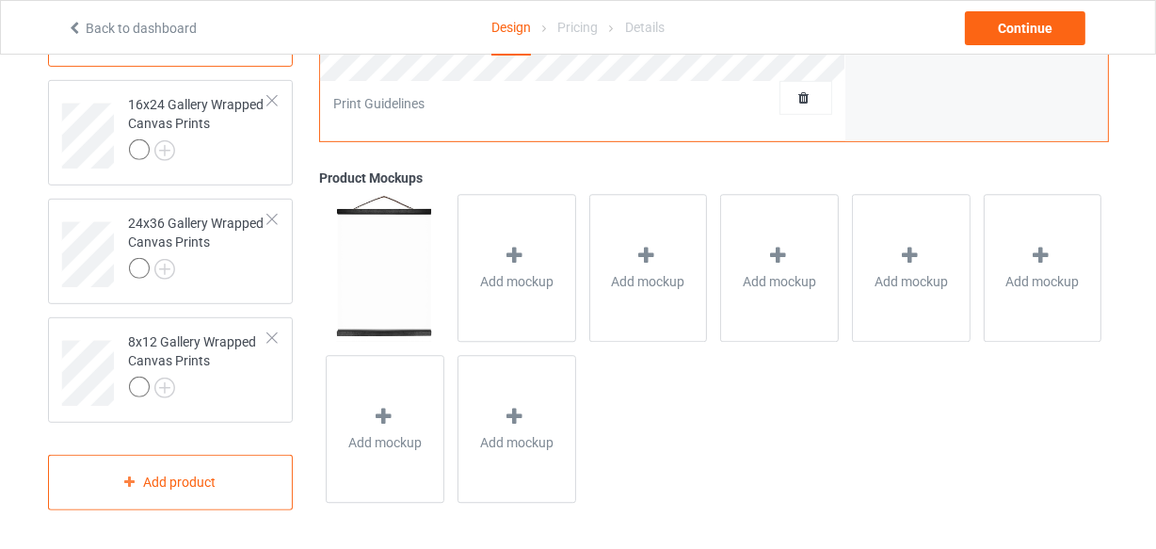
scroll to position [422, 0]
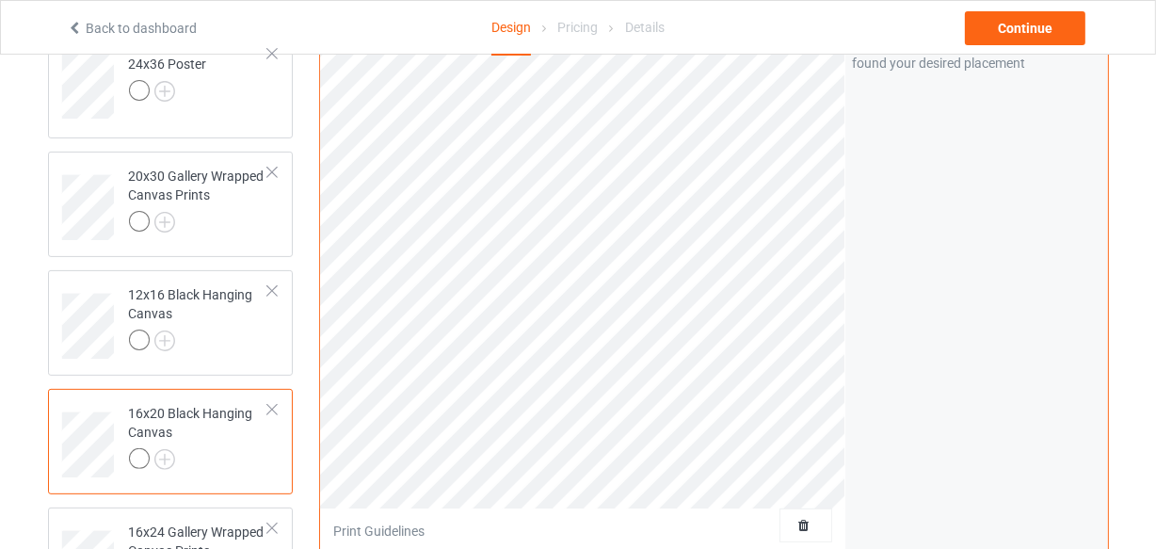
click at [843, 537] on div "Print quality: Great ( 14.09 " x 21.03 " @ 304 DPI) Front Artwork Personalized …" at bounding box center [582, 211] width 525 height 716
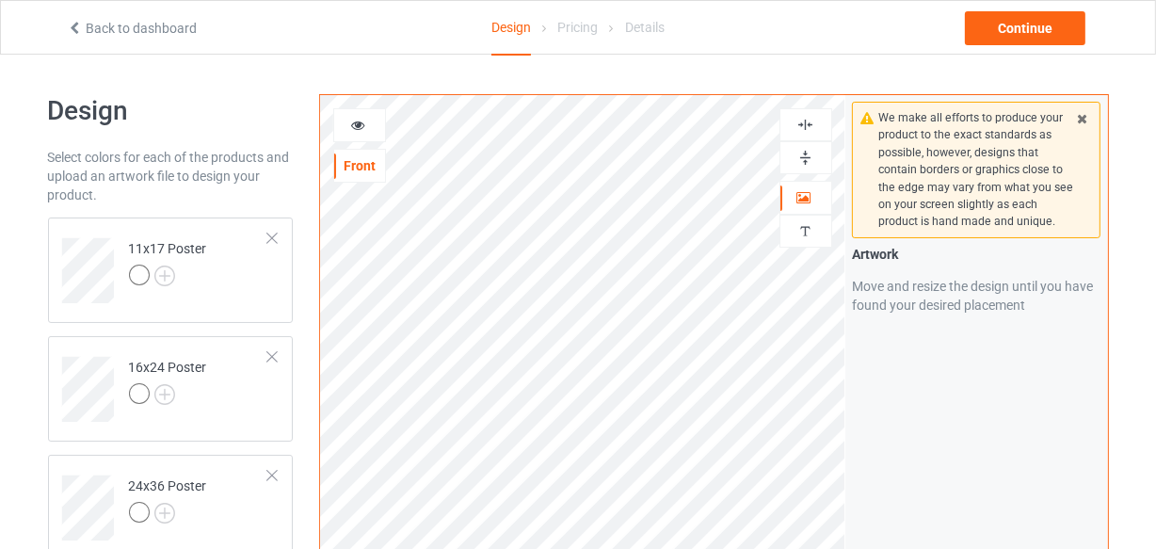
drag, startPoint x: 809, startPoint y: 128, endPoint x: 809, endPoint y: 141, distance: 13.2
click at [809, 129] on img at bounding box center [806, 125] width 18 height 18
click at [807, 170] on div at bounding box center [806, 157] width 53 height 33
click at [807, 167] on div at bounding box center [806, 157] width 53 height 33
click at [809, 155] on img at bounding box center [806, 158] width 18 height 18
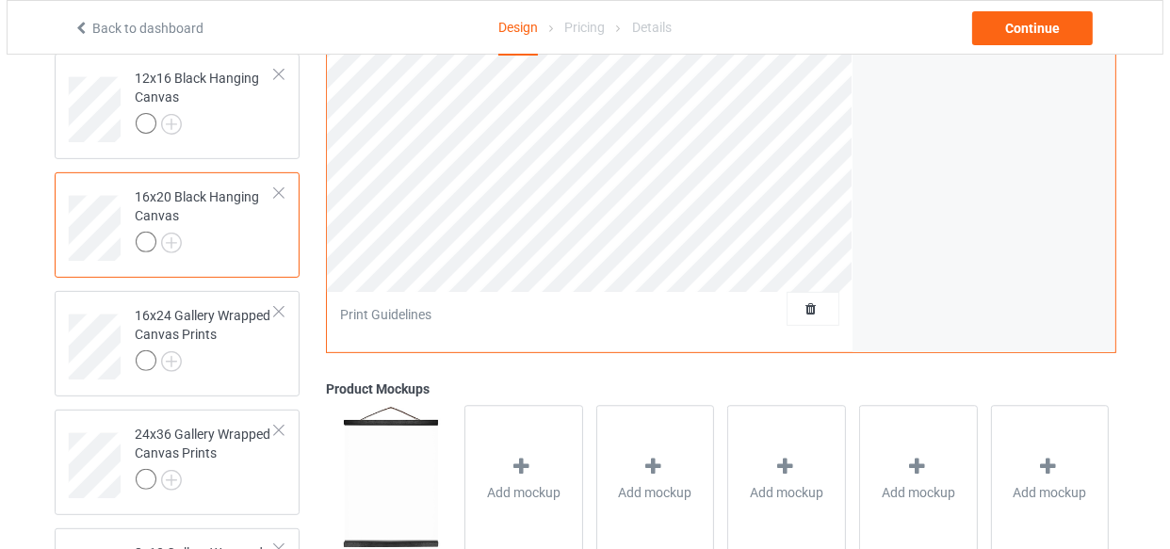
scroll to position [764, 0]
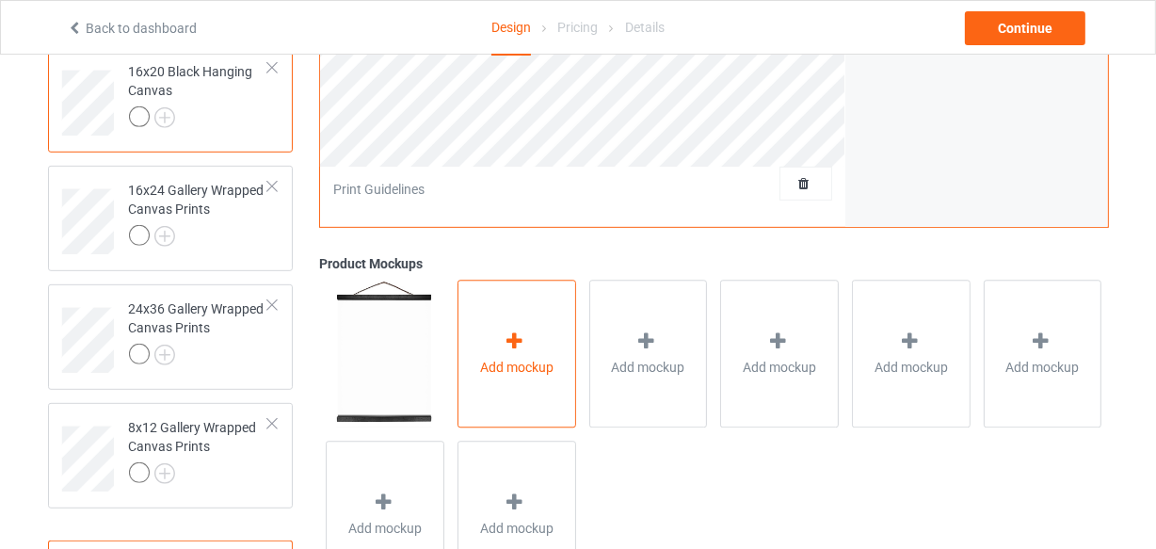
click at [546, 344] on div "Add mockup" at bounding box center [517, 355] width 119 height 148
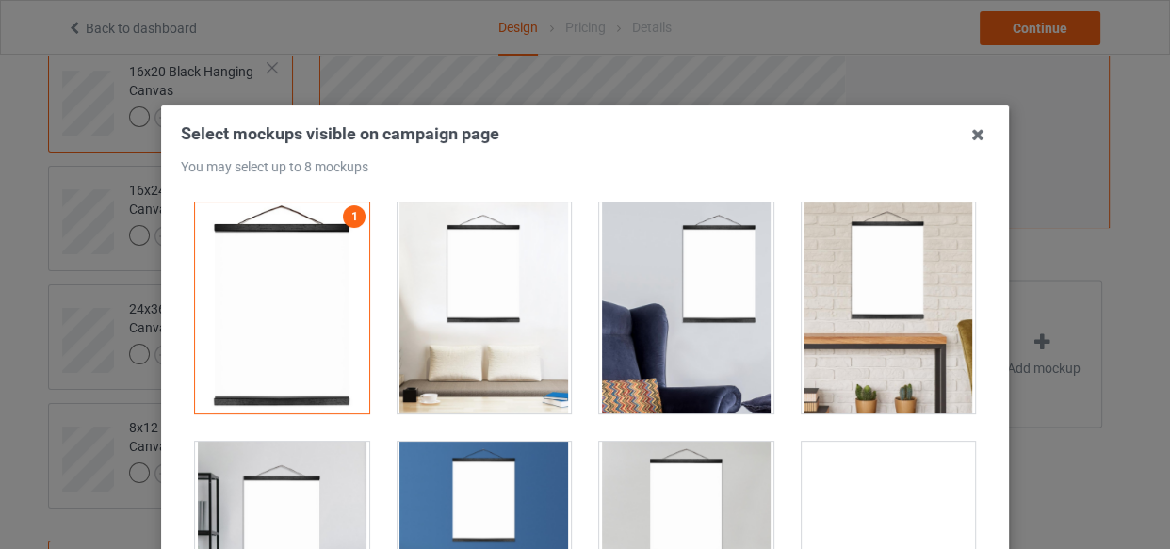
click at [515, 435] on div at bounding box center [484, 547] width 202 height 239
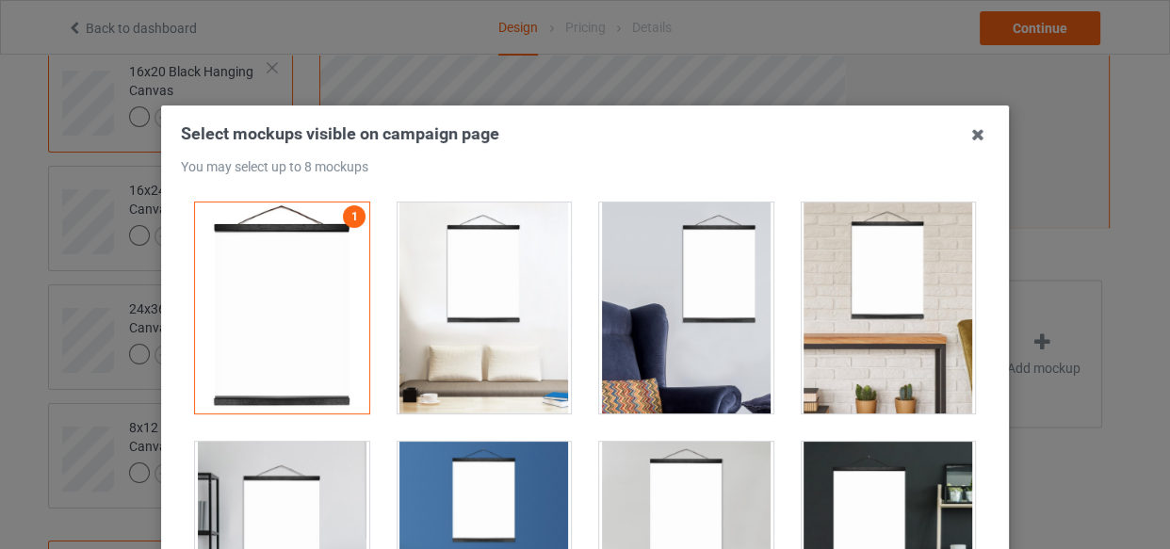
click at [715, 338] on div at bounding box center [686, 307] width 174 height 211
drag, startPoint x: 987, startPoint y: 333, endPoint x: 914, endPoint y: 340, distance: 72.8
click at [978, 339] on div "Select mockups visible on campaign page You may select up to 8 mockups 1 2 2 mo…" at bounding box center [585, 409] width 848 height 608
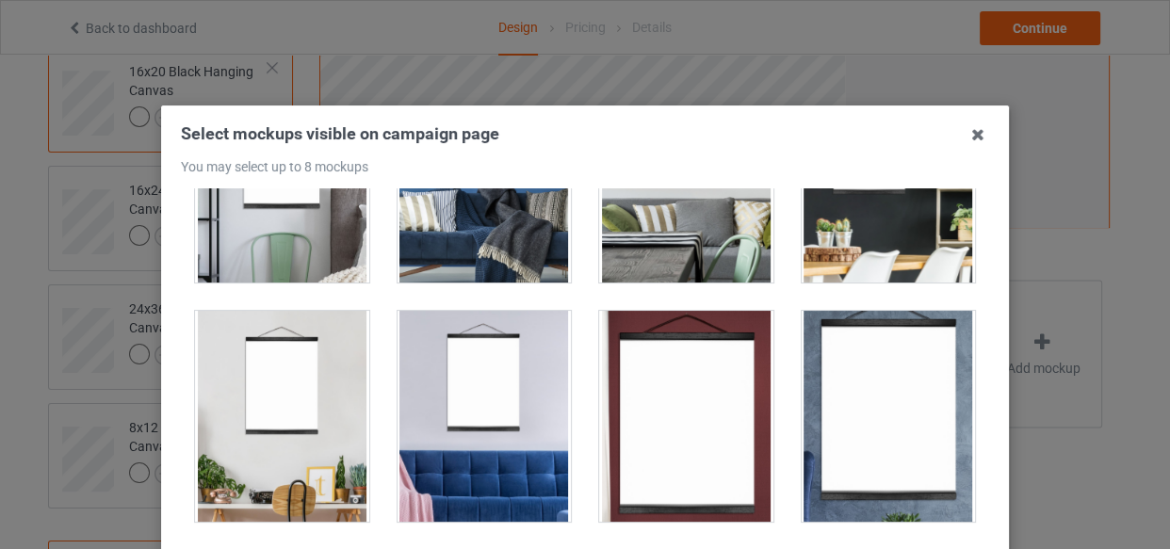
scroll to position [685, 0]
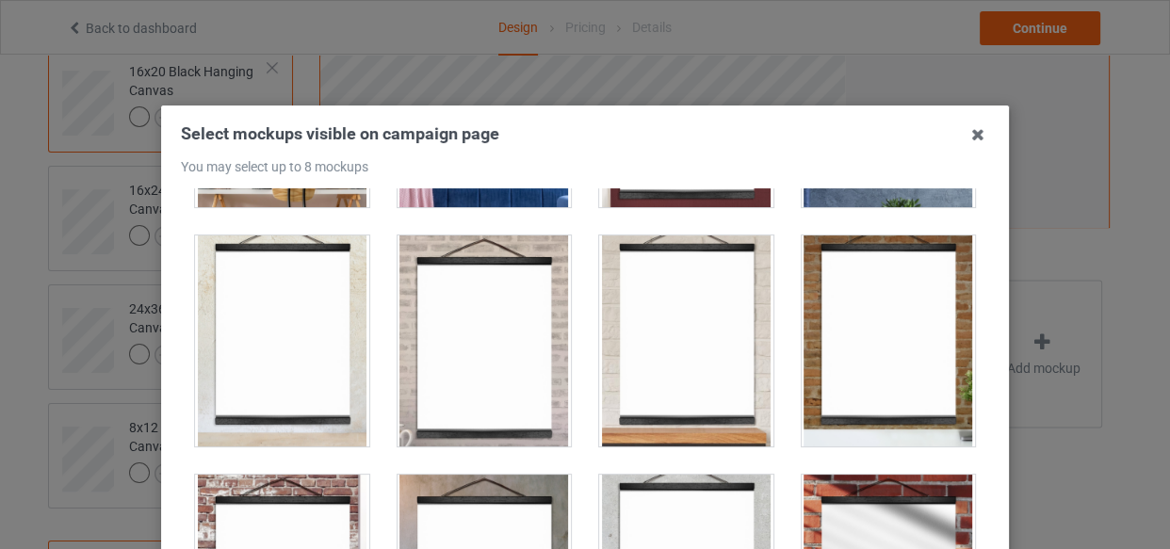
drag, startPoint x: 694, startPoint y: 285, endPoint x: 601, endPoint y: 306, distance: 95.5
click at [692, 285] on div at bounding box center [686, 340] width 174 height 211
click at [416, 331] on div at bounding box center [484, 340] width 174 height 211
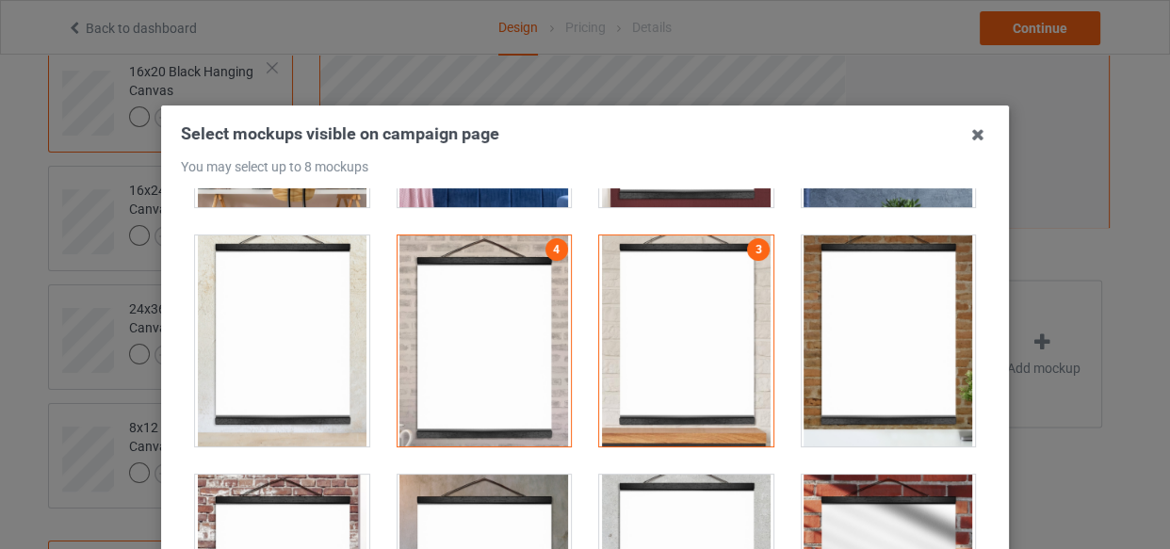
drag, startPoint x: 886, startPoint y: 359, endPoint x: 866, endPoint y: 361, distance: 19.9
click at [880, 360] on div at bounding box center [888, 340] width 174 height 211
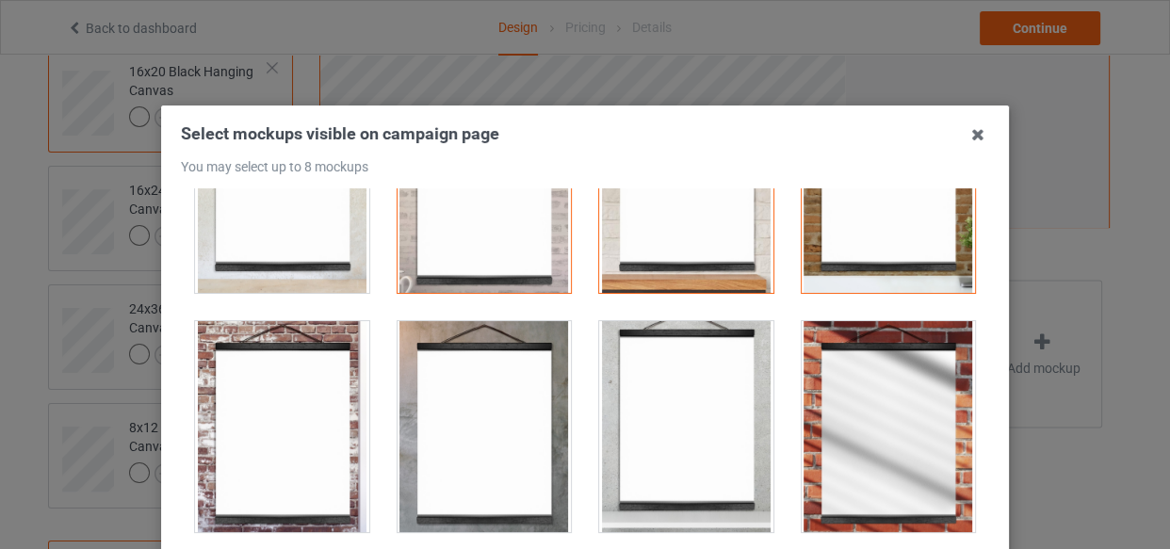
scroll to position [1026, 0]
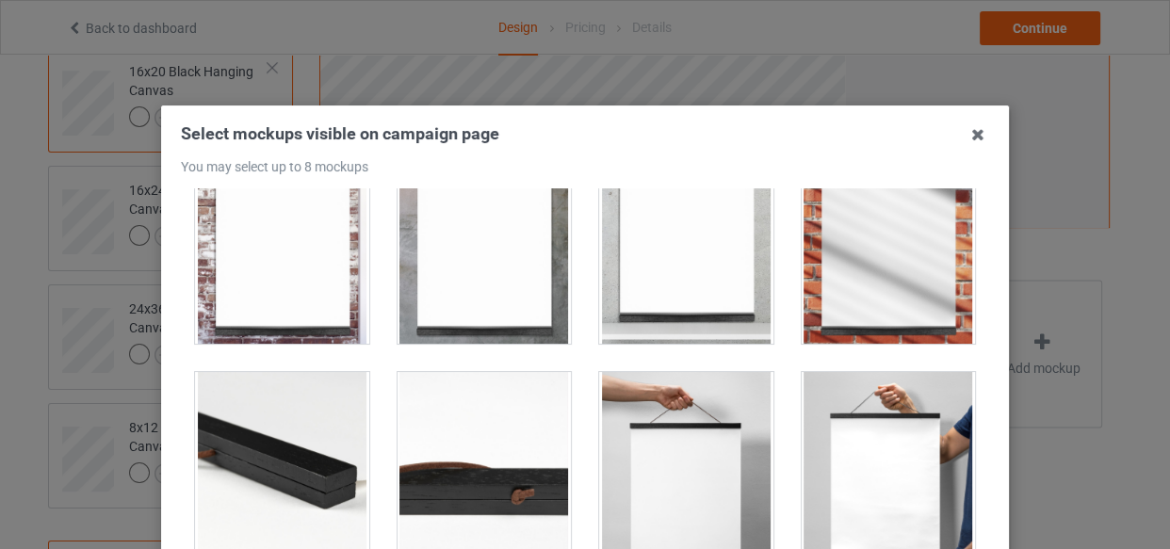
click at [428, 292] on div at bounding box center [484, 238] width 174 height 211
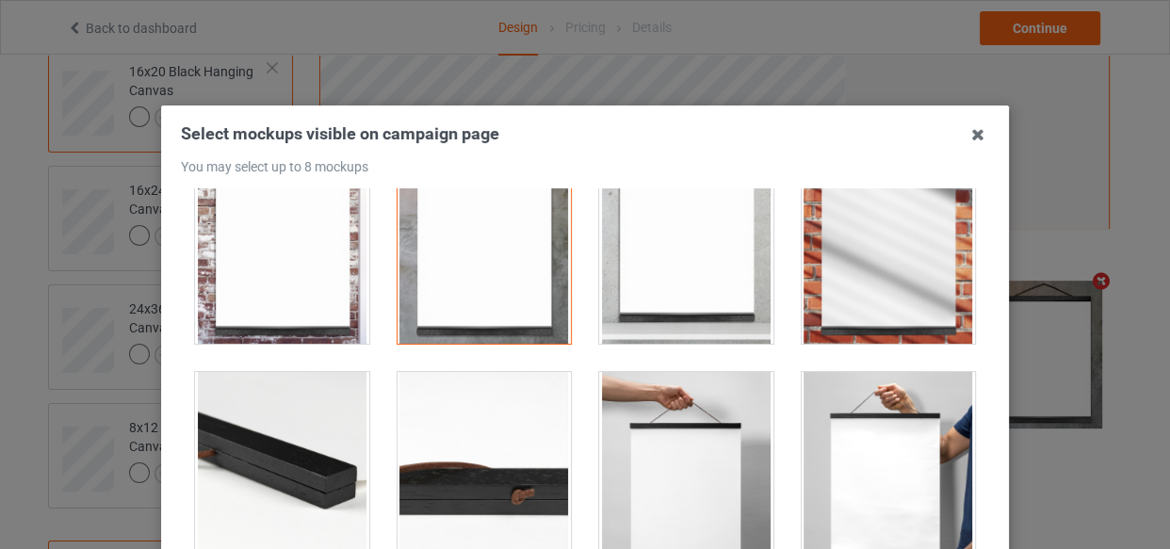
click at [266, 304] on div at bounding box center [282, 238] width 174 height 211
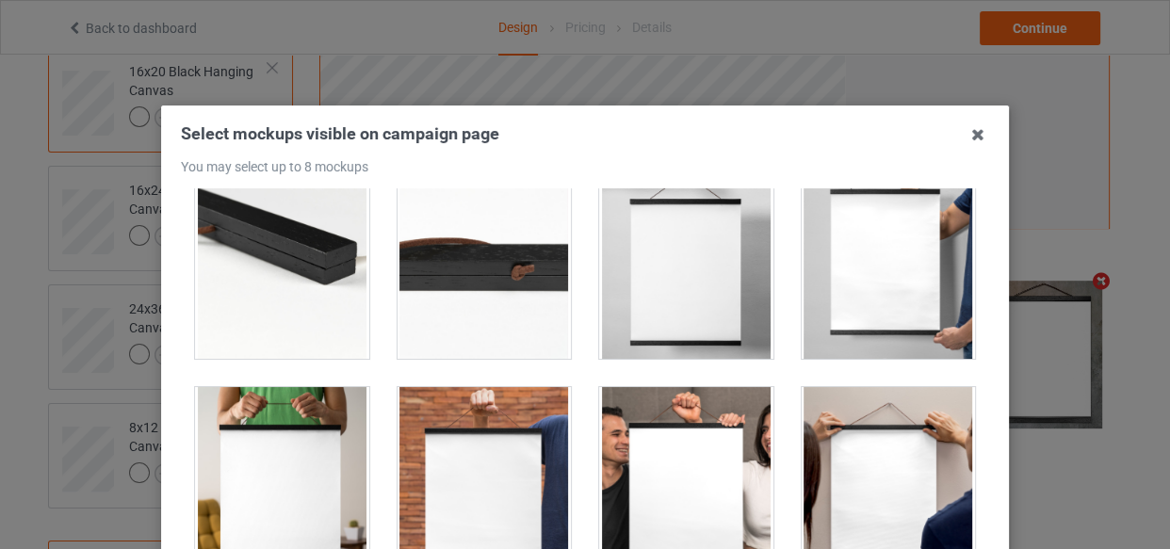
scroll to position [1472, 0]
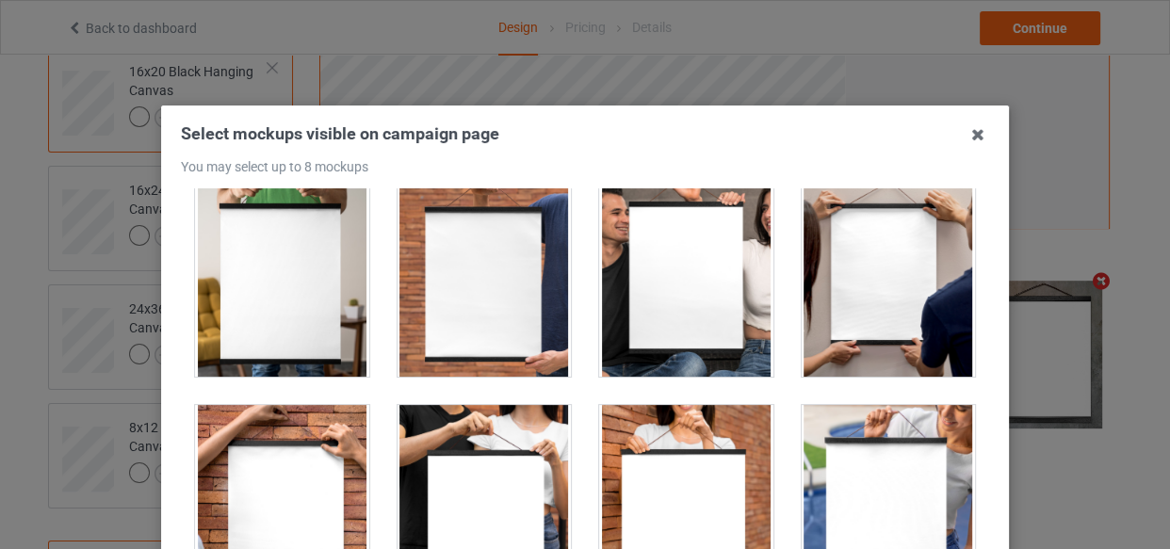
click at [837, 330] on div at bounding box center [888, 271] width 174 height 211
click at [702, 309] on div at bounding box center [686, 271] width 174 height 211
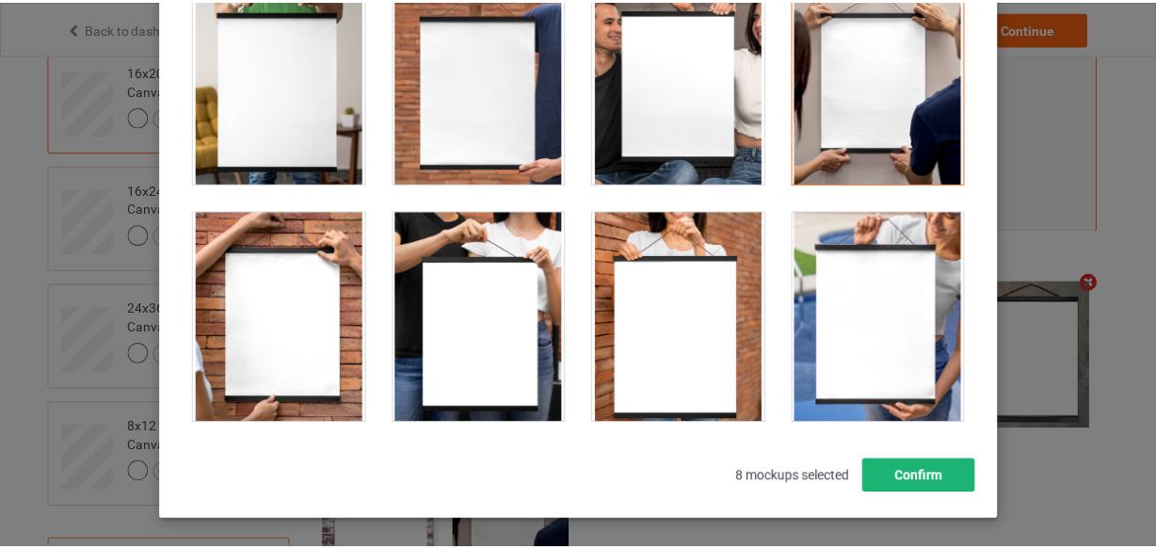
scroll to position [329, 0]
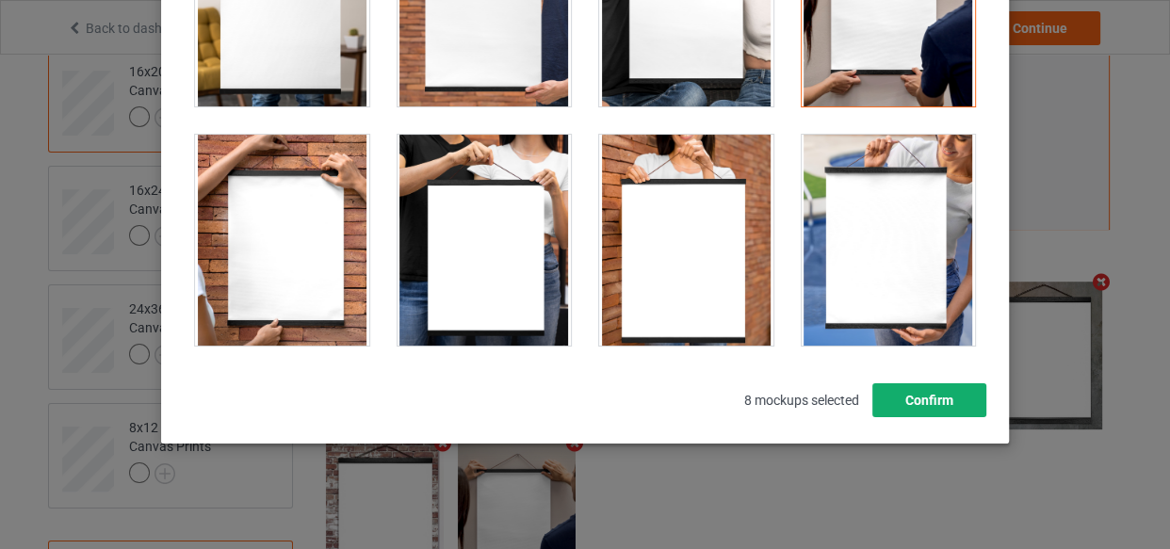
click at [938, 407] on button "Confirm" at bounding box center [929, 400] width 114 height 34
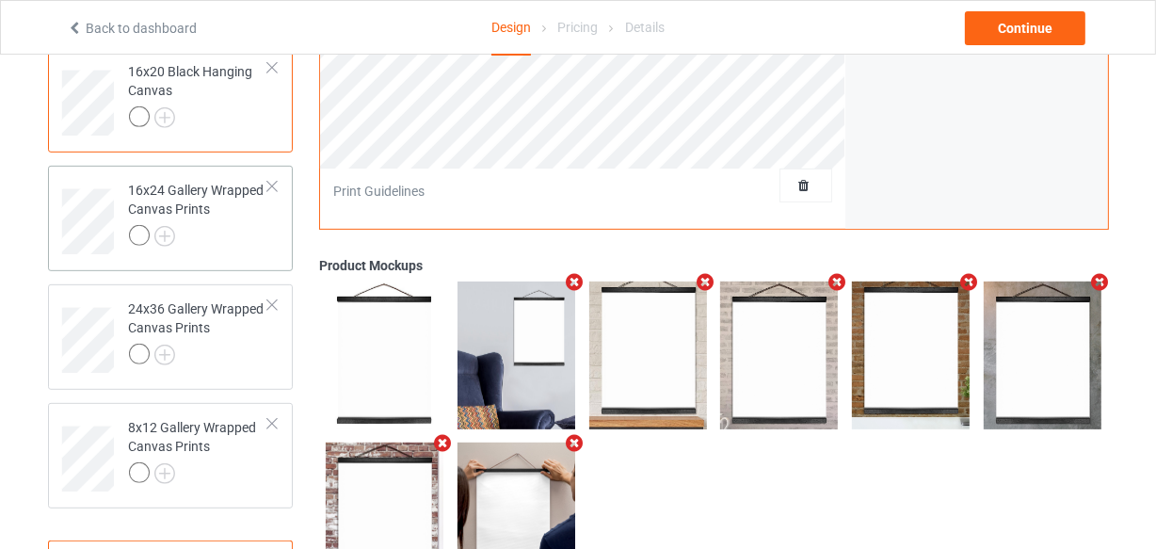
click at [217, 247] on div at bounding box center [199, 238] width 140 height 26
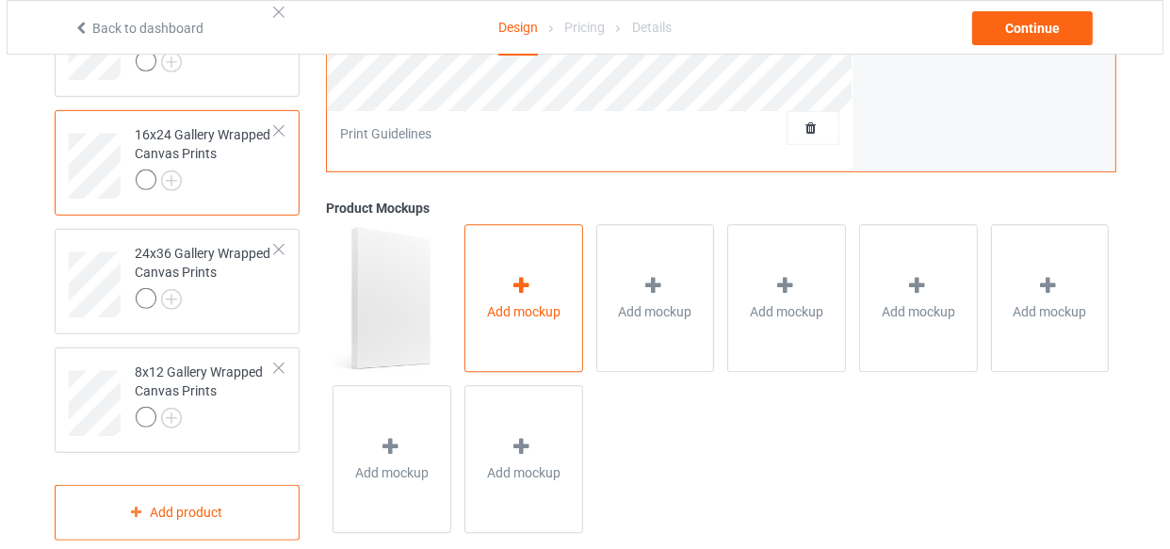
scroll to position [849, 0]
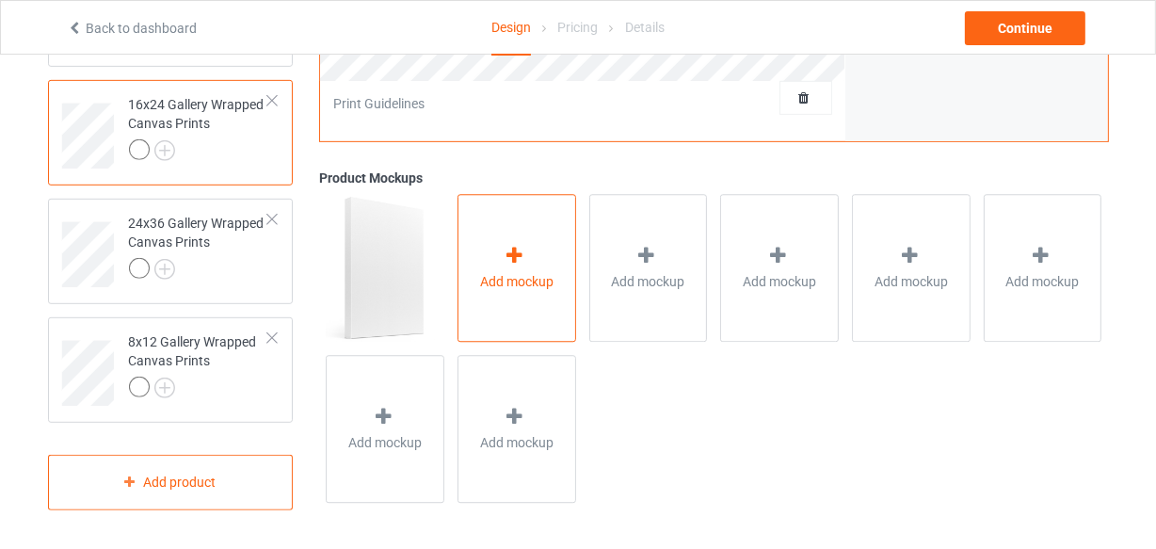
click at [525, 205] on div "Add mockup" at bounding box center [517, 269] width 119 height 148
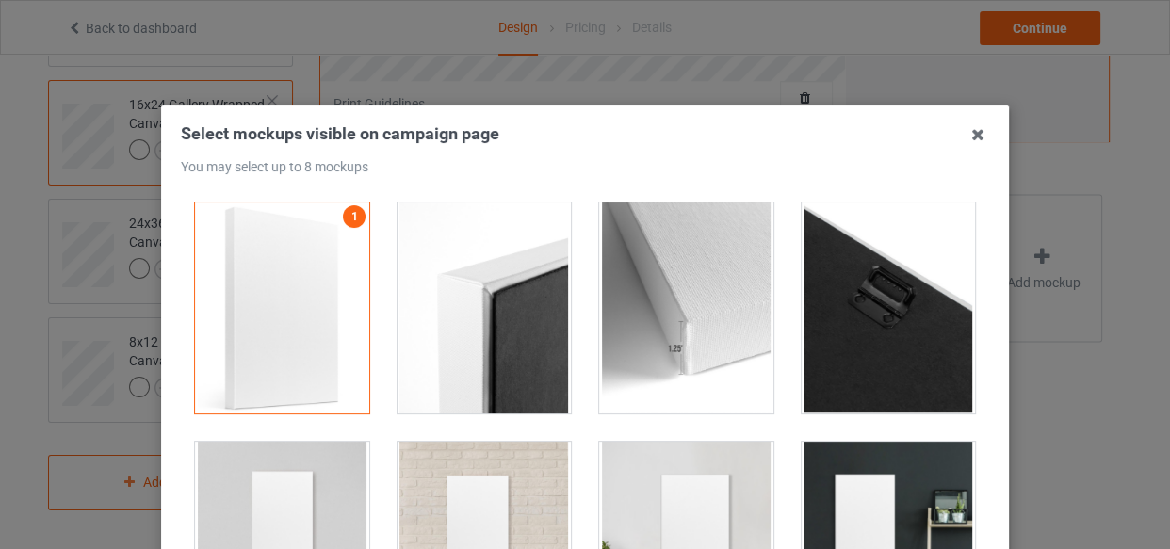
click at [474, 315] on div at bounding box center [484, 307] width 174 height 211
drag, startPoint x: 706, startPoint y: 310, endPoint x: 880, endPoint y: 312, distance: 173.3
click at [707, 310] on div at bounding box center [686, 307] width 174 height 211
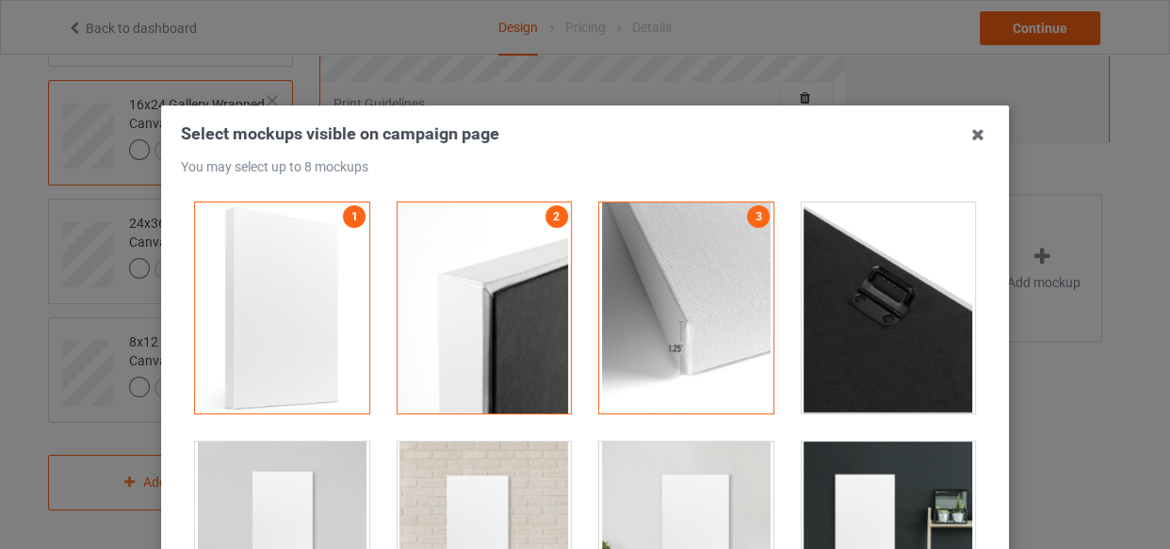
click at [880, 312] on div at bounding box center [888, 307] width 174 height 211
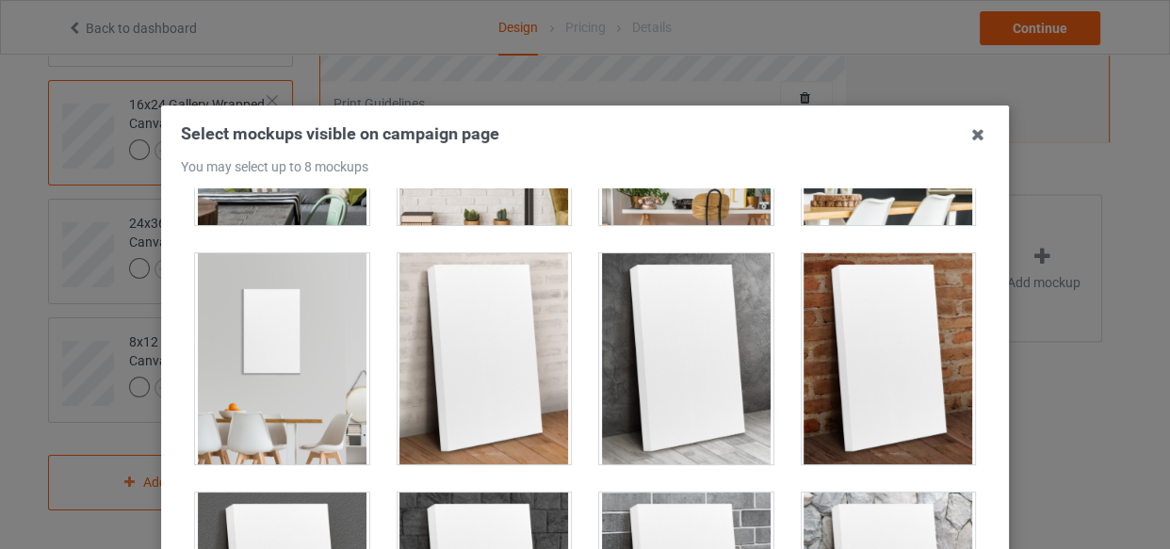
click at [401, 298] on div at bounding box center [484, 358] width 174 height 211
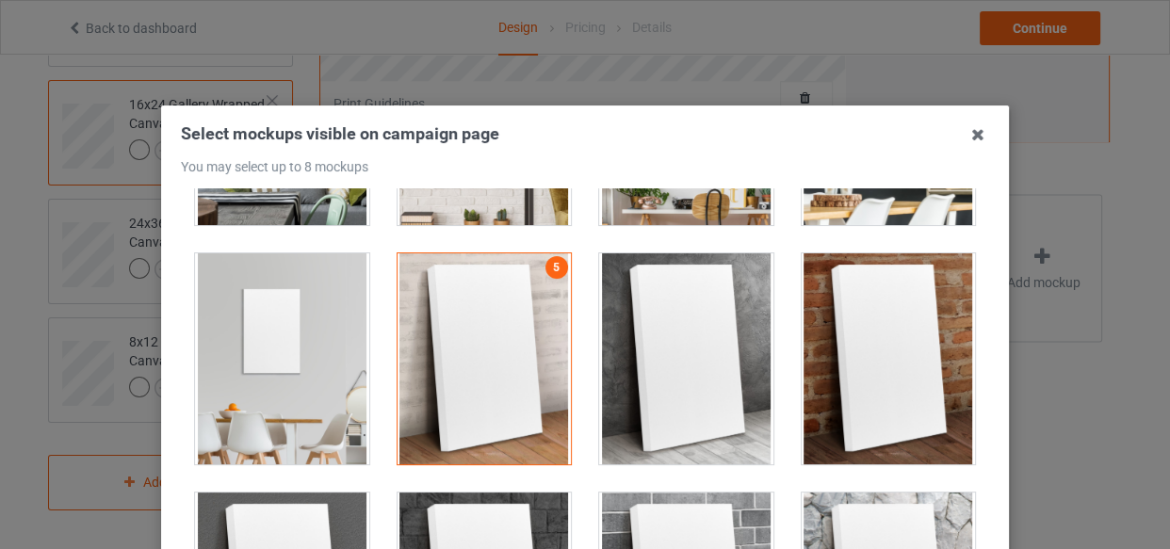
click at [218, 333] on div at bounding box center [282, 358] width 174 height 211
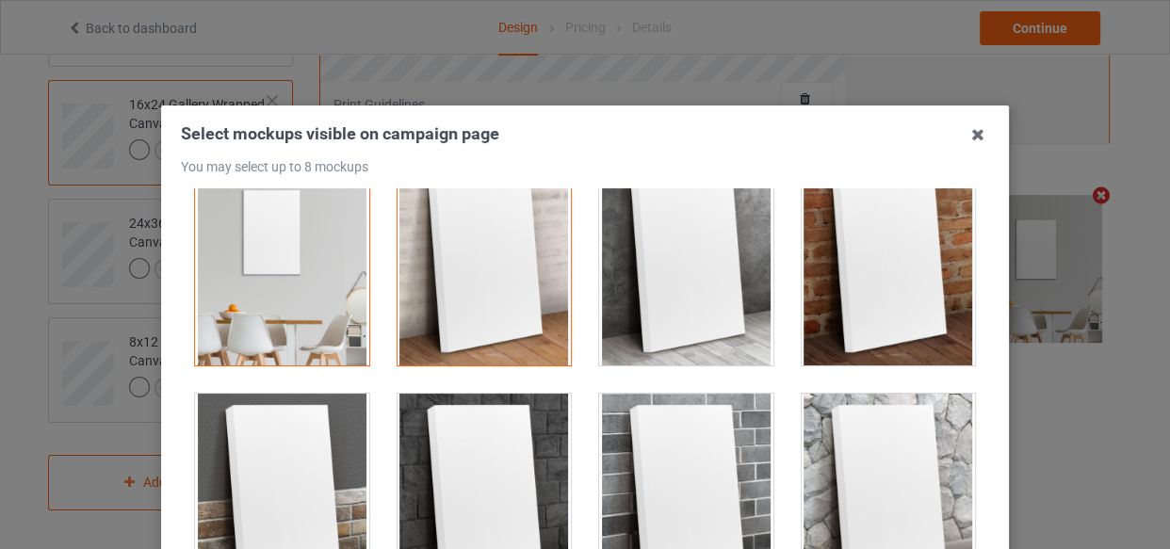
scroll to position [942, 0]
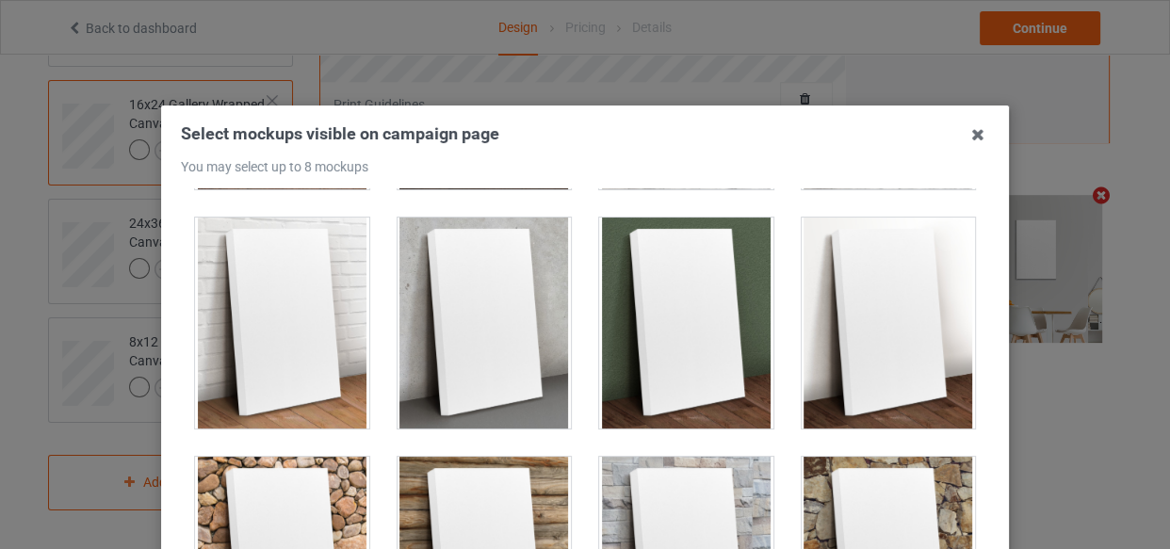
click at [844, 335] on div at bounding box center [888, 323] width 174 height 211
click at [656, 344] on div at bounding box center [686, 323] width 174 height 211
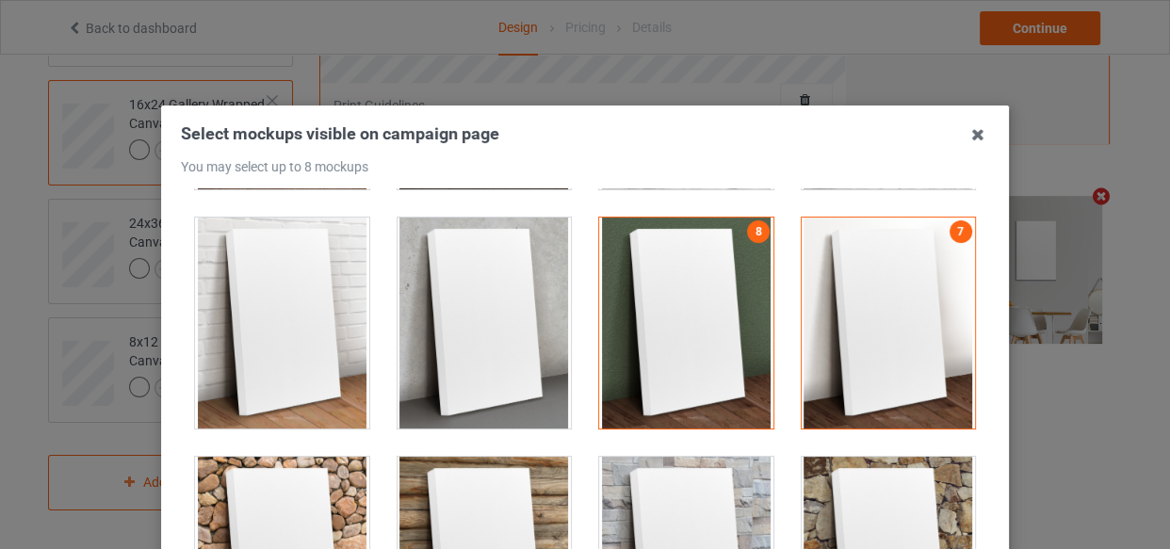
click at [421, 346] on div at bounding box center [484, 323] width 174 height 211
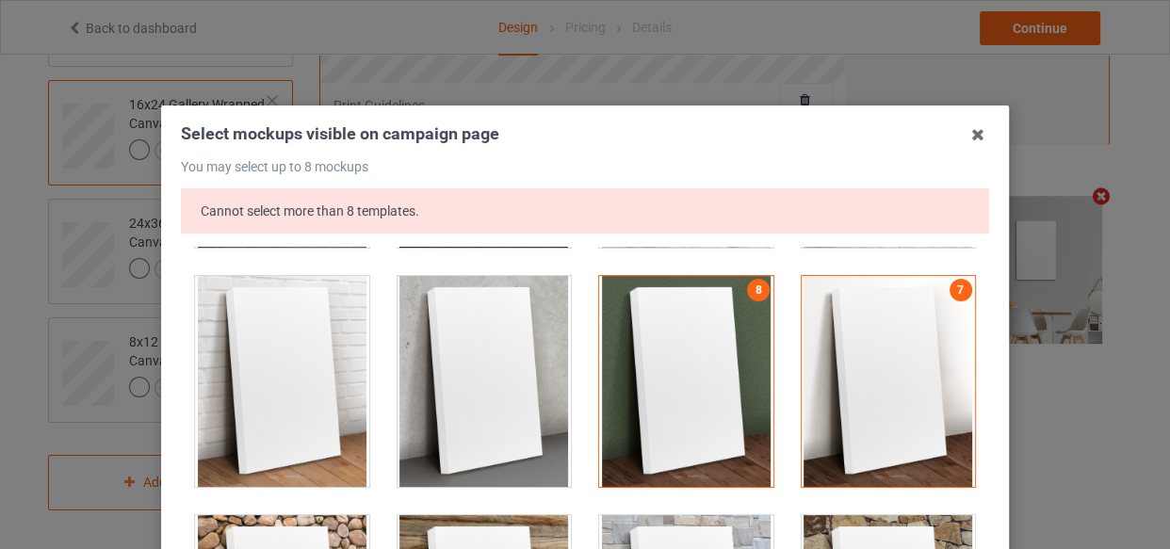
click at [280, 346] on div at bounding box center [282, 381] width 174 height 211
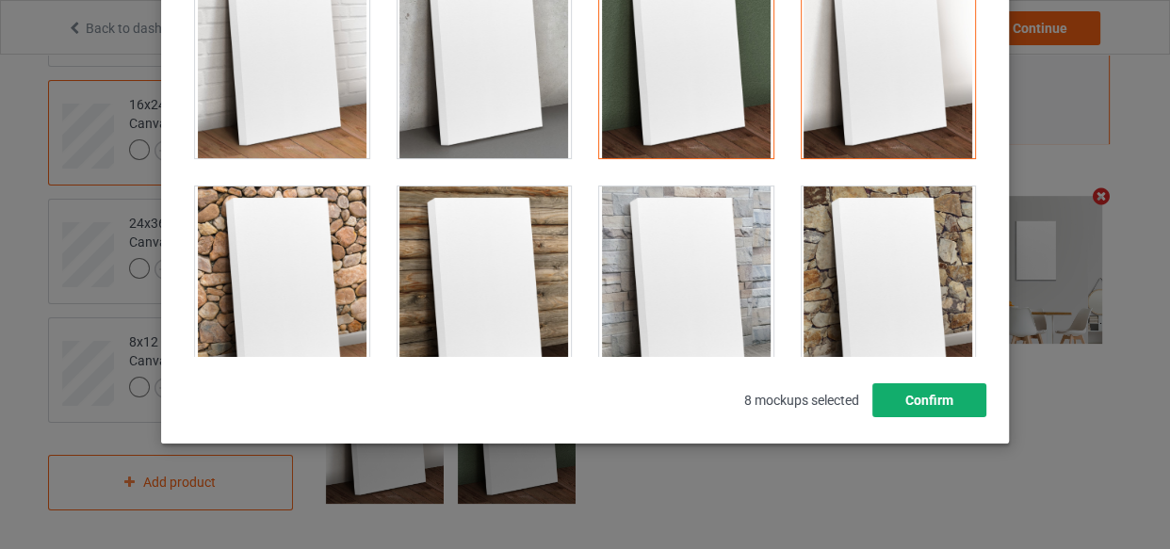
click at [919, 398] on button "Confirm" at bounding box center [929, 400] width 114 height 34
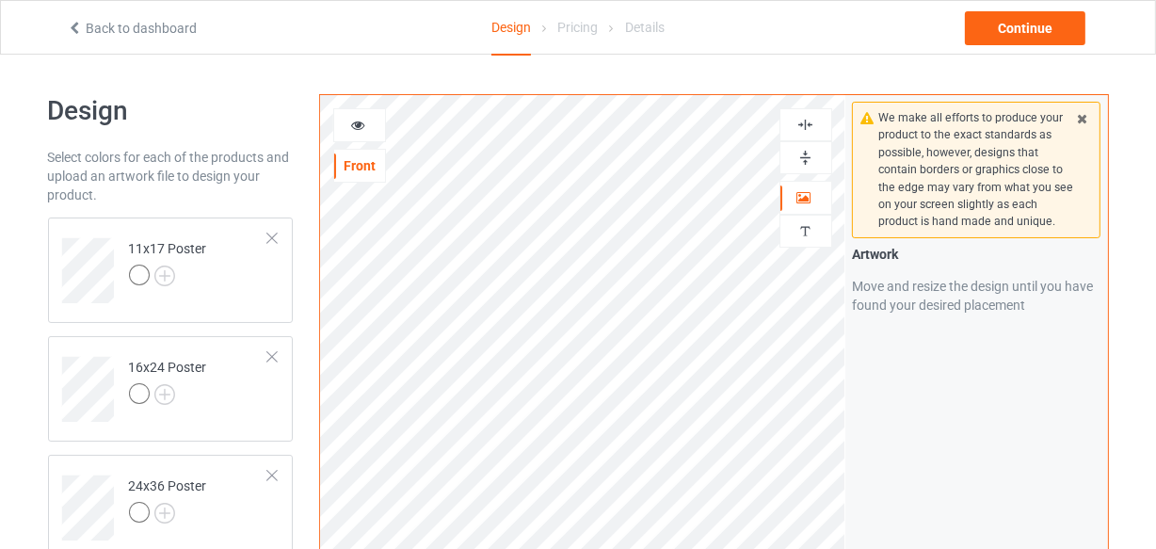
click at [805, 127] on img at bounding box center [806, 125] width 18 height 18
click at [807, 162] on img at bounding box center [806, 158] width 18 height 18
drag, startPoint x: 815, startPoint y: 112, endPoint x: 814, endPoint y: 122, distance: 10.4
click at [815, 119] on div at bounding box center [806, 124] width 53 height 33
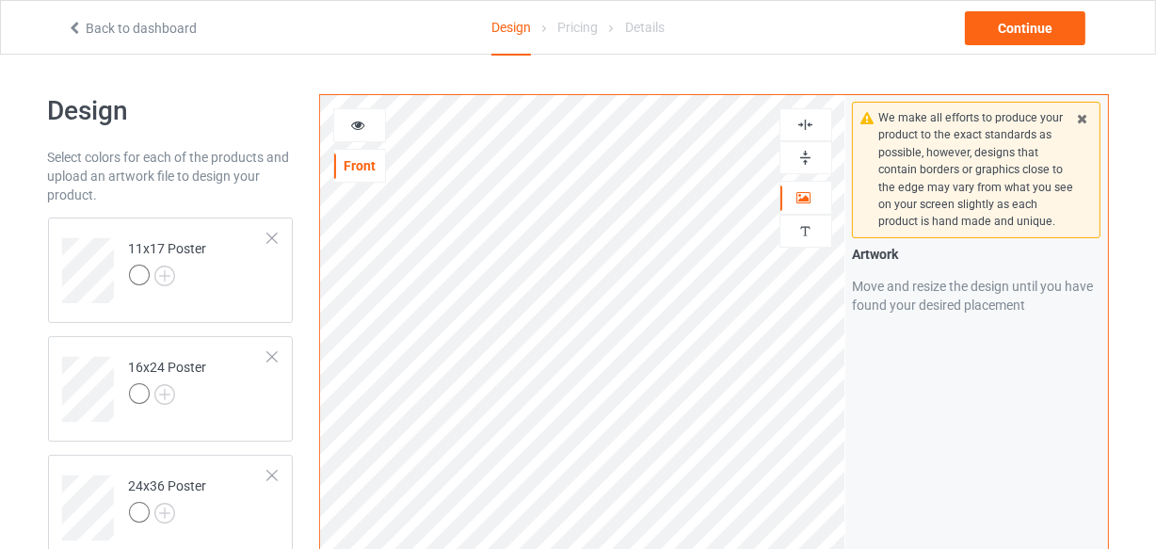
click at [813, 127] on img at bounding box center [806, 125] width 18 height 18
click at [808, 165] on img at bounding box center [806, 158] width 18 height 18
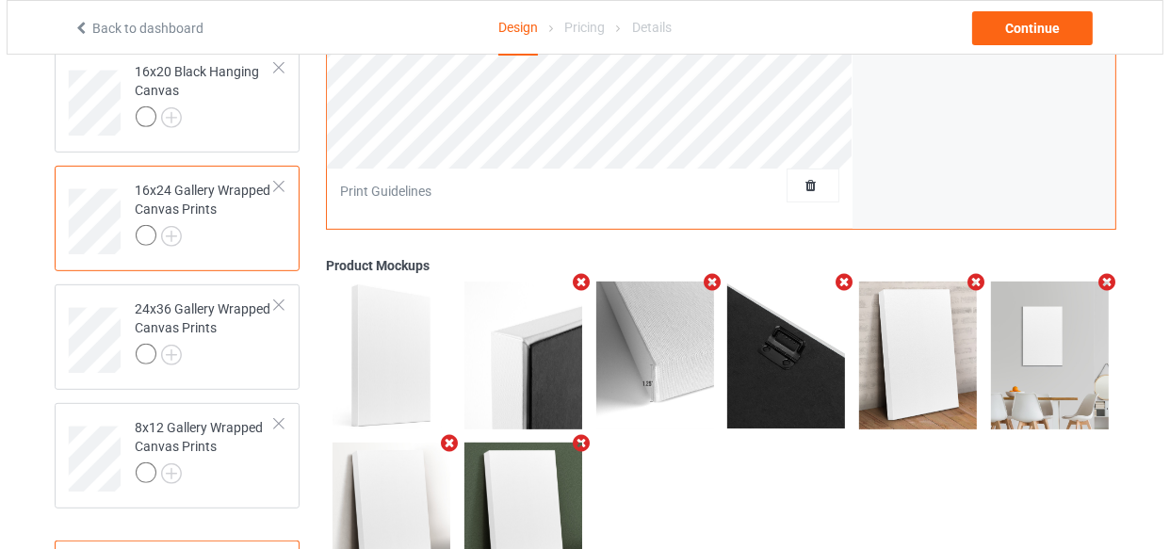
scroll to position [849, 0]
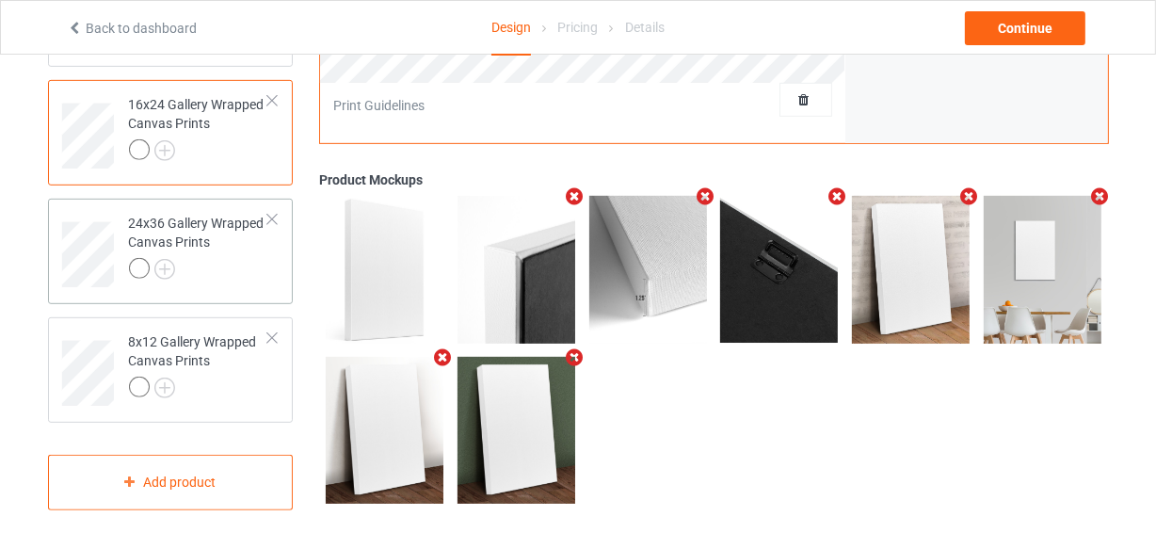
click at [216, 245] on div "24x36 Gallery Wrapped Canvas Prints" at bounding box center [199, 246] width 140 height 64
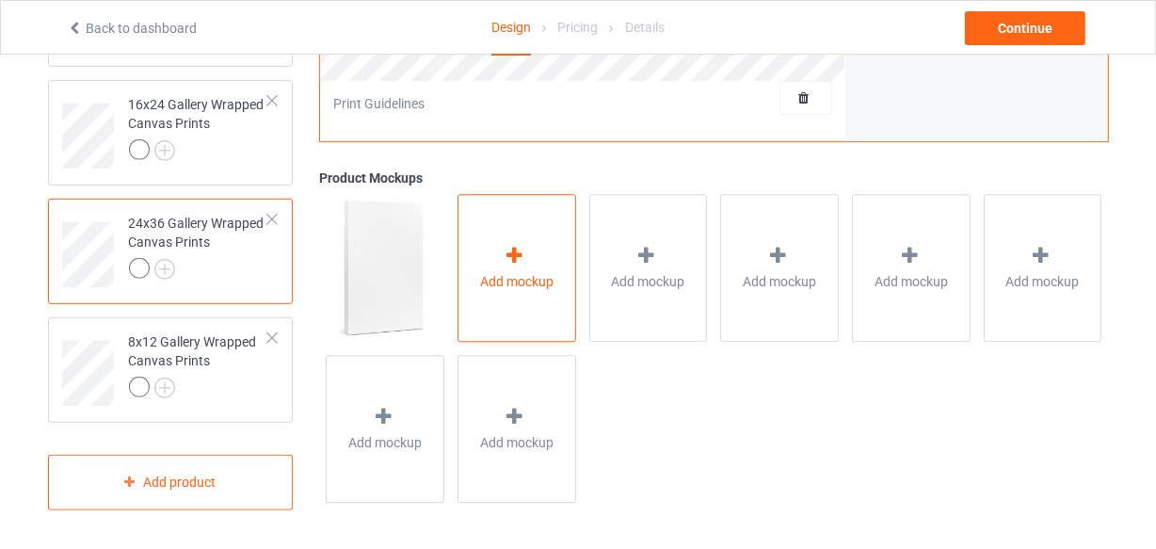
click at [518, 213] on div "Add mockup" at bounding box center [517, 269] width 119 height 148
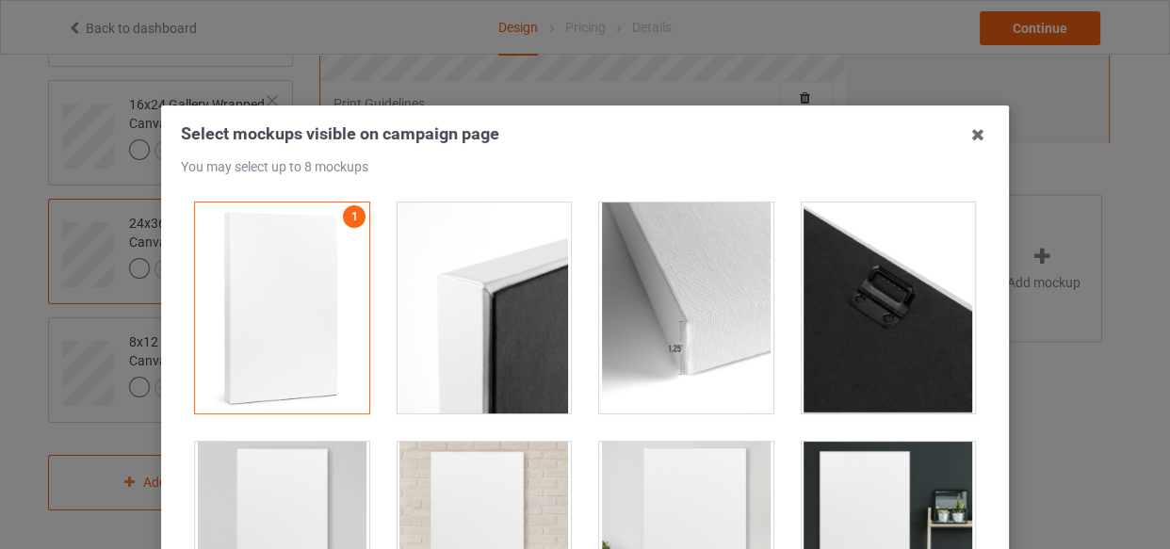
click at [472, 329] on div at bounding box center [484, 307] width 174 height 211
drag, startPoint x: 659, startPoint y: 362, endPoint x: 617, endPoint y: 415, distance: 68.4
click at [659, 367] on div at bounding box center [686, 307] width 174 height 211
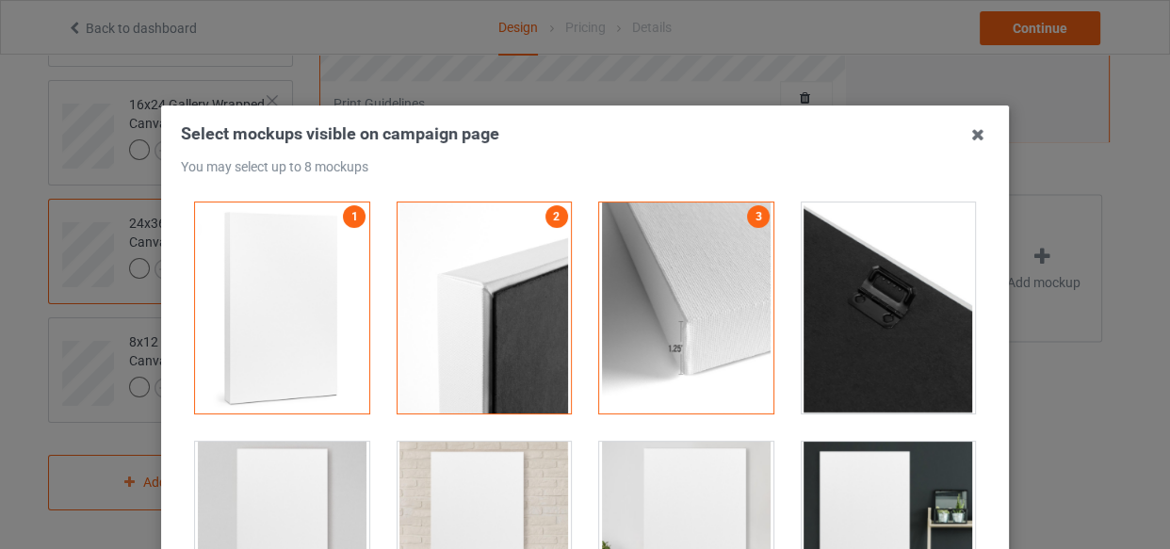
click at [585, 467] on div at bounding box center [686, 547] width 202 height 239
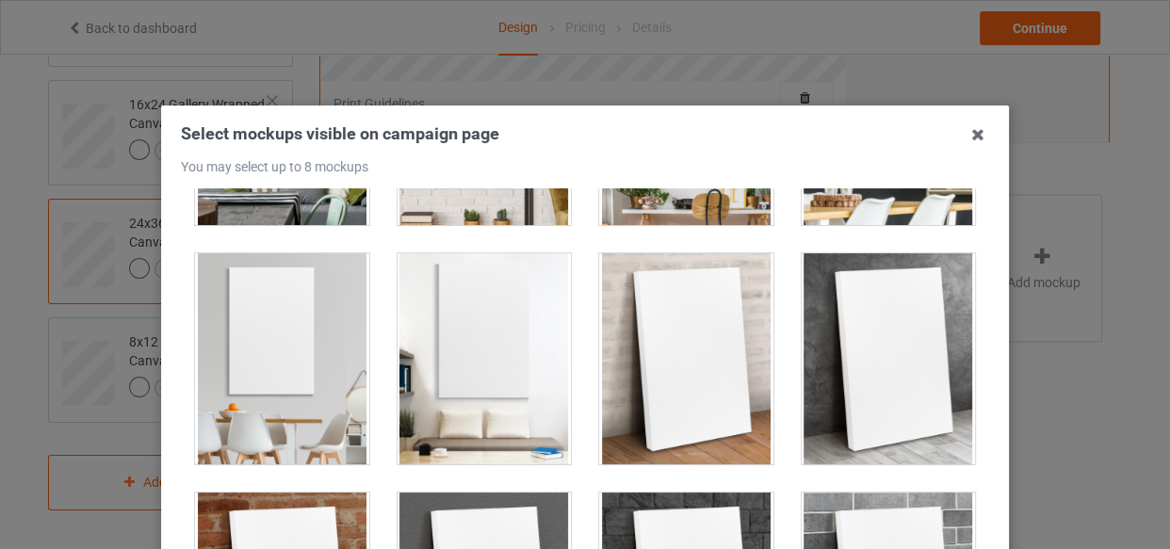
click at [311, 293] on div at bounding box center [282, 358] width 174 height 211
click at [585, 339] on div at bounding box center [686, 358] width 202 height 239
click at [695, 343] on div at bounding box center [686, 358] width 174 height 211
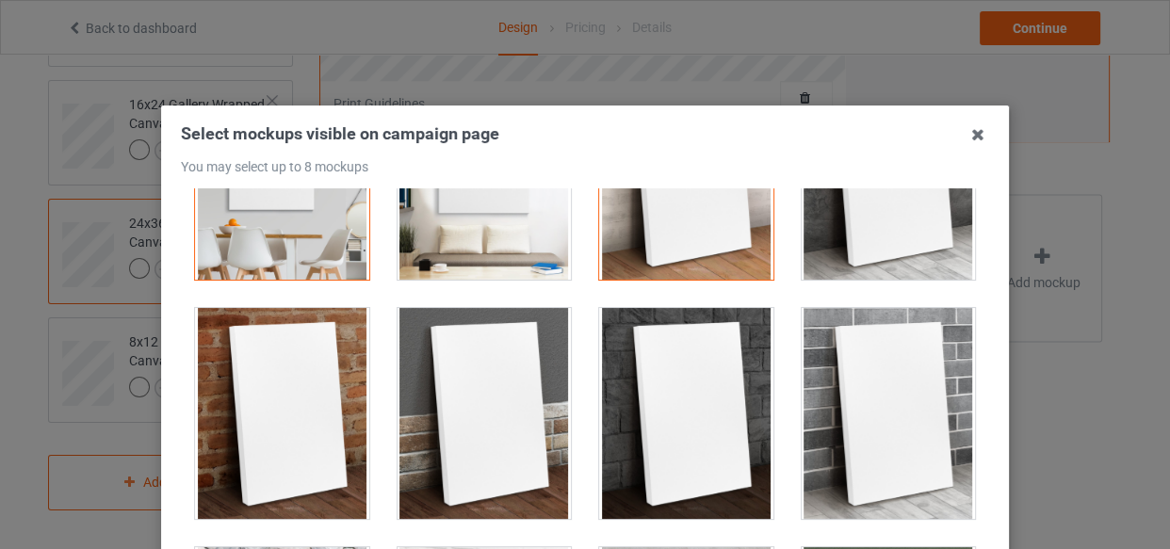
scroll to position [942, 0]
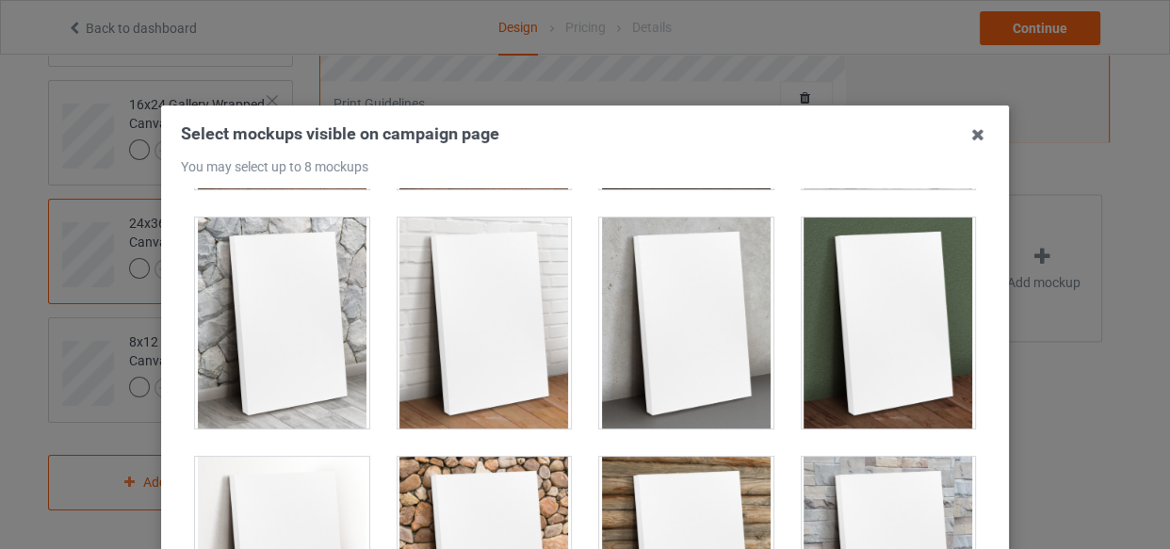
drag, startPoint x: 735, startPoint y: 296, endPoint x: 612, endPoint y: 338, distance: 130.4
click at [728, 297] on div at bounding box center [686, 323] width 174 height 211
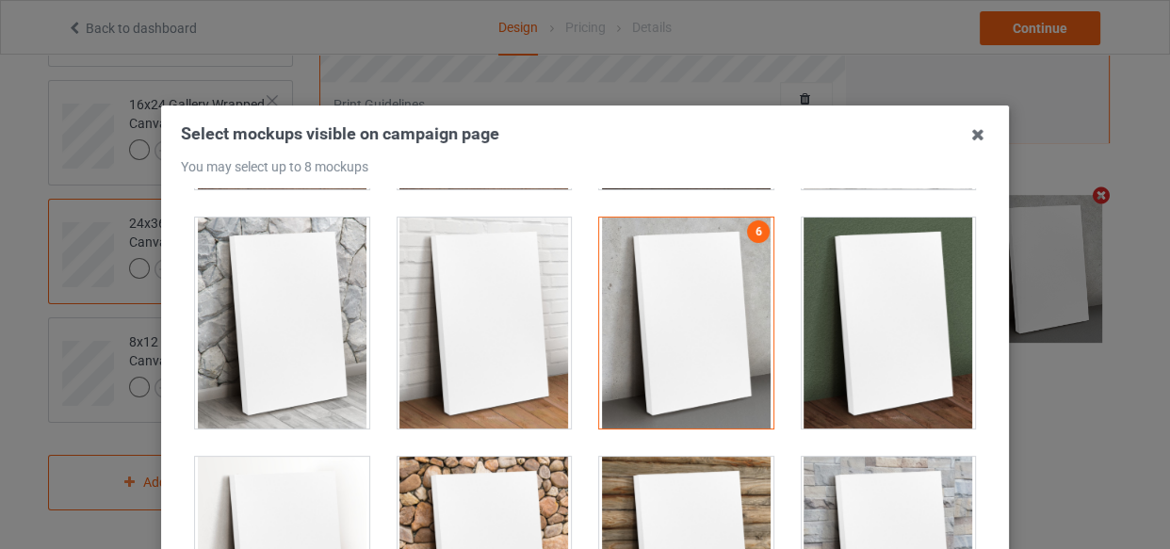
click at [411, 352] on div at bounding box center [484, 323] width 174 height 211
click at [810, 357] on div at bounding box center [888, 323] width 174 height 211
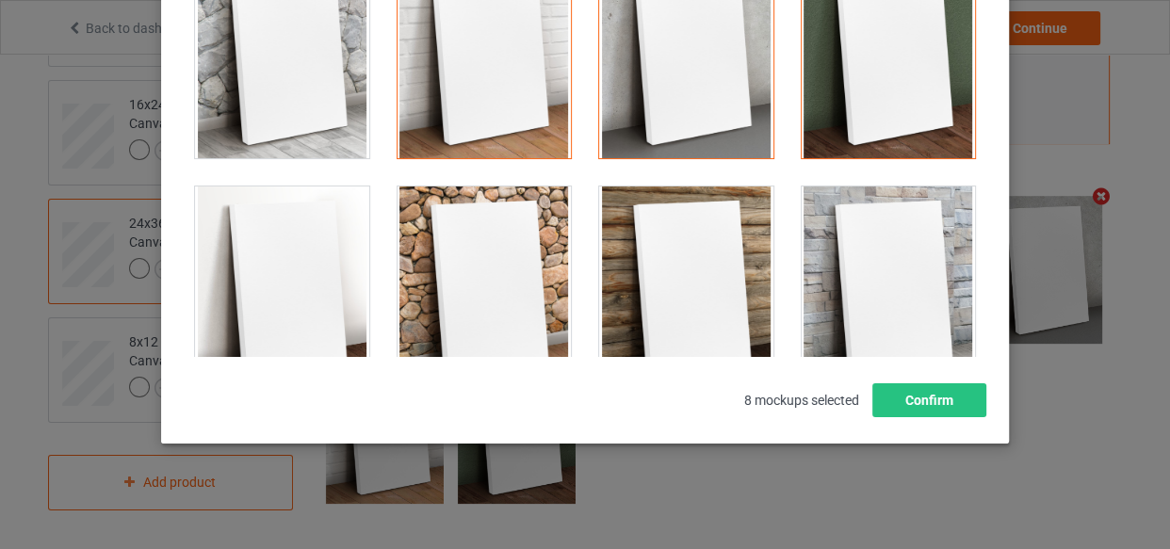
click at [684, 276] on div at bounding box center [686, 291] width 174 height 211
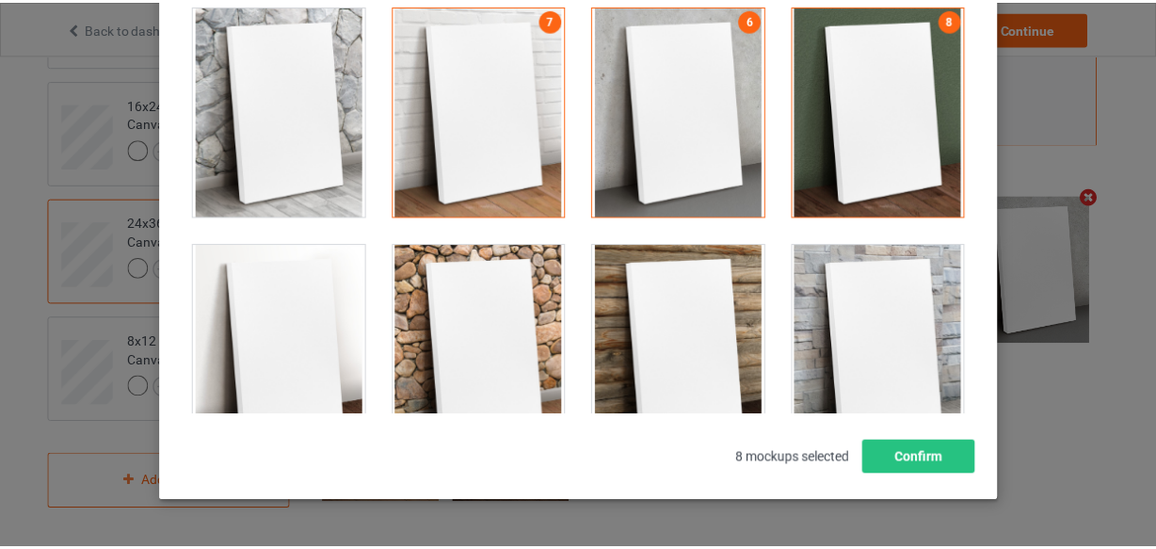
scroll to position [329, 0]
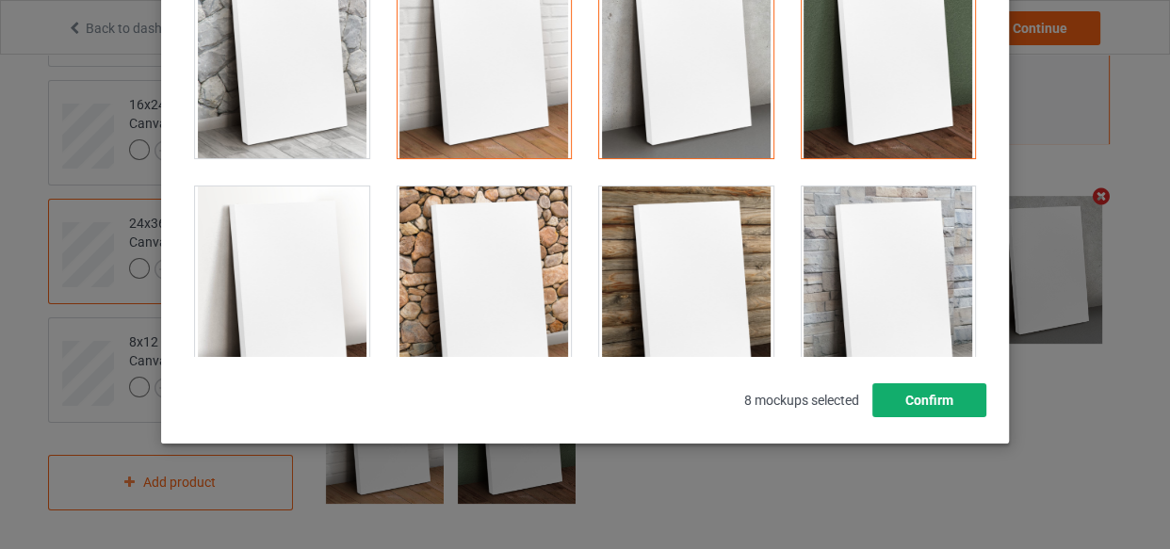
click at [928, 396] on button "Confirm" at bounding box center [929, 400] width 114 height 34
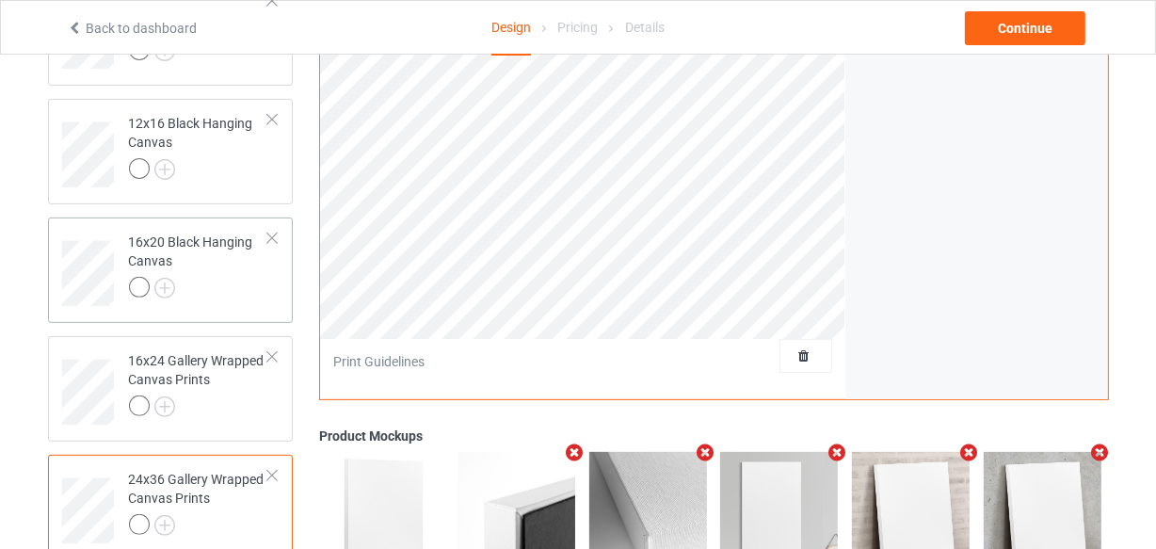
scroll to position [849, 0]
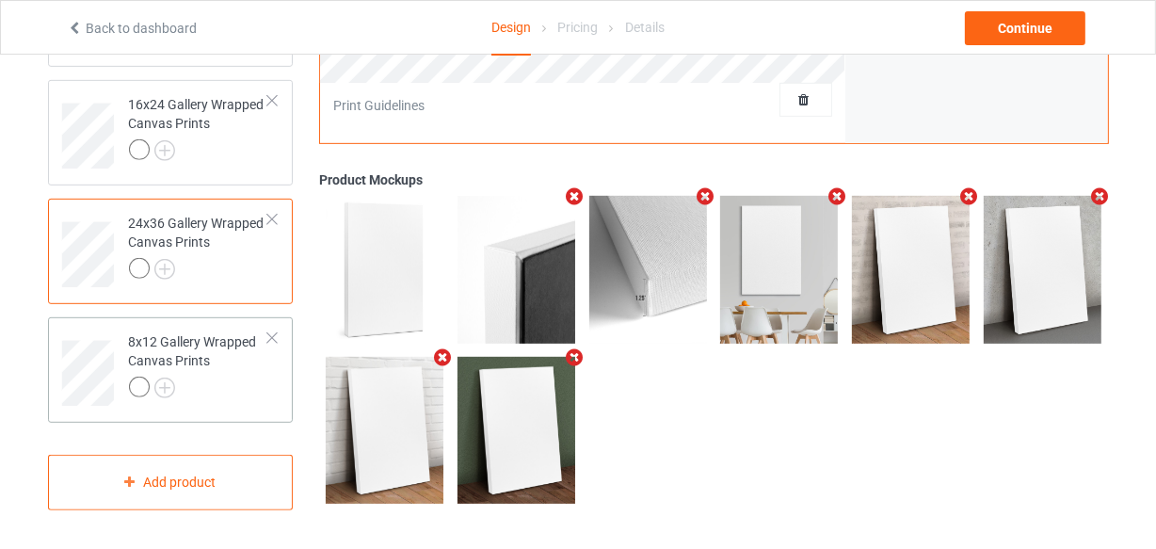
click at [217, 404] on td "8x12 Gallery Wrapped Canvas Prints" at bounding box center [199, 367] width 161 height 84
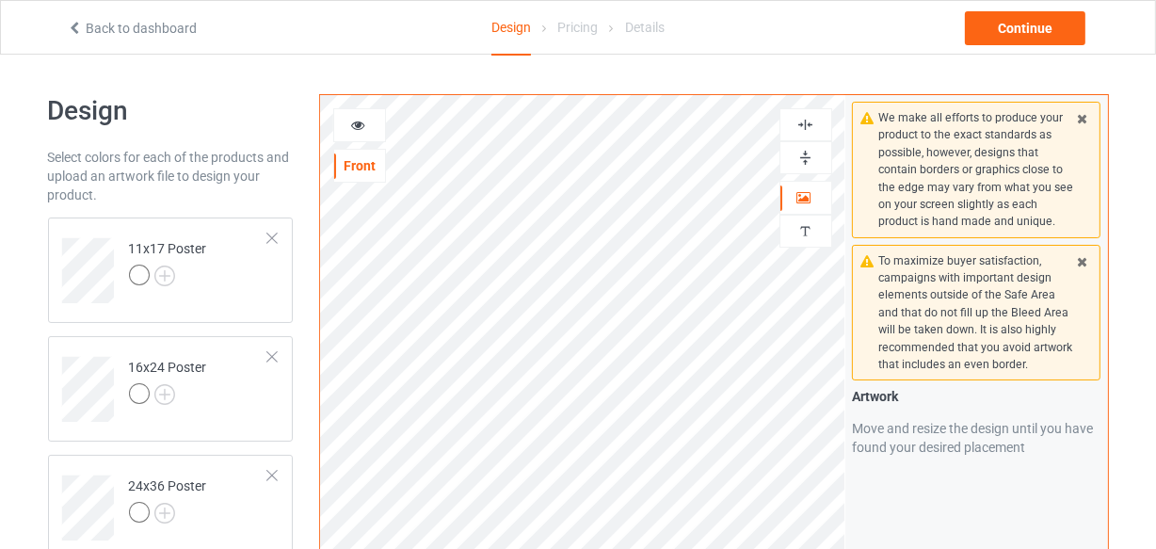
drag, startPoint x: 814, startPoint y: 135, endPoint x: 804, endPoint y: 168, distance: 34.3
click at [813, 135] on div at bounding box center [806, 124] width 53 height 33
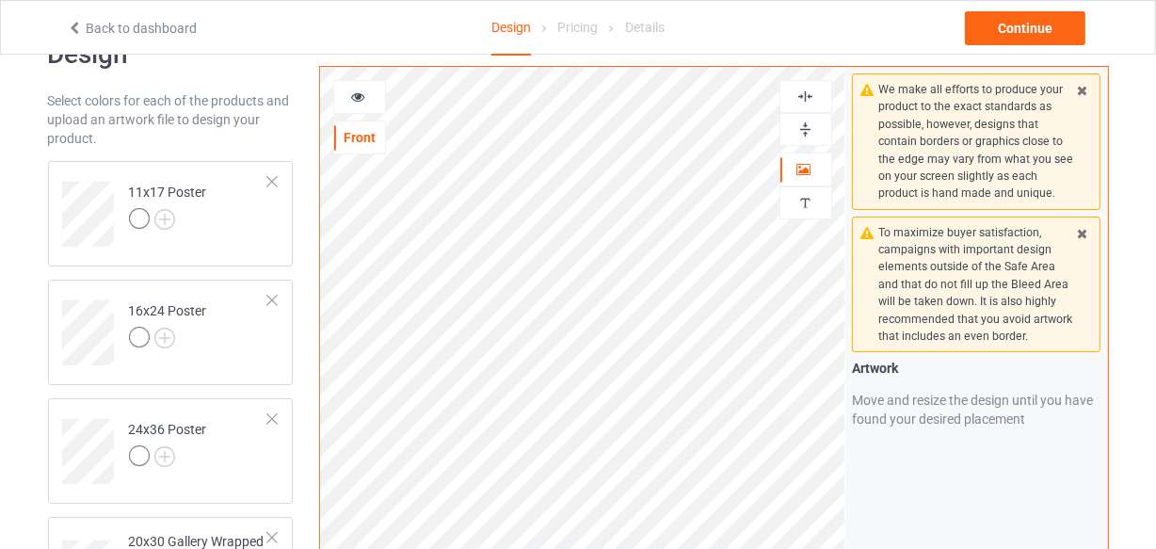
scroll to position [85, 0]
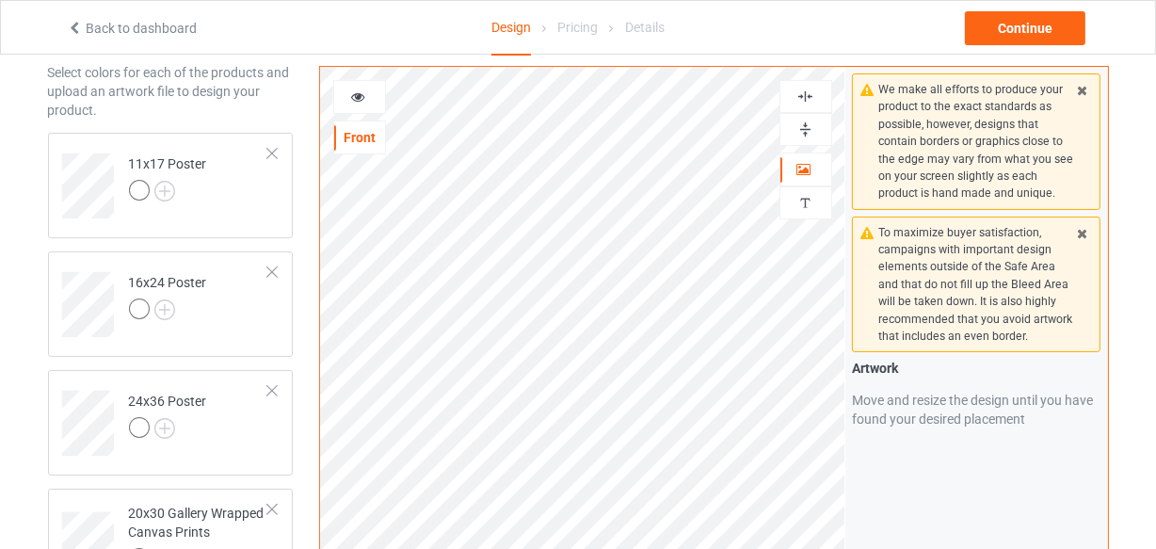
click at [800, 94] on img at bounding box center [806, 97] width 18 height 18
click at [801, 122] on img at bounding box center [806, 130] width 18 height 18
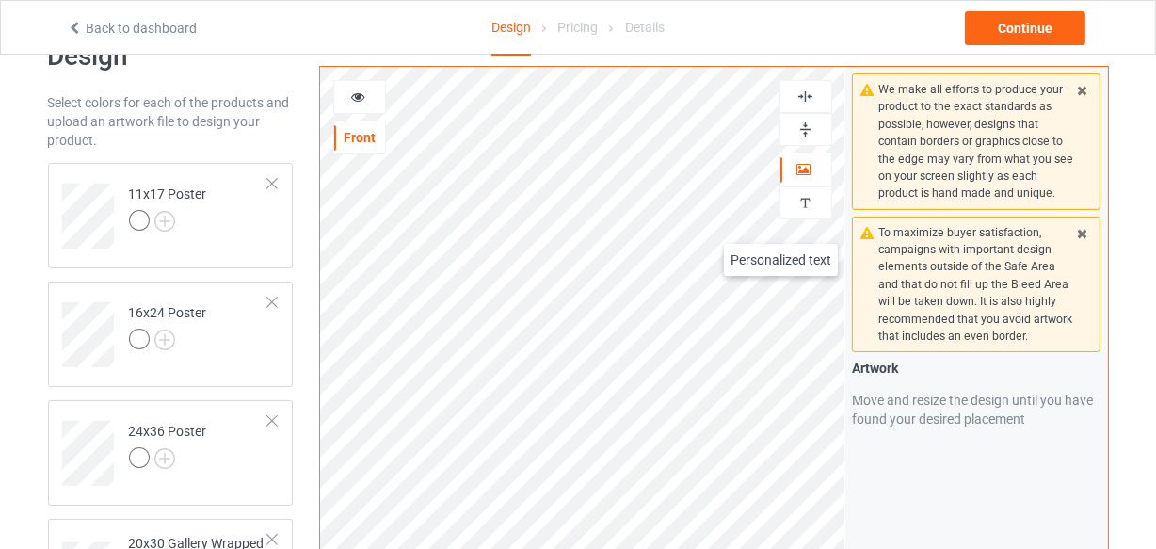
scroll to position [0, 0]
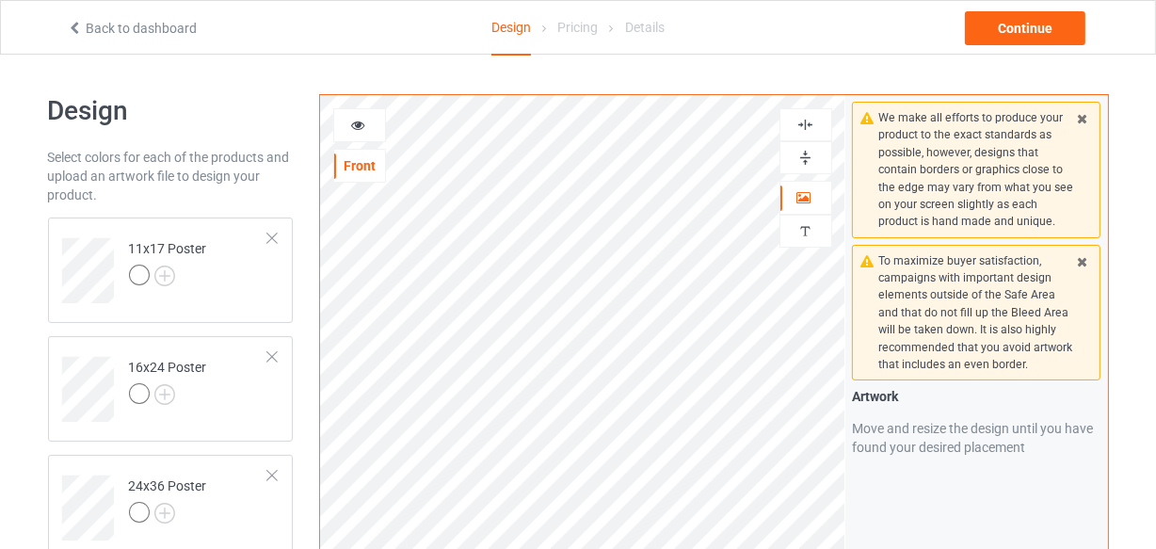
click at [807, 123] on img at bounding box center [806, 125] width 18 height 18
click at [804, 163] on img at bounding box center [806, 158] width 18 height 18
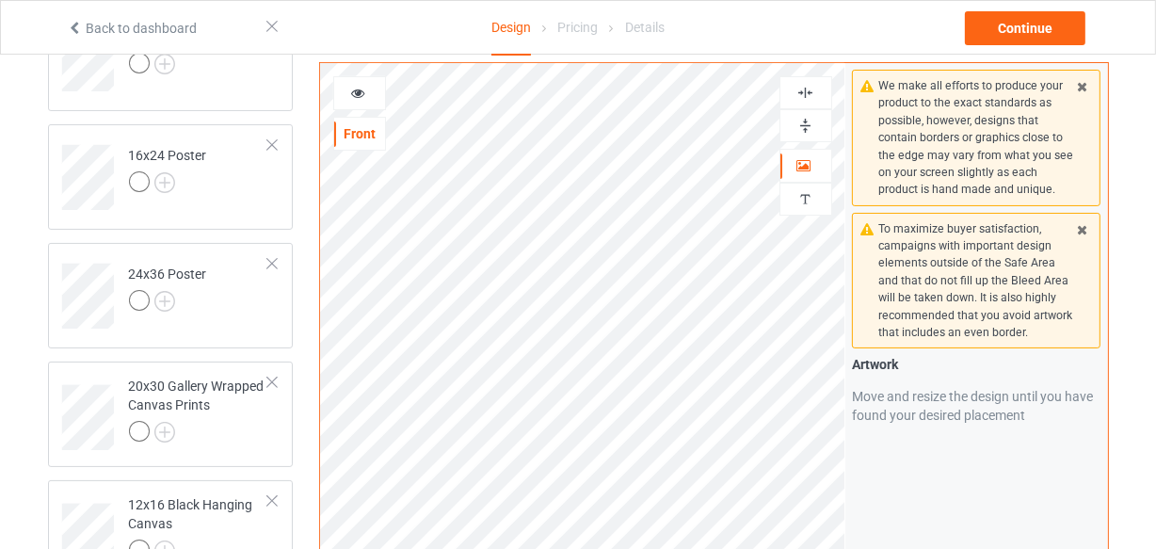
scroll to position [342, 0]
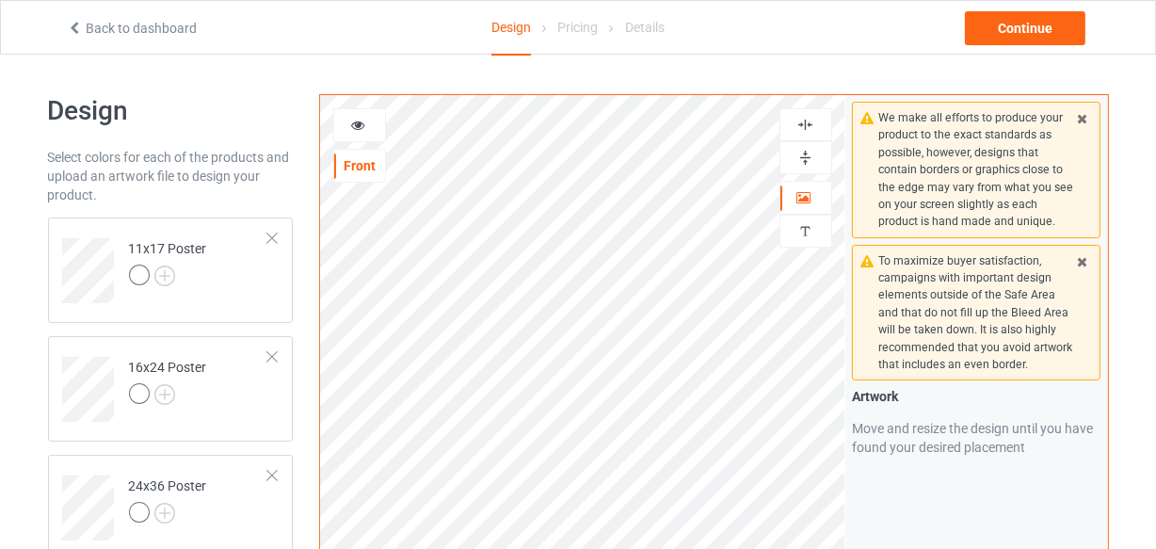
click at [803, 124] on img at bounding box center [806, 125] width 18 height 18
click at [806, 160] on img at bounding box center [806, 158] width 18 height 18
click at [807, 160] on img at bounding box center [806, 158] width 18 height 18
click at [809, 130] on img at bounding box center [806, 125] width 18 height 18
click at [804, 160] on img at bounding box center [806, 158] width 18 height 18
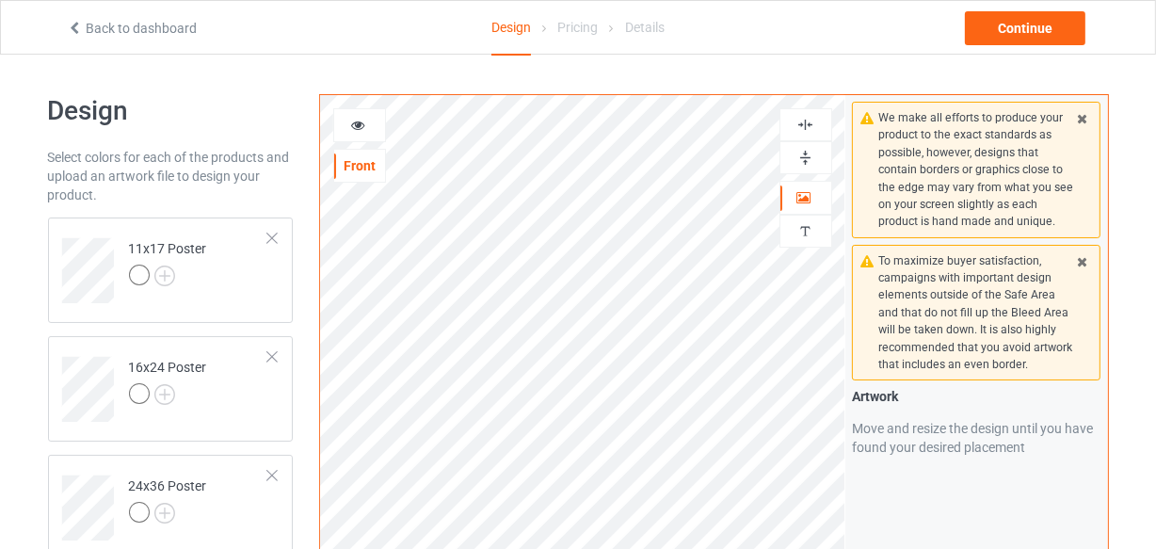
click at [804, 160] on img at bounding box center [806, 158] width 18 height 18
click at [810, 128] on img at bounding box center [806, 125] width 18 height 18
click at [809, 155] on img at bounding box center [806, 158] width 18 height 18
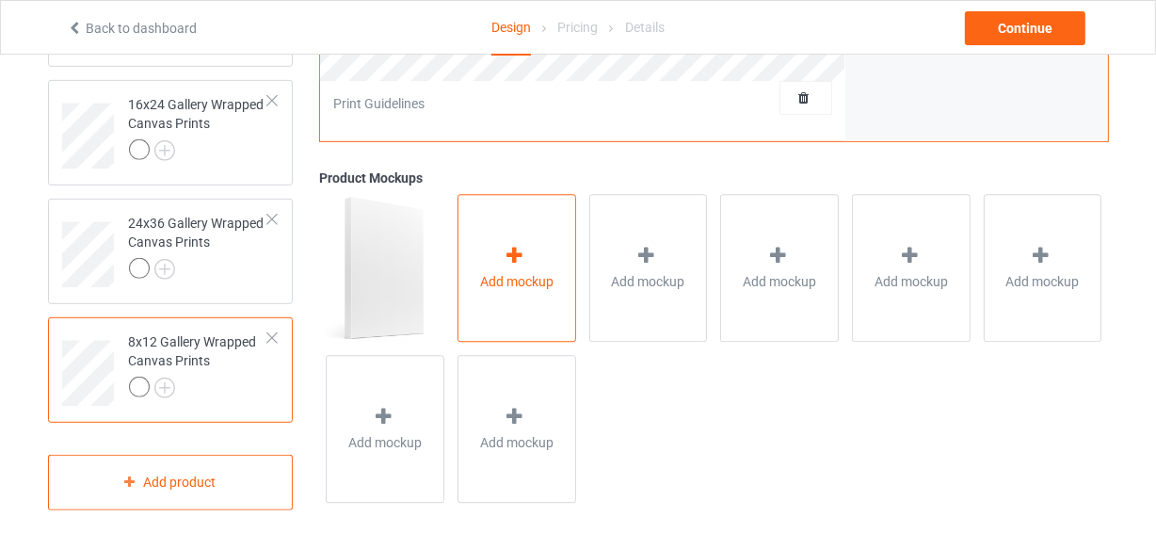
click at [518, 267] on div at bounding box center [517, 259] width 26 height 27
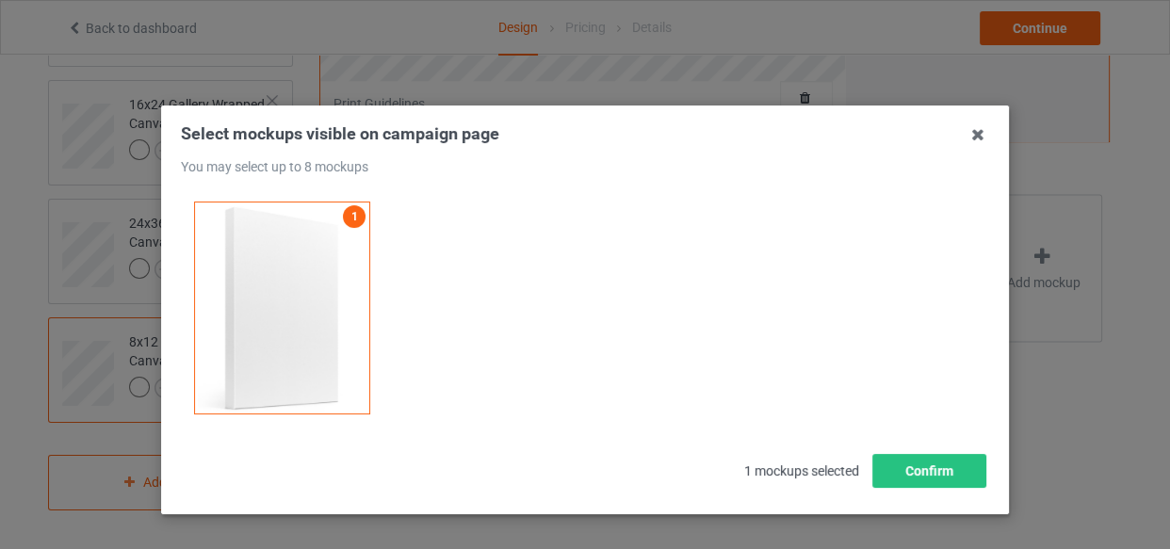
drag, startPoint x: 462, startPoint y: 344, endPoint x: 655, endPoint y: 363, distance: 194.0
click at [462, 345] on div "1" at bounding box center [585, 307] width 808 height 239
drag, startPoint x: 897, startPoint y: 461, endPoint x: 885, endPoint y: 463, distance: 11.5
click at [897, 462] on button "Confirm" at bounding box center [929, 471] width 114 height 34
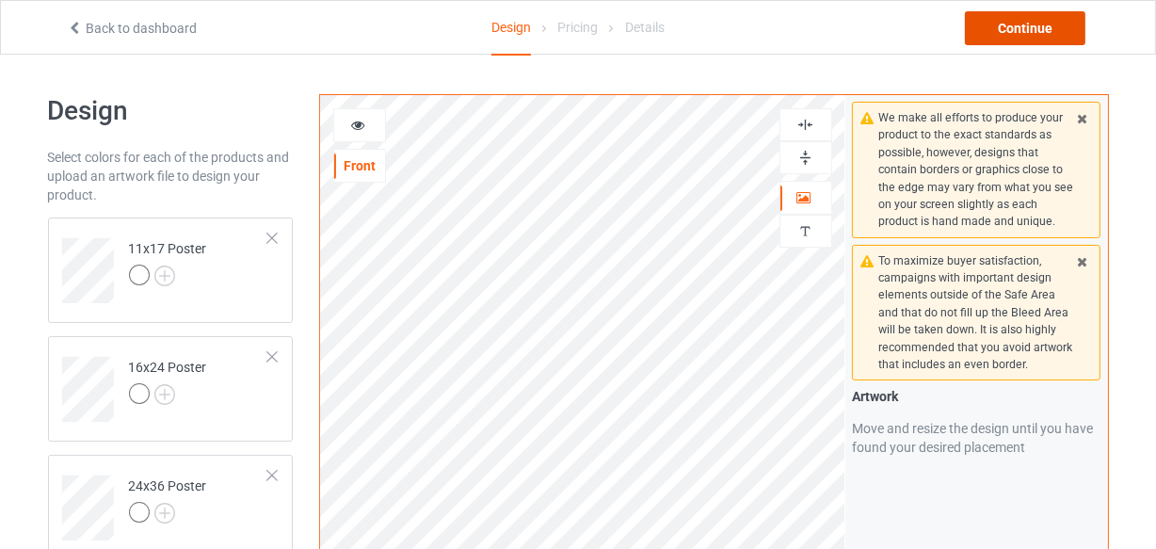
click at [1033, 19] on div "Continue" at bounding box center [1025, 28] width 121 height 34
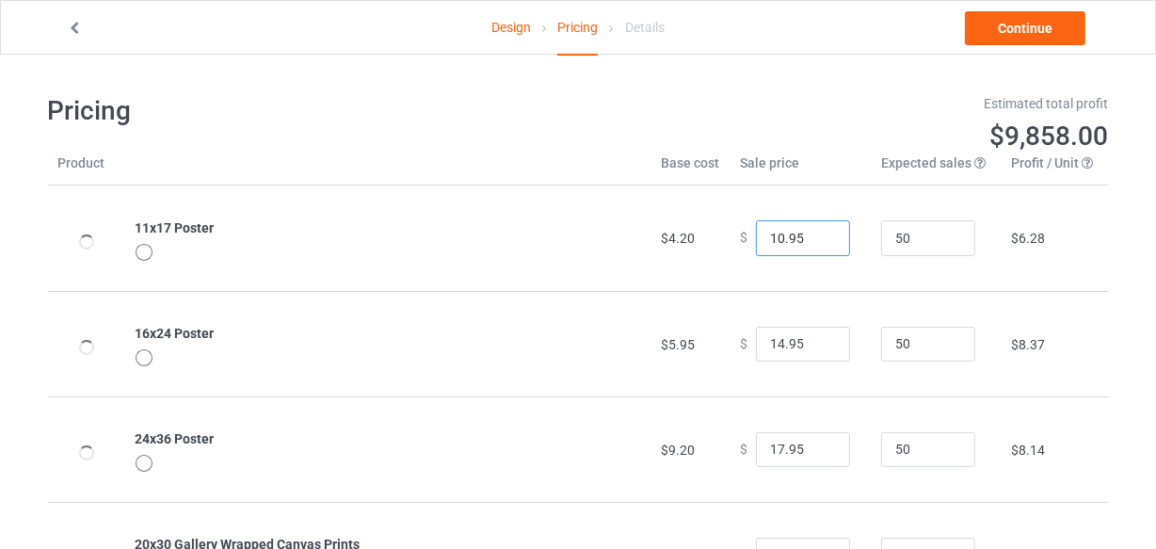
click at [816, 240] on input "10.95" at bounding box center [803, 238] width 94 height 36
click at [816, 240] on input "9.95" at bounding box center [803, 238] width 94 height 36
click at [820, 234] on input "10.95" at bounding box center [803, 238] width 94 height 36
click at [820, 234] on input "11.95" at bounding box center [803, 238] width 94 height 36
click at [820, 234] on input "12.95" at bounding box center [803, 238] width 94 height 36
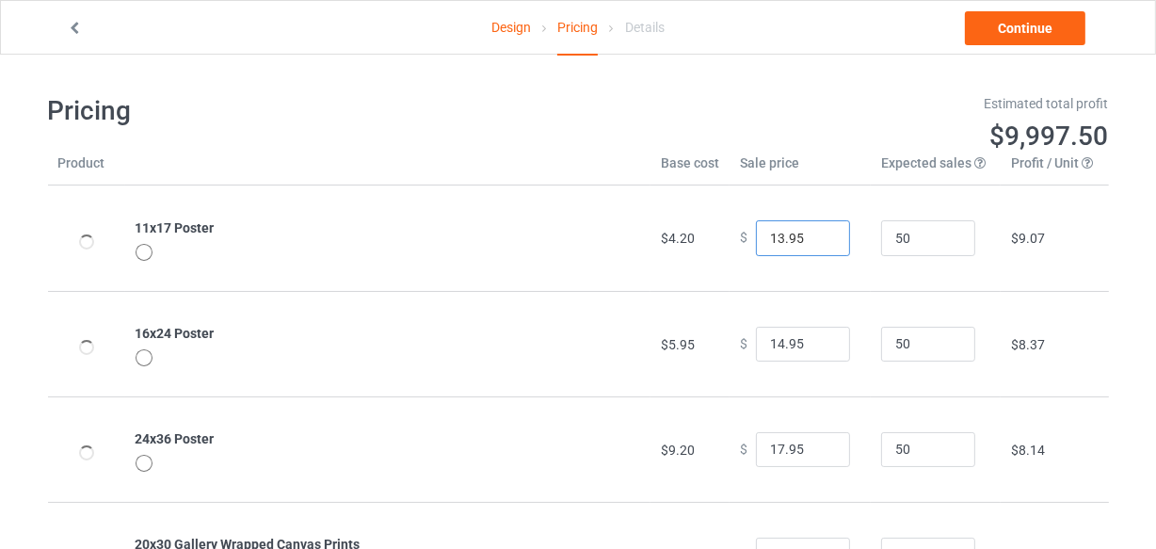
type input "13.95"
click at [820, 234] on input "13.95" at bounding box center [803, 238] width 94 height 36
type input "15.95"
click at [818, 339] on input "15.95" at bounding box center [803, 345] width 94 height 36
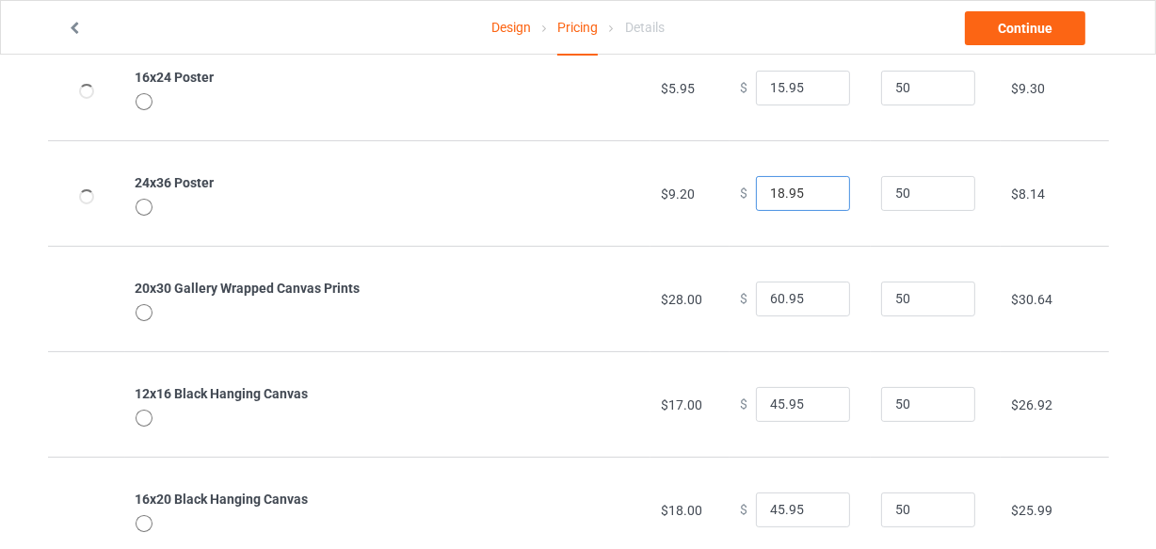
type input "18.95"
click at [818, 188] on input "18.95" at bounding box center [803, 194] width 94 height 36
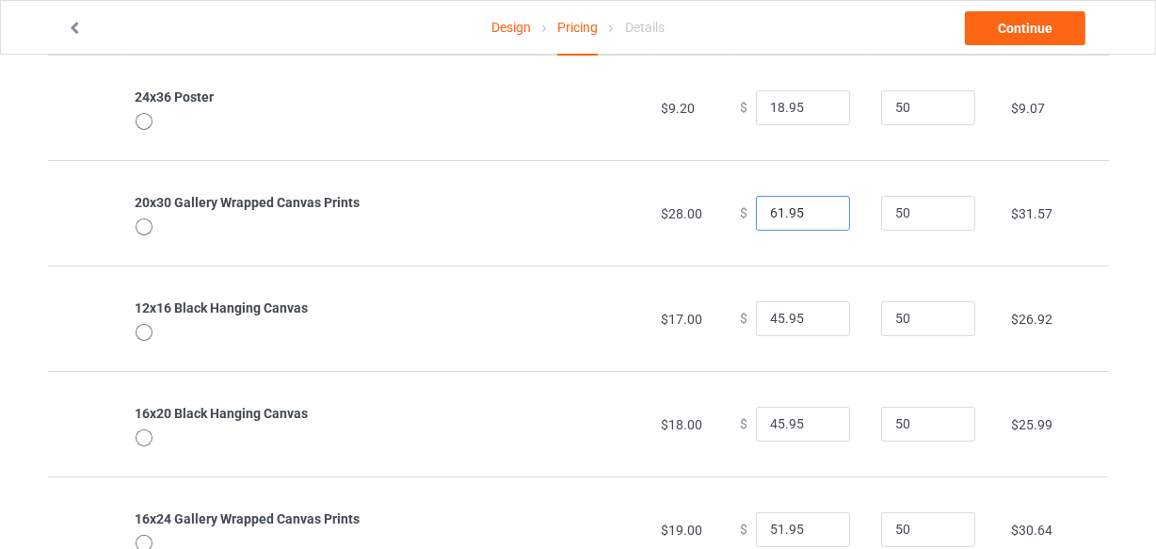
click at [816, 209] on input "61.95" at bounding box center [803, 214] width 94 height 36
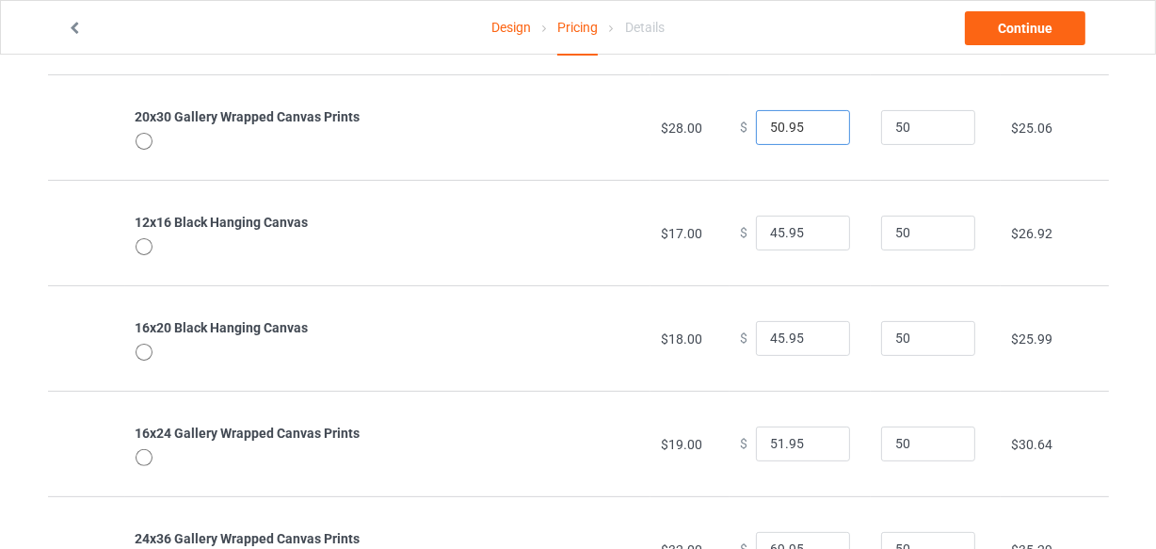
click at [818, 133] on input "50.95" at bounding box center [803, 128] width 94 height 36
click at [818, 133] on input "49.95" at bounding box center [803, 128] width 94 height 36
click at [818, 133] on input "48.95" at bounding box center [803, 128] width 94 height 36
click at [818, 133] on input "47.95" at bounding box center [803, 128] width 94 height 36
click at [818, 133] on input "46.95" at bounding box center [803, 128] width 94 height 36
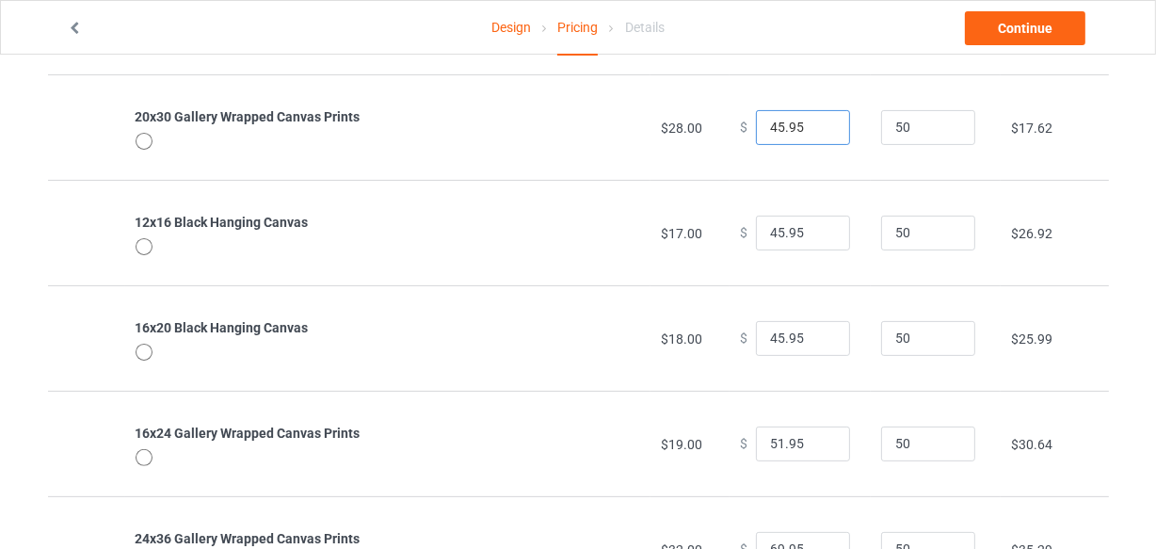
click at [818, 133] on input "45.95" at bounding box center [803, 128] width 94 height 36
click at [818, 133] on input "44.95" at bounding box center [803, 128] width 94 height 36
click at [818, 133] on input "43.95" at bounding box center [803, 128] width 94 height 36
click at [818, 133] on input "42.95" at bounding box center [803, 128] width 94 height 36
click at [818, 133] on input "41.95" at bounding box center [803, 128] width 94 height 36
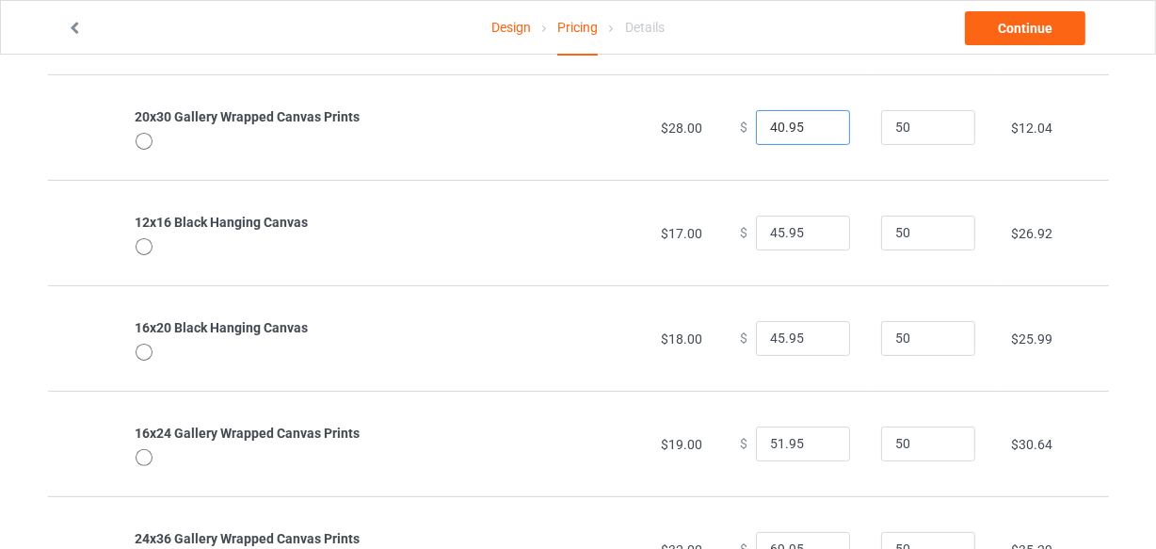
click at [818, 134] on input "40.95" at bounding box center [803, 128] width 94 height 36
click at [818, 134] on input "39.95" at bounding box center [803, 128] width 94 height 36
type input "38.95"
click at [818, 134] on input "38.95" at bounding box center [803, 128] width 94 height 36
click at [818, 234] on input "22.95" at bounding box center [803, 234] width 94 height 36
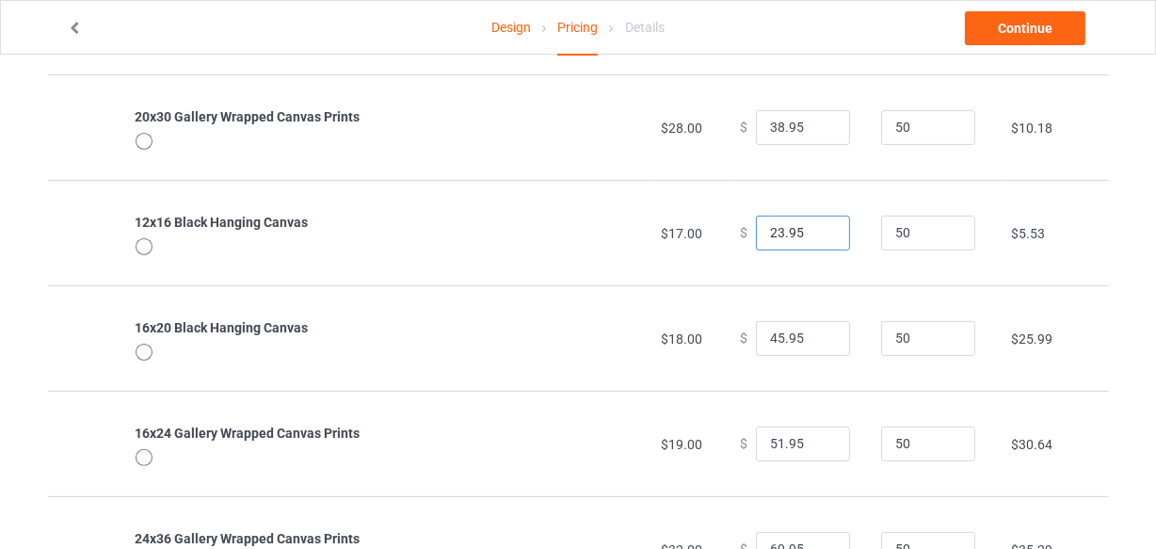
click at [818, 226] on input "23.95" at bounding box center [803, 234] width 94 height 36
click at [818, 226] on input "24.95" at bounding box center [803, 234] width 94 height 36
click at [818, 226] on input "25.95" at bounding box center [803, 234] width 94 height 36
click at [818, 226] on input "26.95" at bounding box center [803, 234] width 94 height 36
type input "27.95"
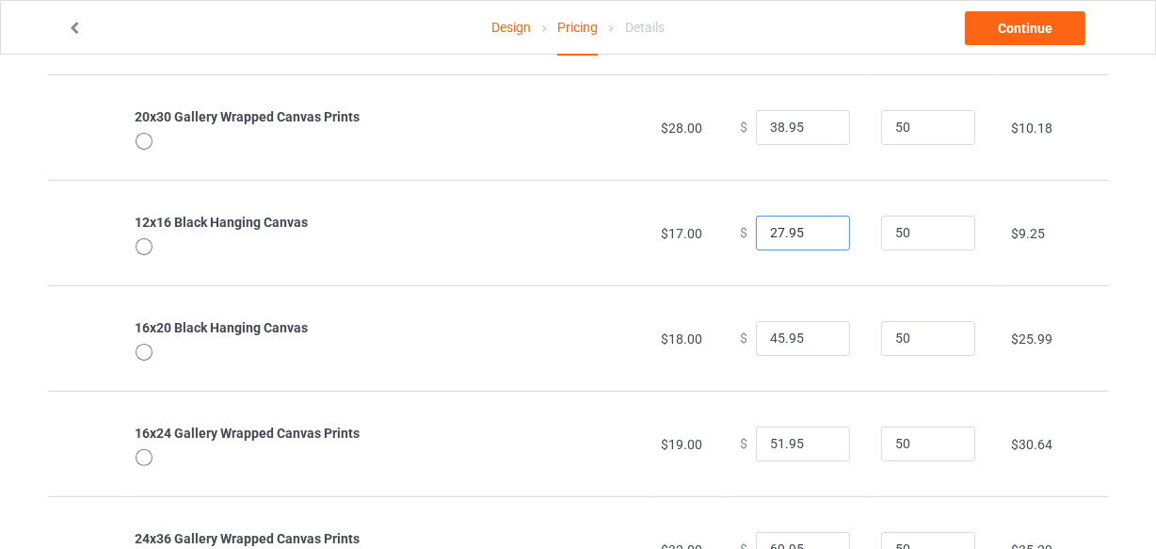
click at [818, 226] on input "27.95" at bounding box center [803, 234] width 94 height 36
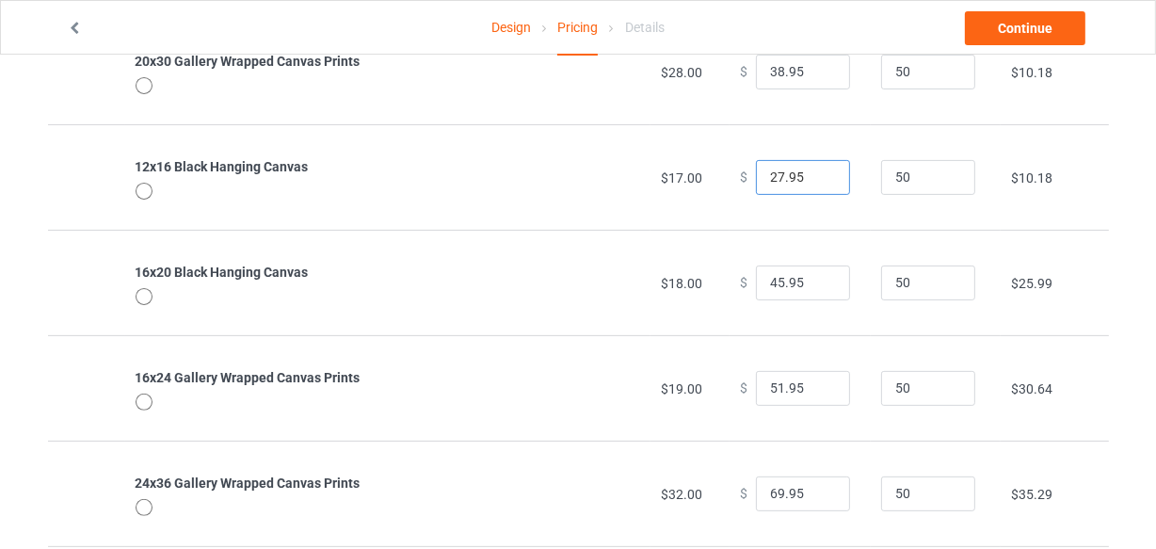
scroll to position [513, 0]
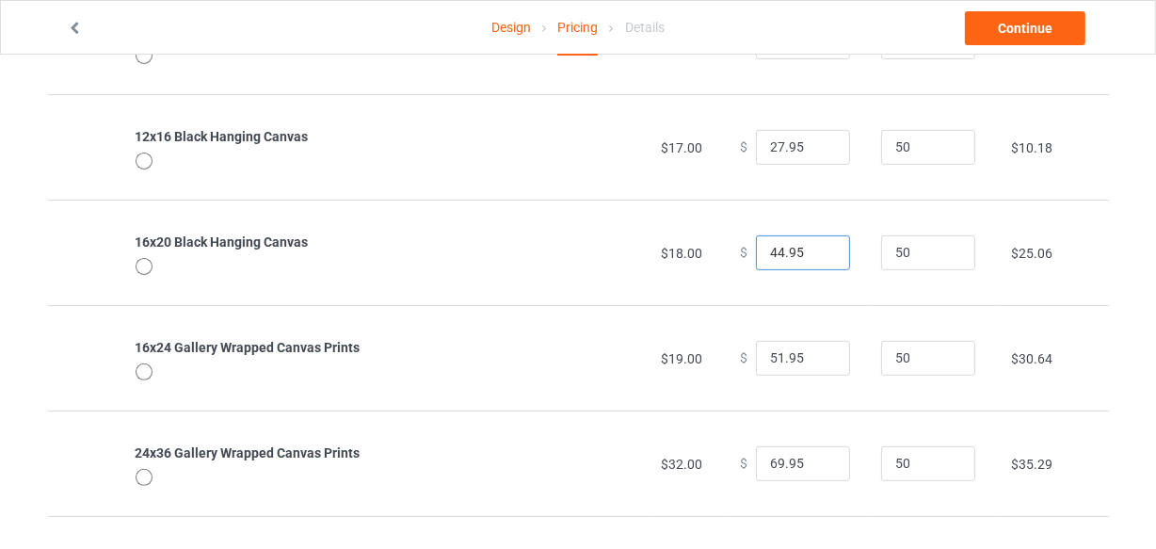
click at [816, 256] on input "44.95" at bounding box center [803, 253] width 94 height 36
click at [816, 254] on input "34.95" at bounding box center [803, 253] width 94 height 36
click at [816, 254] on input "33.95" at bounding box center [803, 253] width 94 height 36
click at [816, 254] on input "32.95" at bounding box center [803, 253] width 94 height 36
click at [816, 254] on input "31.95" at bounding box center [803, 253] width 94 height 36
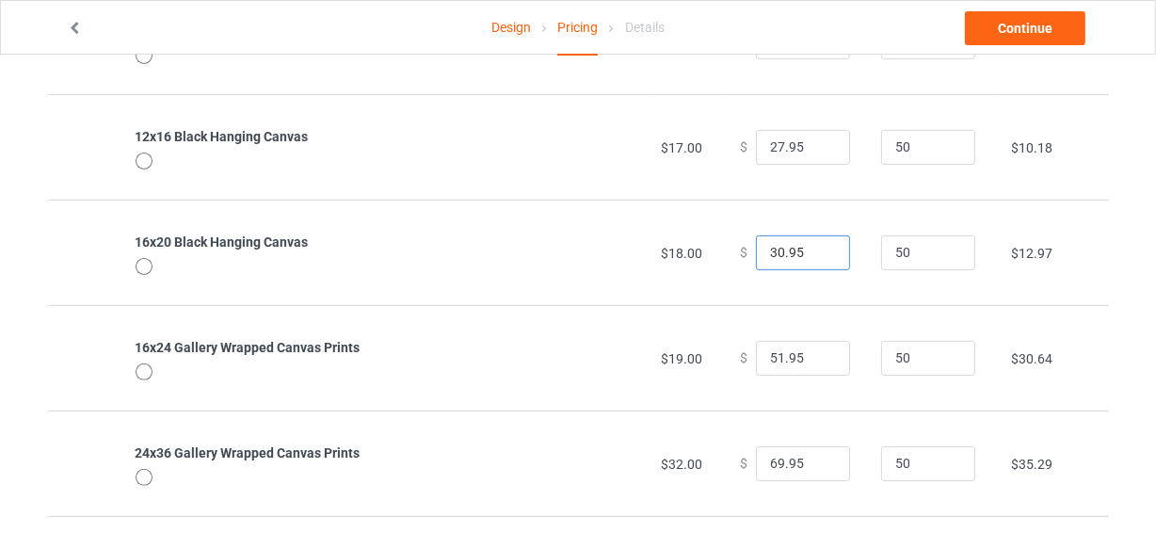
click at [816, 254] on input "30.95" at bounding box center [803, 253] width 94 height 36
click at [816, 254] on input "29.95" at bounding box center [803, 253] width 94 height 36
type input "28.95"
click at [816, 254] on input "28.95" at bounding box center [803, 253] width 94 height 36
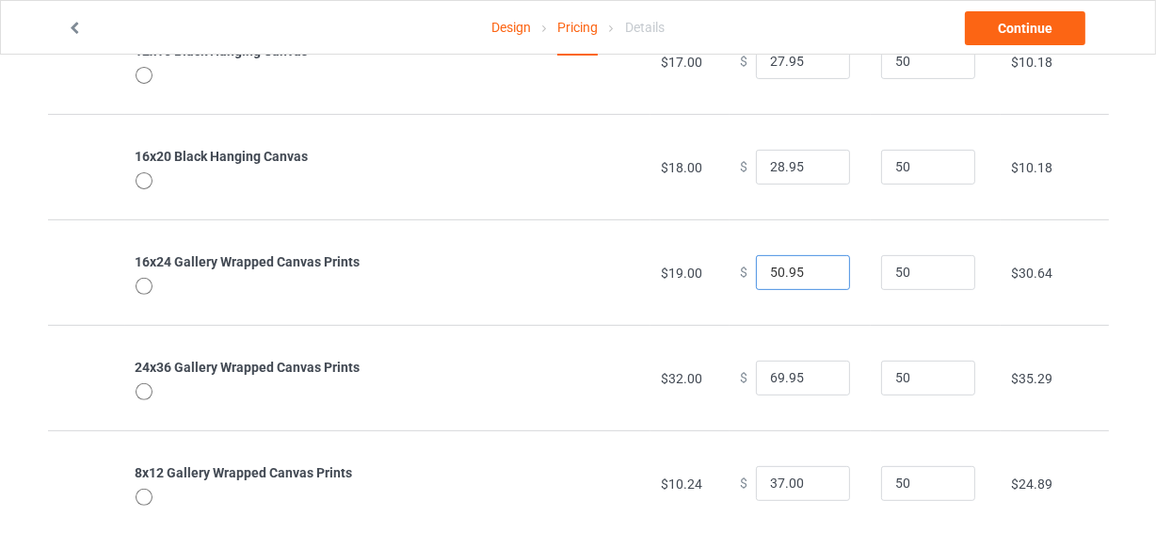
click at [818, 278] on input "50.95" at bounding box center [803, 273] width 94 height 36
click at [818, 278] on input "49.95" at bounding box center [803, 273] width 94 height 36
click at [818, 278] on input "48.95" at bounding box center [803, 273] width 94 height 36
click at [818, 278] on input "47.95" at bounding box center [803, 273] width 94 height 36
click at [818, 278] on input "46.95" at bounding box center [803, 273] width 94 height 36
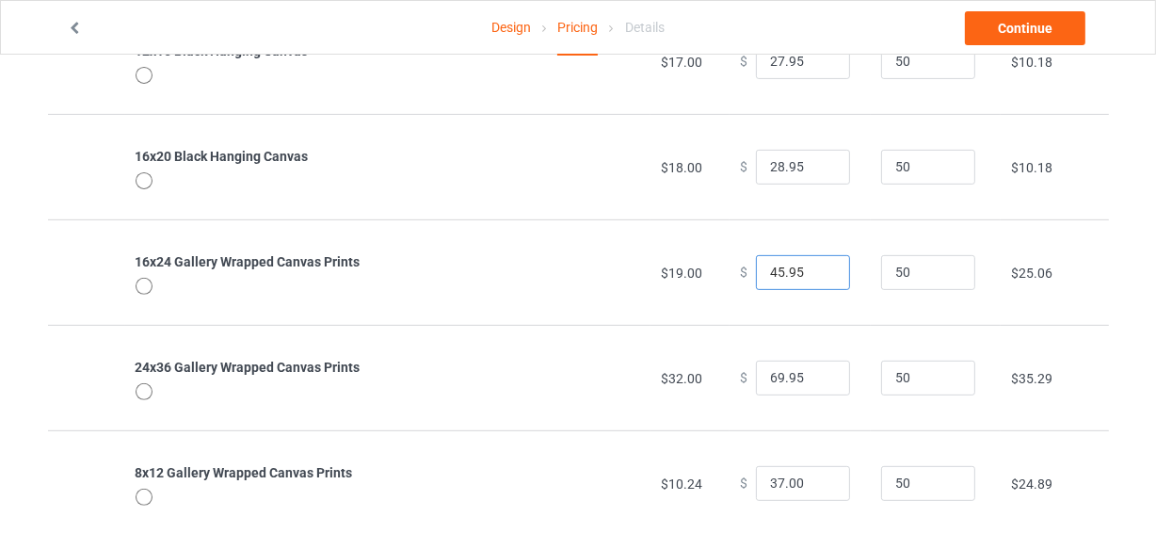
click at [818, 278] on input "45.95" at bounding box center [803, 273] width 94 height 36
click at [818, 278] on input "44.95" at bounding box center [803, 273] width 94 height 36
click at [818, 278] on input "43.95" at bounding box center [803, 273] width 94 height 36
click at [818, 278] on input "42.95" at bounding box center [803, 273] width 94 height 36
click at [818, 278] on input "41.95" at bounding box center [803, 273] width 94 height 36
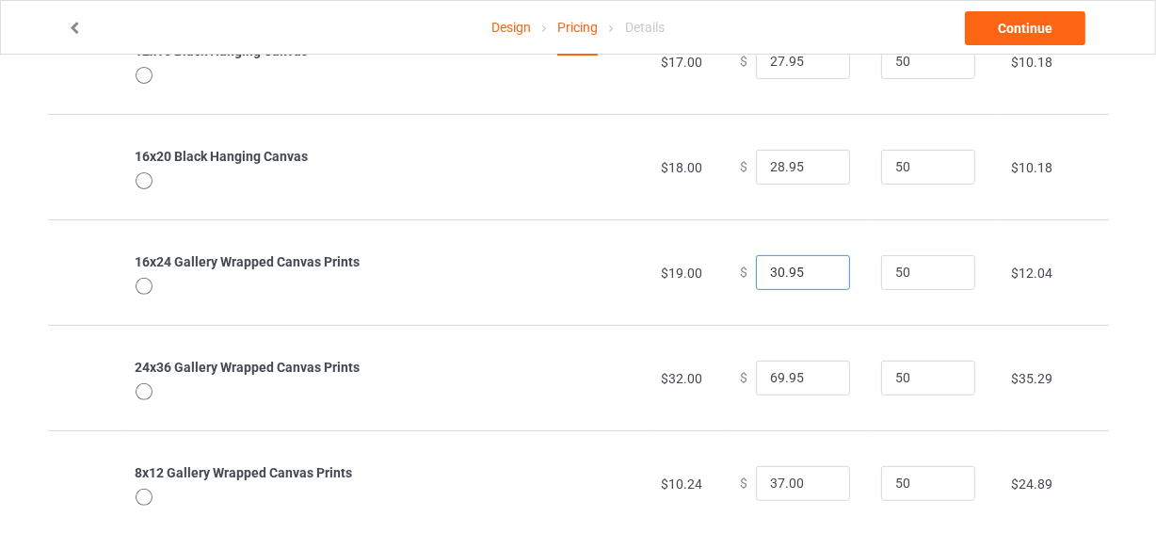
click at [818, 278] on input "30.95" at bounding box center [803, 273] width 94 height 36
type input "29.95"
click at [818, 278] on input "29.95" at bounding box center [803, 273] width 94 height 36
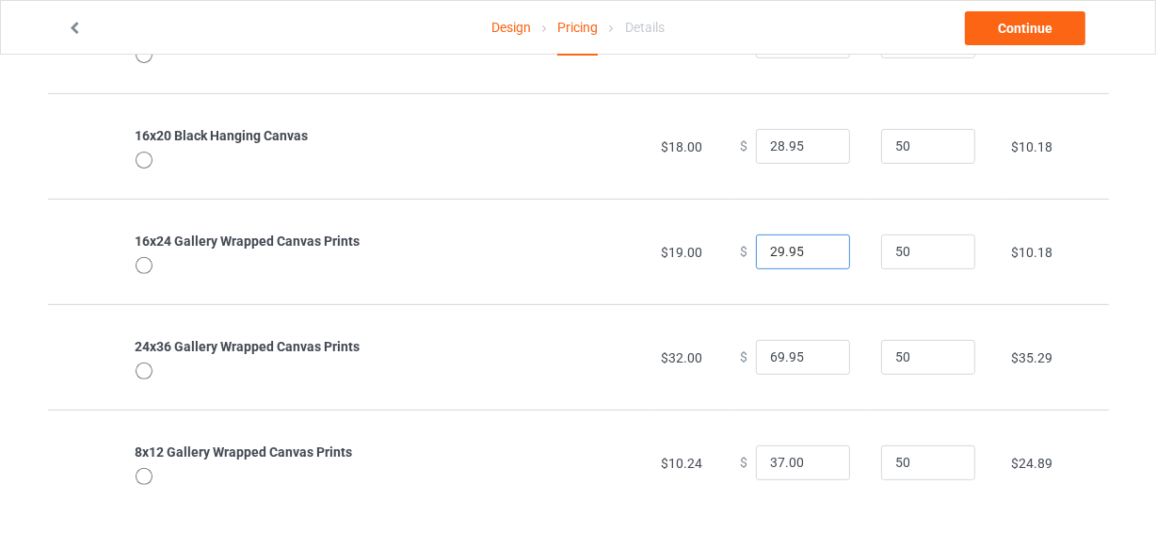
scroll to position [624, 0]
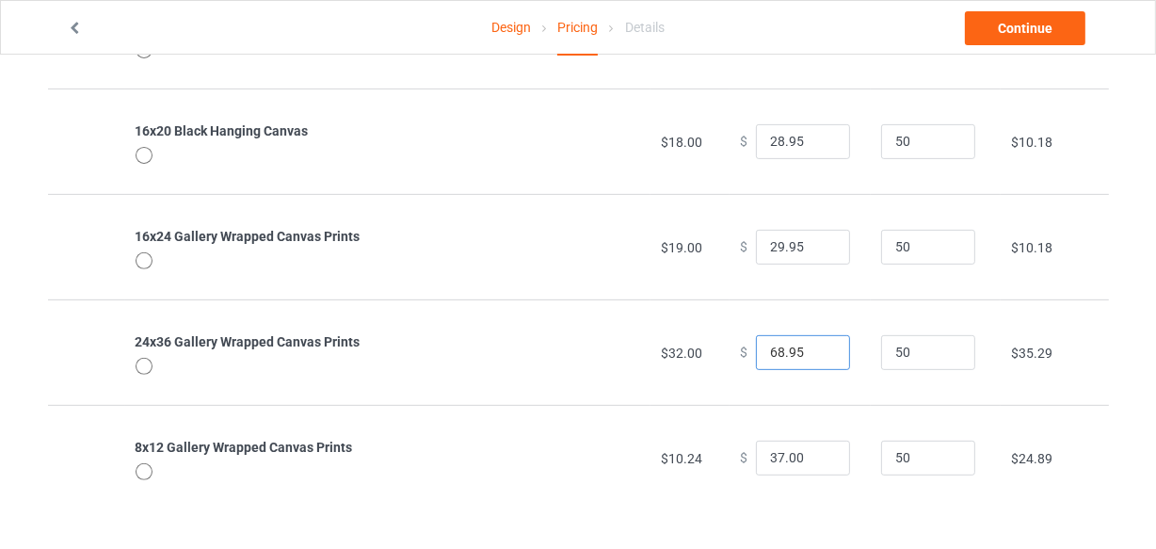
click at [819, 353] on input "68.95" at bounding box center [803, 353] width 94 height 36
click at [819, 353] on input "67.95" at bounding box center [803, 353] width 94 height 36
click at [819, 353] on input "57.95" at bounding box center [803, 353] width 94 height 36
click at [819, 353] on input "56.95" at bounding box center [803, 353] width 94 height 36
click at [819, 353] on input "55.95" at bounding box center [803, 353] width 94 height 36
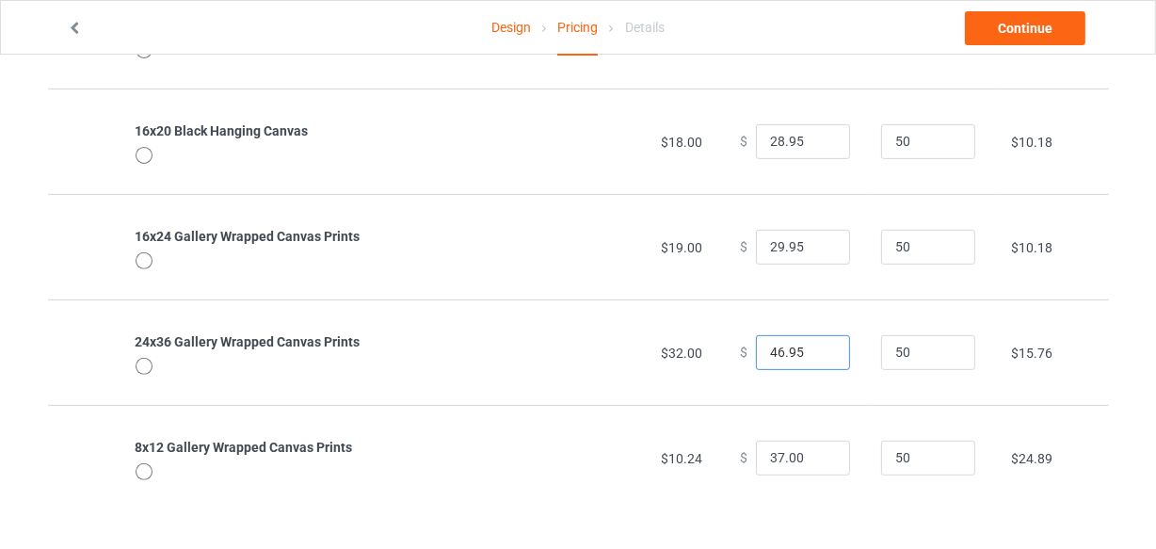
click at [819, 353] on input "46.95" at bounding box center [803, 353] width 94 height 36
click at [819, 353] on input "45.95" at bounding box center [803, 353] width 94 height 36
click at [819, 353] on input "44.95" at bounding box center [803, 353] width 94 height 36
click at [819, 353] on input "43.95" at bounding box center [803, 353] width 94 height 36
type input "42.95"
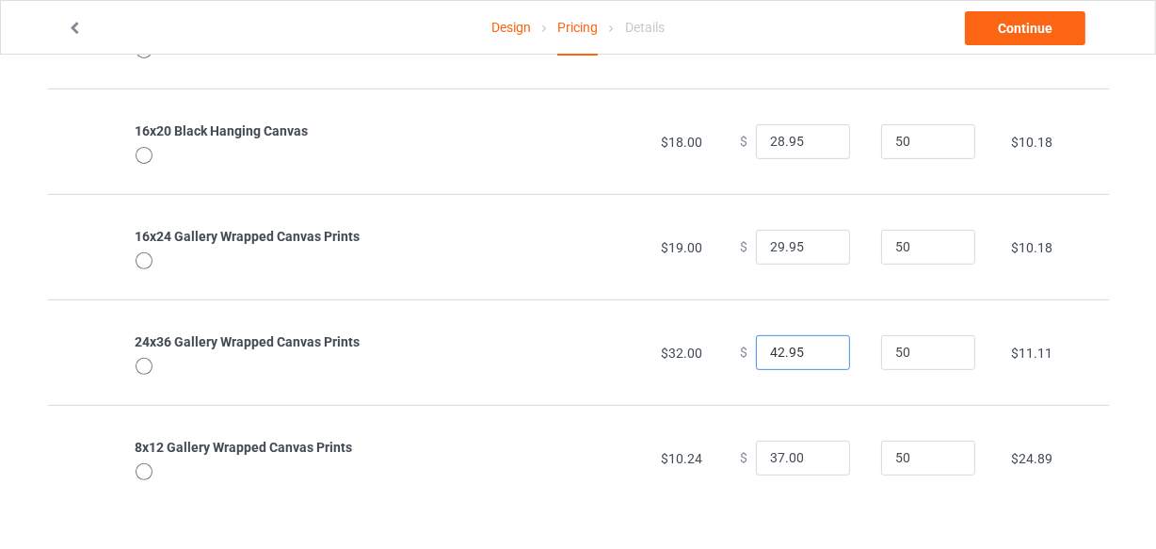
click at [819, 353] on input "42.95" at bounding box center [803, 353] width 94 height 36
click at [816, 457] on input "38" at bounding box center [803, 459] width 94 height 36
click at [819, 461] on input "24" at bounding box center [803, 459] width 94 height 36
click at [819, 461] on input "23" at bounding box center [803, 459] width 94 height 36
click at [819, 461] on input "22" at bounding box center [803, 459] width 94 height 36
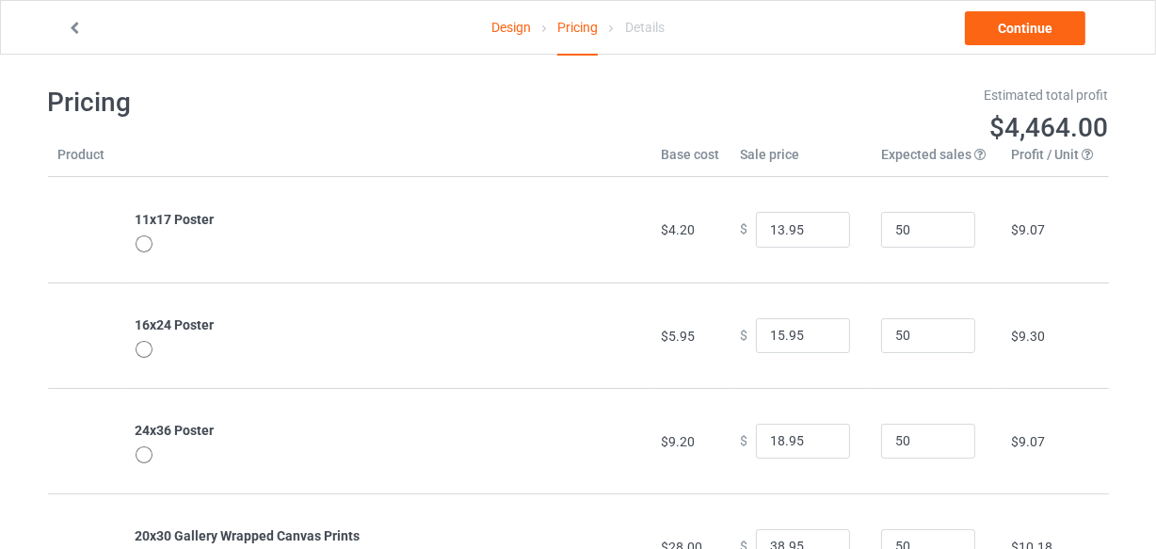
scroll to position [0, 0]
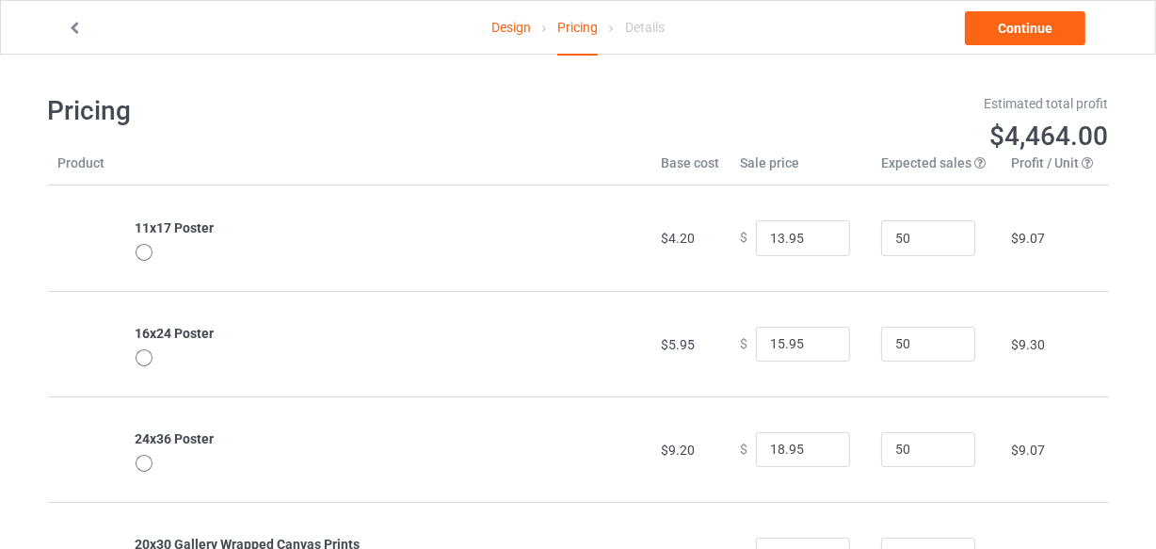
type input "22.00"
click at [1054, 2] on div "Design Pricing Details Continue" at bounding box center [578, 27] width 1049 height 53
click at [1035, 32] on link "Continue" at bounding box center [1025, 28] width 121 height 34
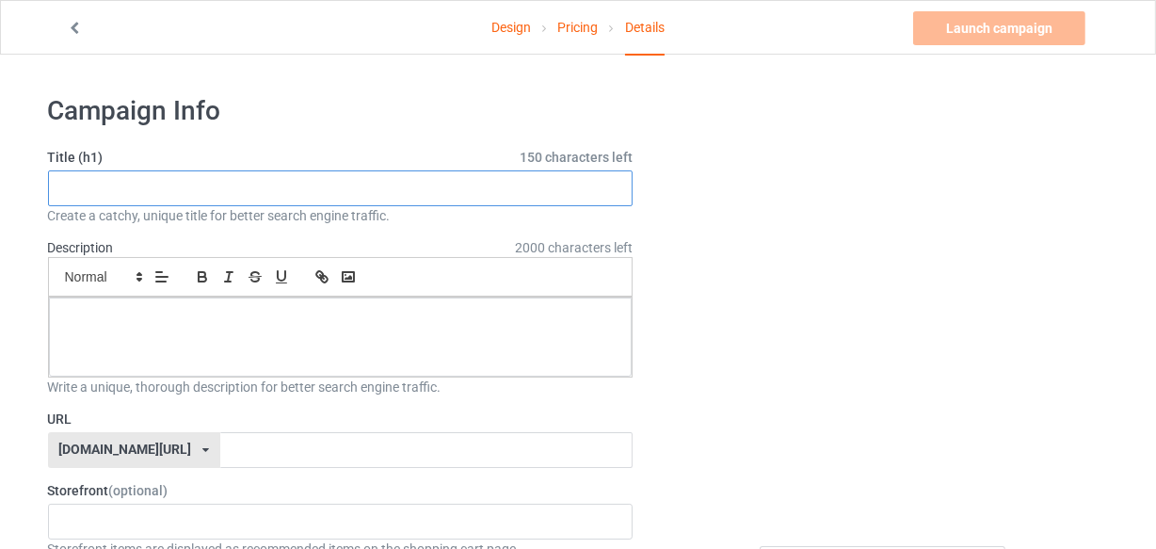
click at [424, 189] on input "text" at bounding box center [341, 188] width 586 height 36
paste input "WELCOME to the BATHROOM a Sheepadoodle will be with you shortly"
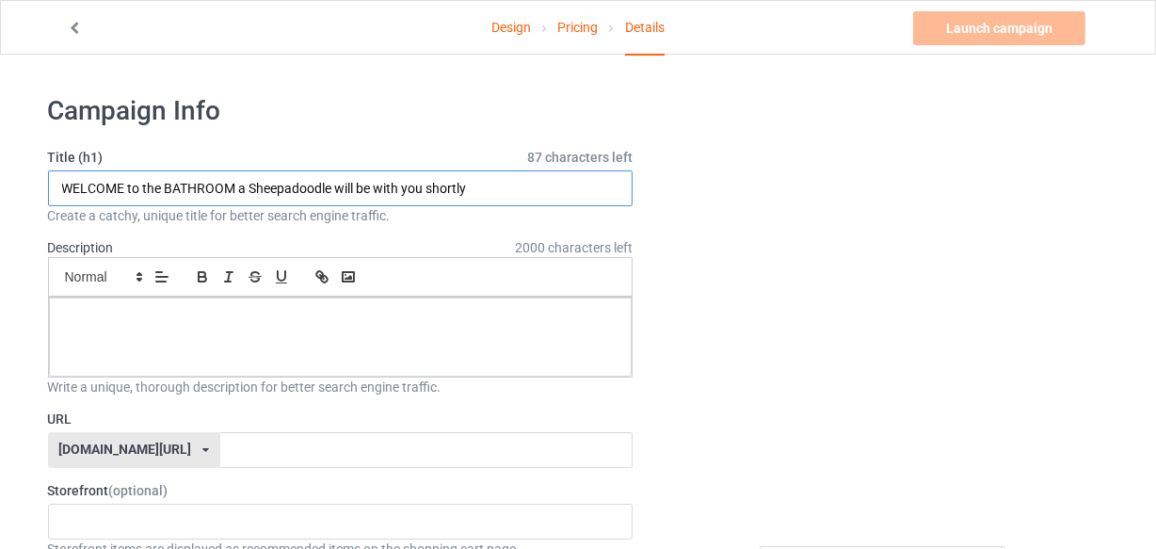
drag, startPoint x: 247, startPoint y: 185, endPoint x: 329, endPoint y: 188, distance: 82.0
click at [331, 186] on input "WELCOME to the BATHROOM a Sheepadoodle will be with you shortly" at bounding box center [341, 188] width 586 height 36
paste input "BASSET HOUND"
type input "WELCOME to the BATHROOM a BASSET HOUND will be with you shortly"
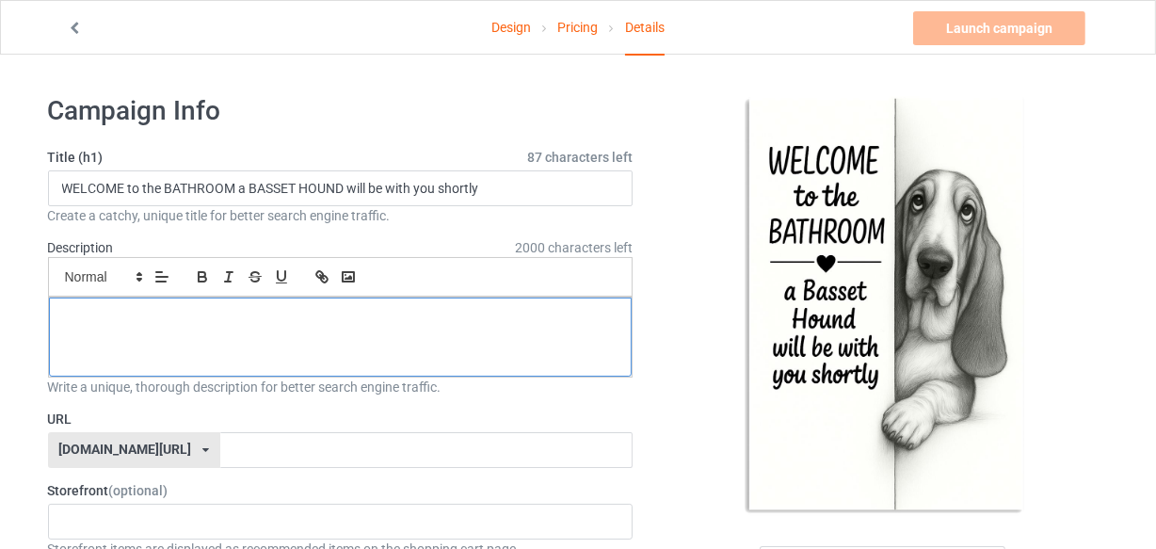
click at [326, 329] on div at bounding box center [341, 337] width 584 height 79
paste div
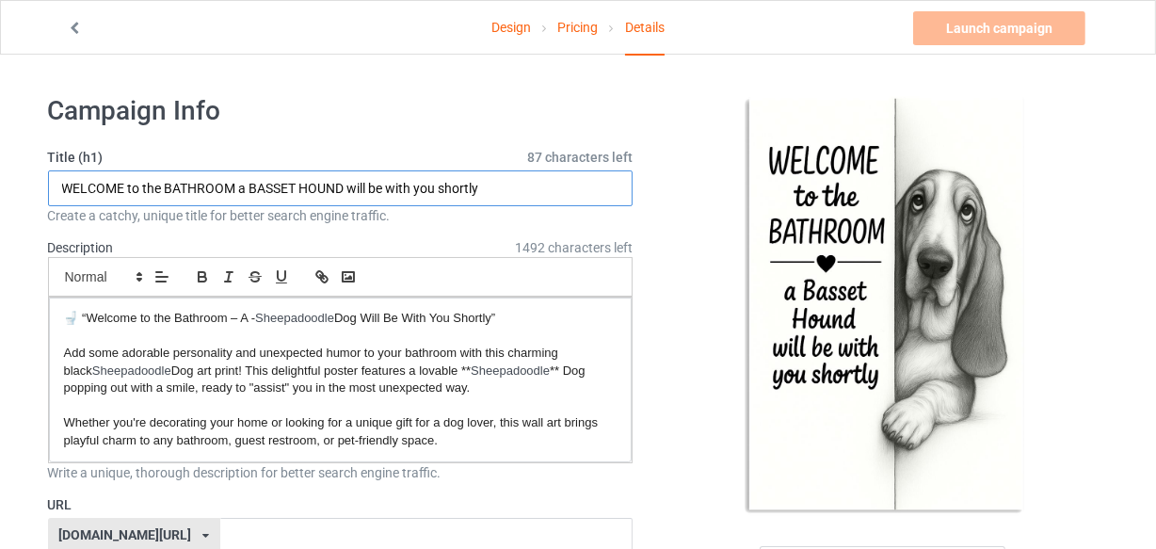
drag, startPoint x: 249, startPoint y: 181, endPoint x: 343, endPoint y: 193, distance: 95.0
click at [343, 193] on input "WELCOME to the BATHROOM a BASSET HOUND will be with you shortly" at bounding box center [341, 188] width 586 height 36
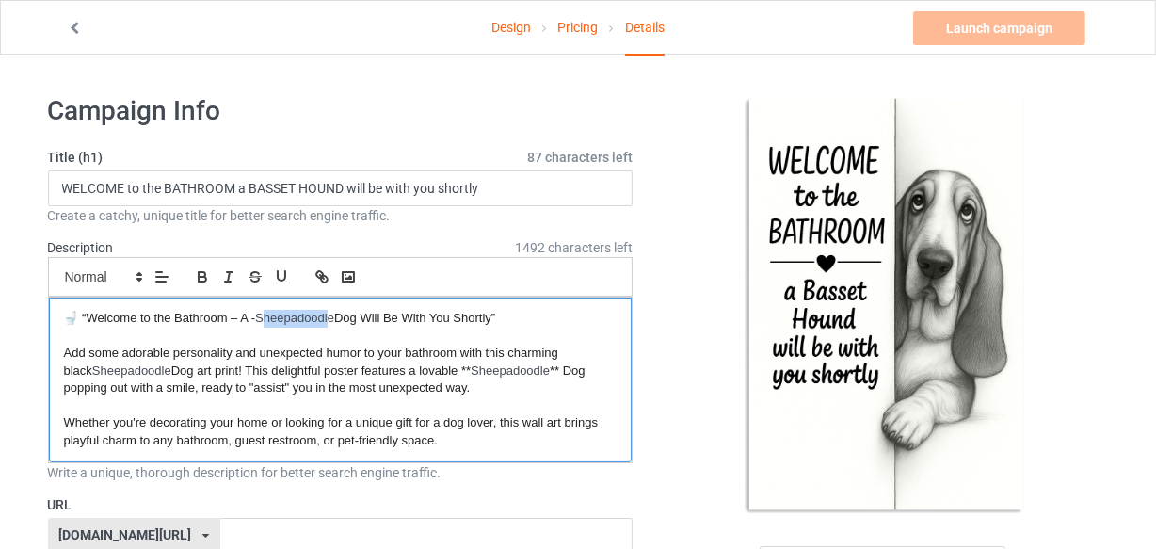
drag, startPoint x: 278, startPoint y: 316, endPoint x: 332, endPoint y: 317, distance: 54.6
click at [332, 317] on p "🚽 “Welcome to the Bathroom – A - Sheepadoodle Dog Will Be With You Shortly”" at bounding box center [341, 319] width 554 height 18
drag, startPoint x: 329, startPoint y: 320, endPoint x: 258, endPoint y: 311, distance: 71.3
click at [258, 311] on p "🚽 “Welcome to the Bathroom – A - SBASSET HOUNDe Dog Will Be With You Shortly”" at bounding box center [341, 319] width 554 height 18
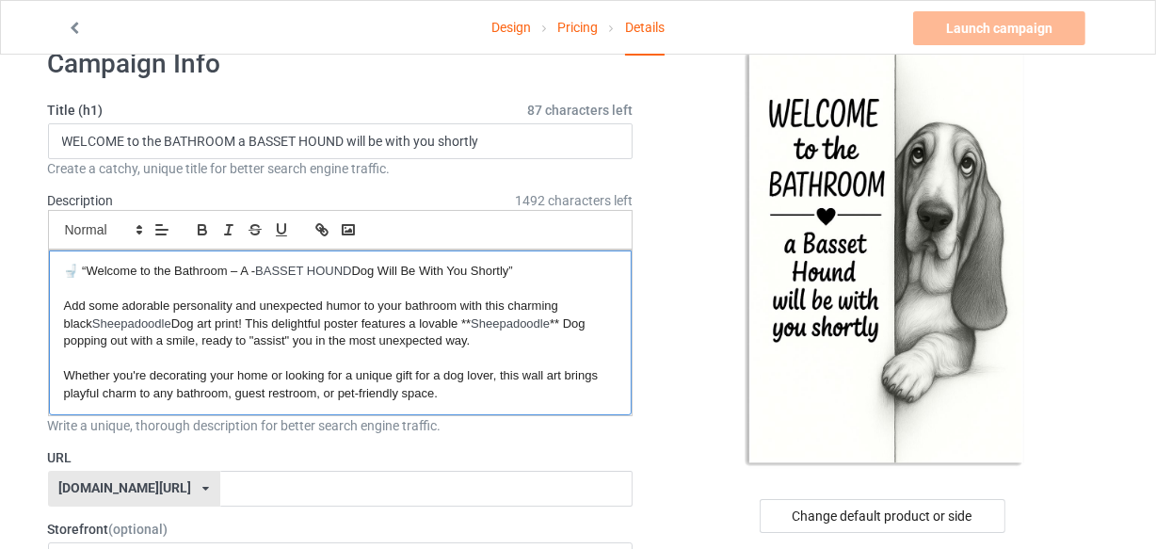
scroll to position [85, 0]
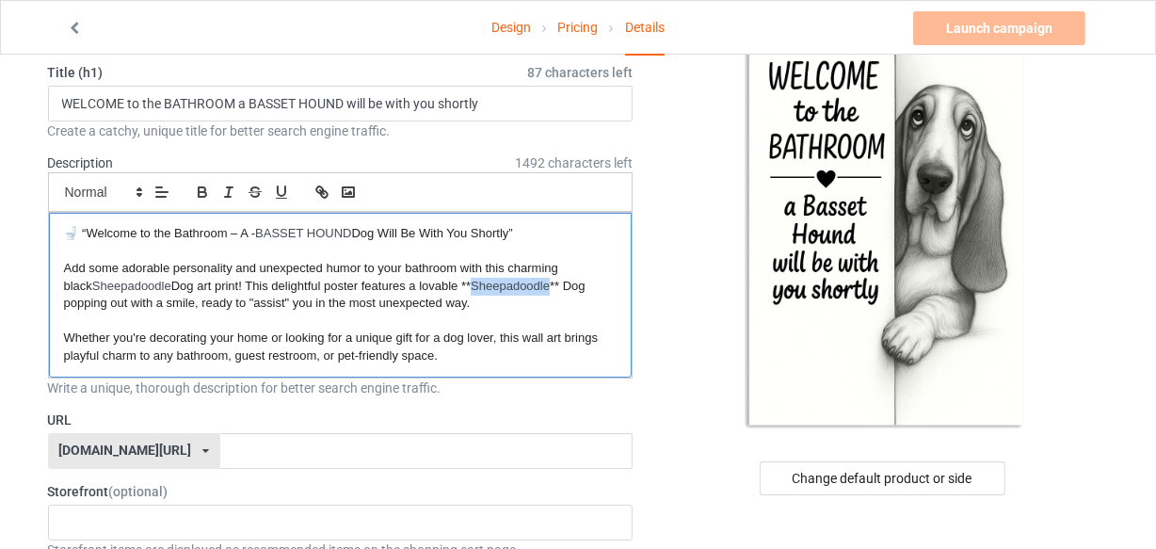
drag, startPoint x: 493, startPoint y: 281, endPoint x: 556, endPoint y: 287, distance: 63.4
click at [556, 287] on p "Add some adorable personality and unexpected humor to your bathroom with this c…" at bounding box center [341, 286] width 554 height 53
drag, startPoint x: 98, startPoint y: 280, endPoint x: 175, endPoint y: 280, distance: 77.2
click at [175, 280] on p "Add some adorable personality and unexpected humor to your bathroom with this c…" at bounding box center [341, 286] width 554 height 53
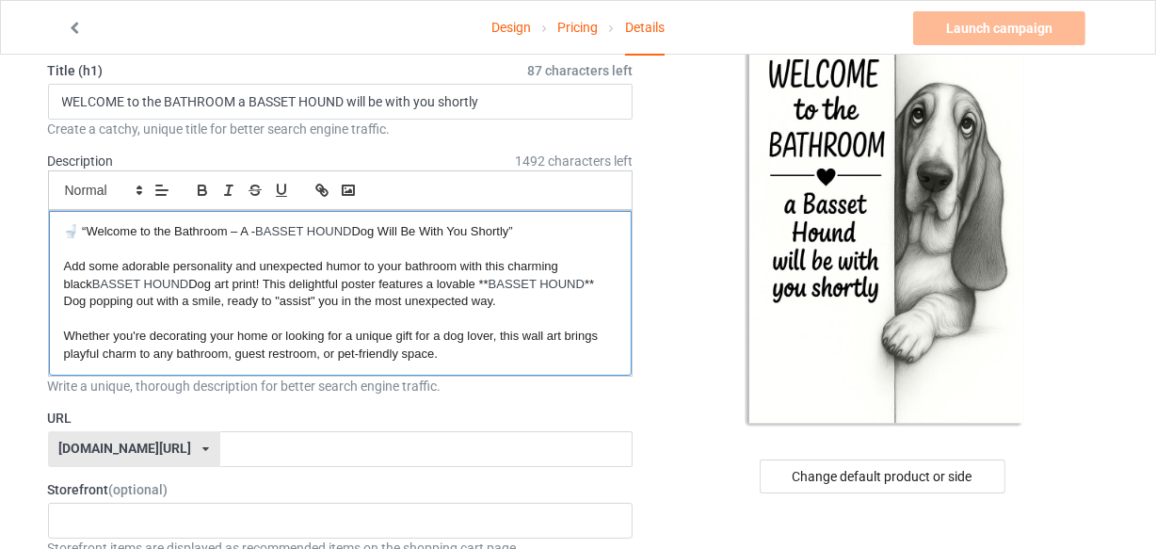
scroll to position [85, 0]
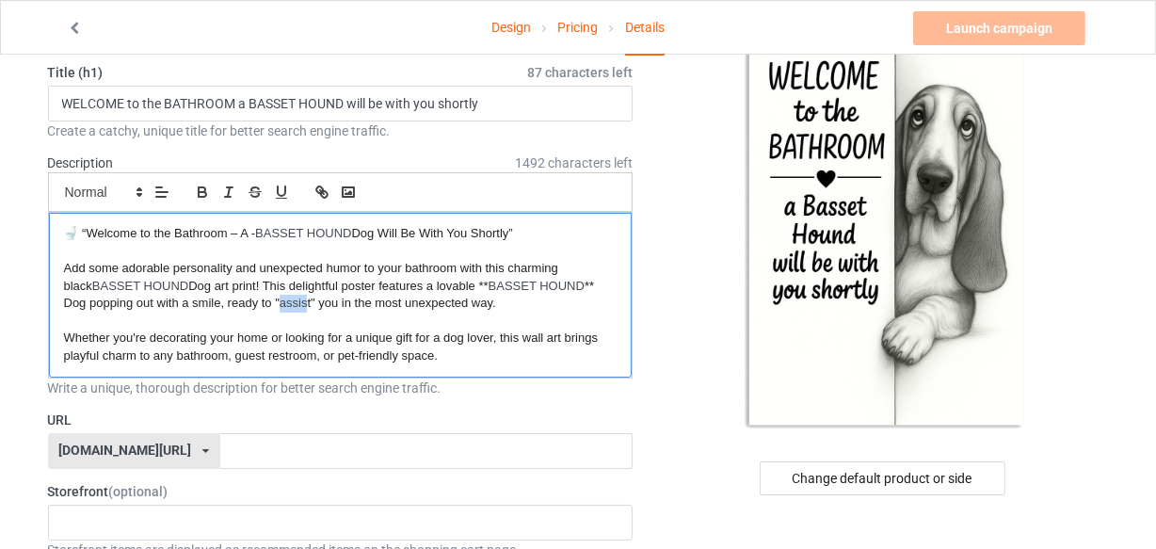
drag, startPoint x: 283, startPoint y: 298, endPoint x: 309, endPoint y: 301, distance: 26.6
click at [309, 301] on span "** Dog popping out with a smile, ready to "assist" you in the most unexpected w…" at bounding box center [331, 295] width 534 height 32
click at [379, 297] on span "t" you in the most unexpected way." at bounding box center [470, 303] width 188 height 14
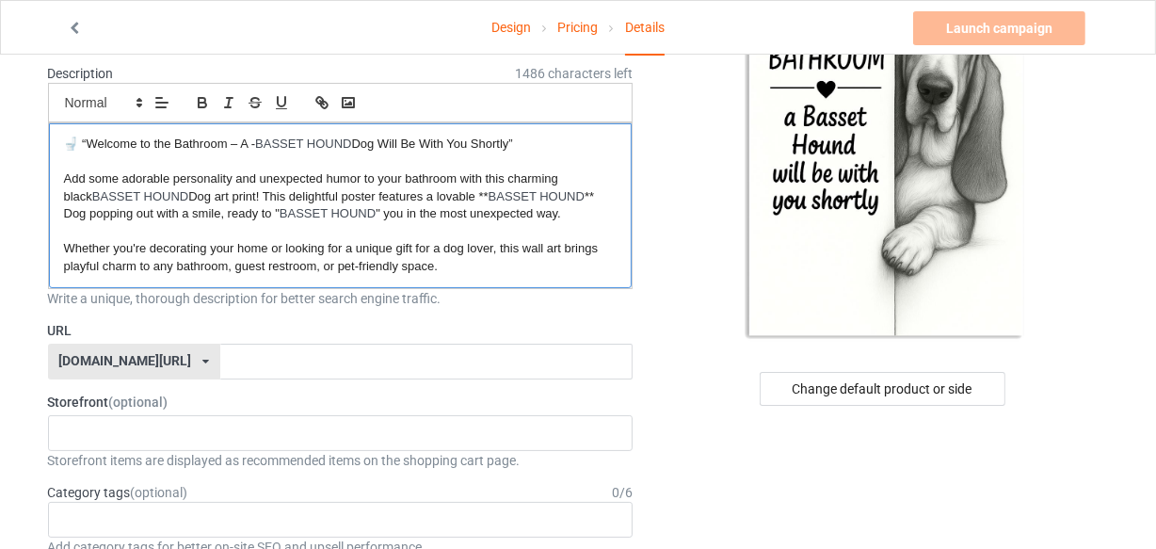
scroll to position [256, 0]
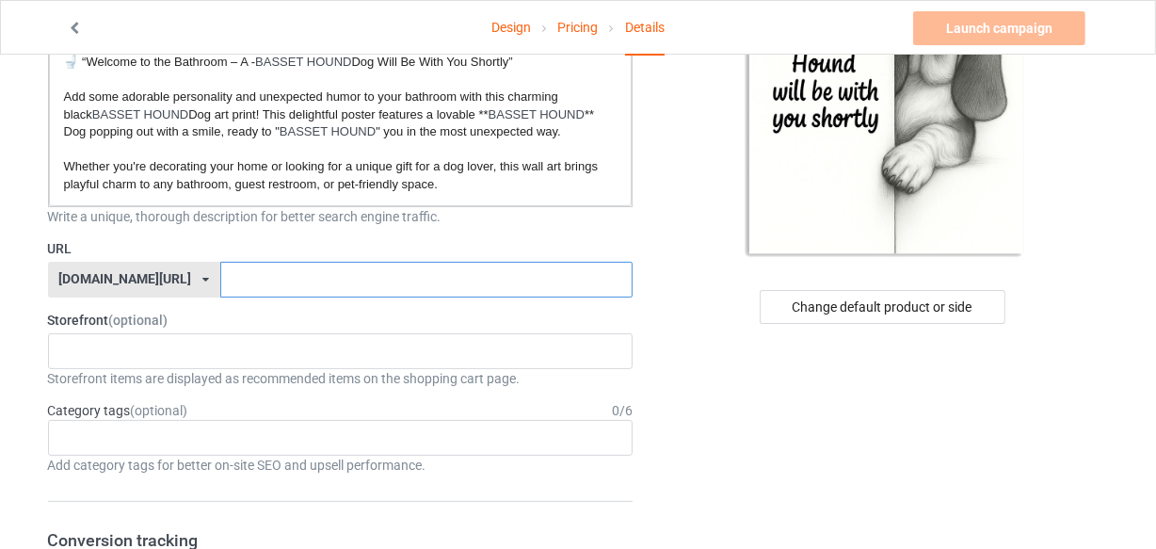
click at [295, 271] on input "text" at bounding box center [426, 280] width 412 height 36
paste input "BASSET HOUND"
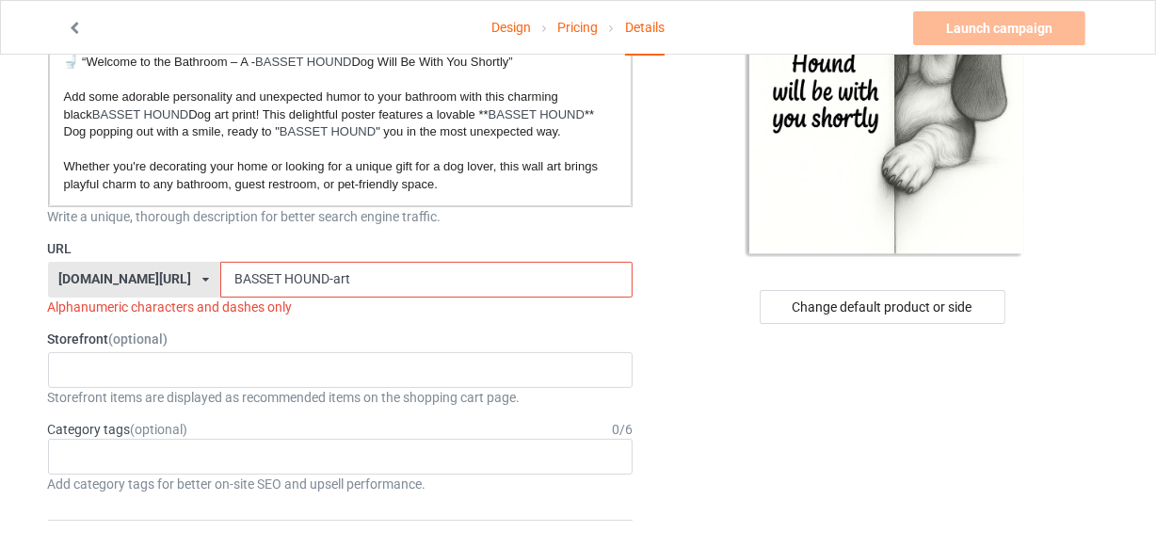
click at [237, 274] on input "BASSET HOUND-art" at bounding box center [426, 280] width 412 height 36
click at [319, 274] on input "BASSET-HOUND-art" at bounding box center [426, 280] width 412 height 36
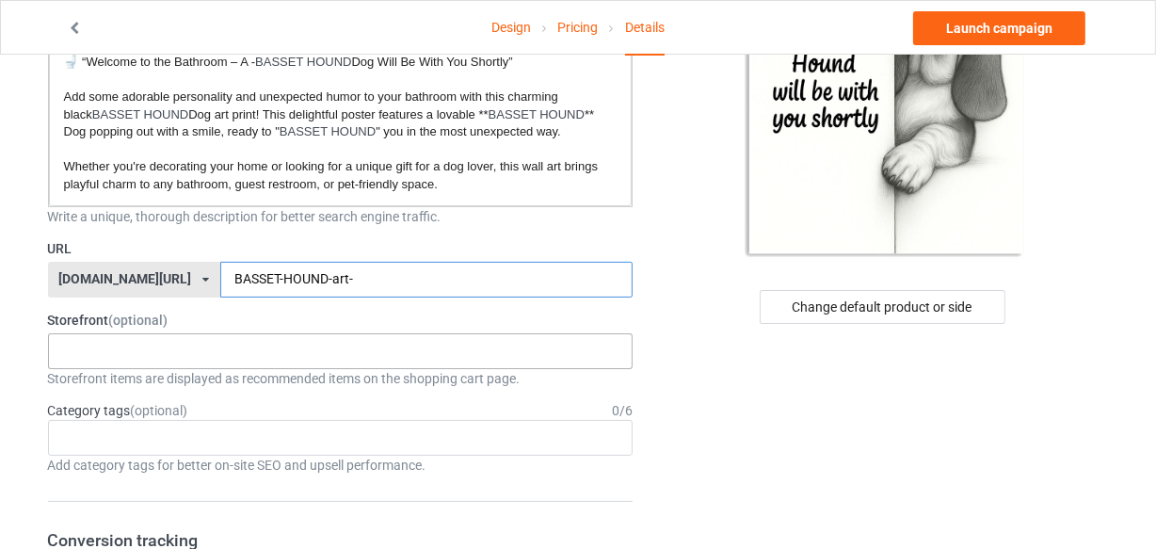
type input "BASSET-HOUND-art-"
click at [239, 351] on div "LOOFDOGS 6625e2e5548ffa0031acfe30" at bounding box center [341, 351] width 586 height 36
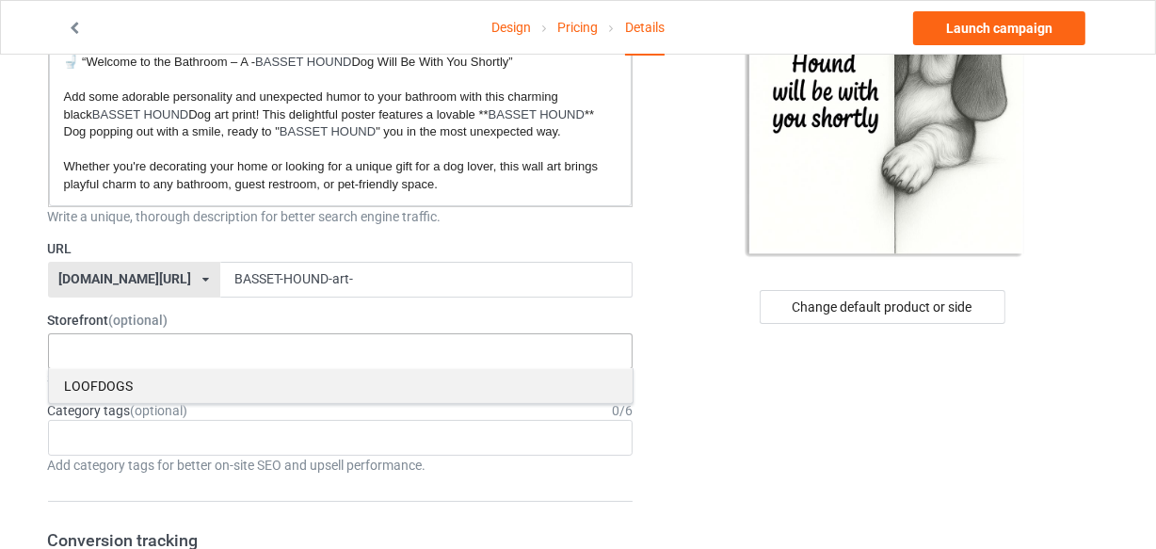
click at [135, 391] on div "LOOFDOGS" at bounding box center [341, 385] width 584 height 35
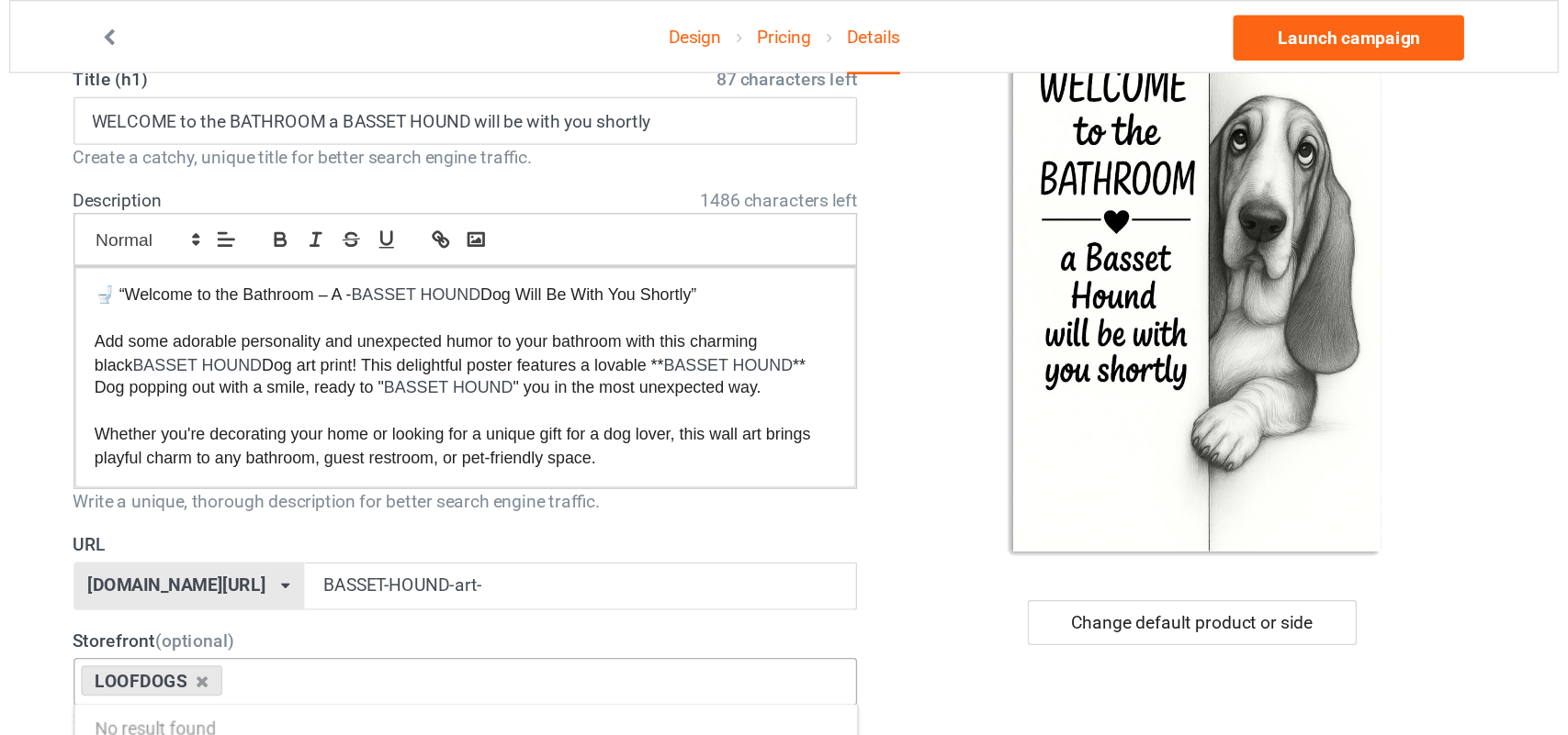
scroll to position [0, 0]
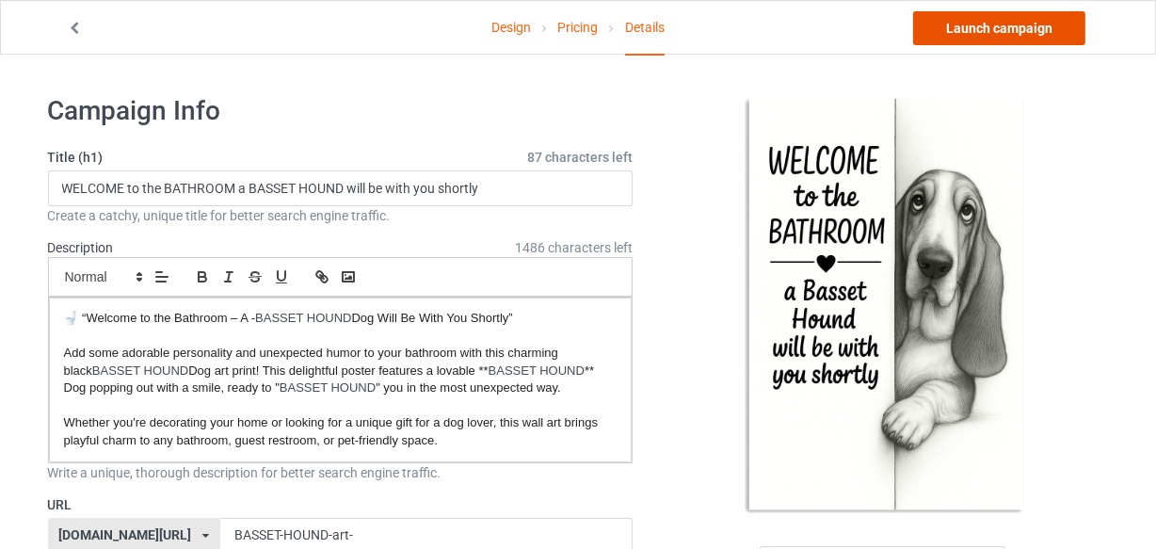
click at [993, 33] on link "Launch campaign" at bounding box center [999, 28] width 172 height 34
